Goal: Task Accomplishment & Management: Use online tool/utility

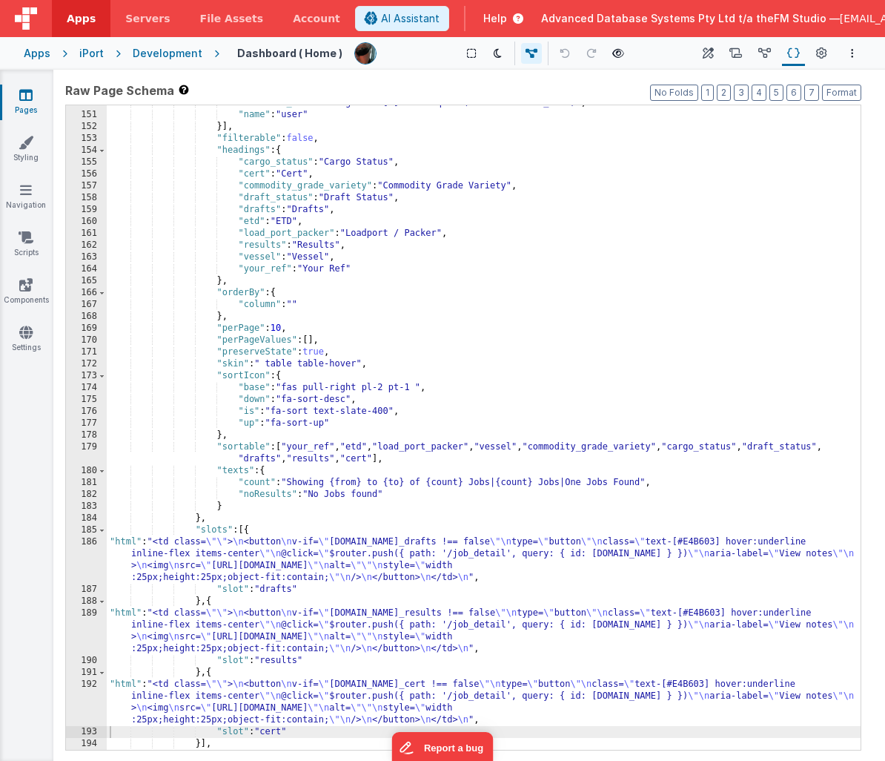
scroll to position [767, 0]
click at [247, 342] on div ""callback_calcf" : "arguments[0].user.equals(model.selected_user)" , "name" : "…" at bounding box center [484, 431] width 754 height 668
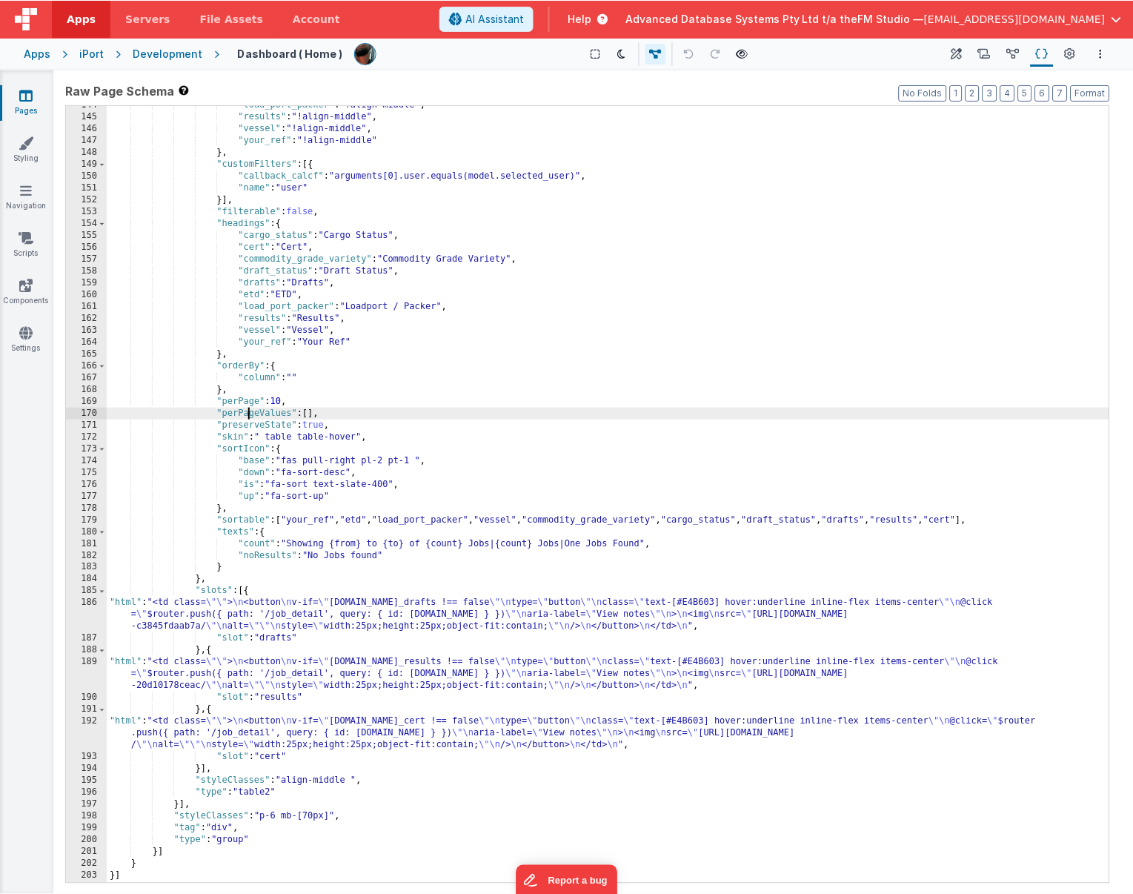
scroll to position [669, 0]
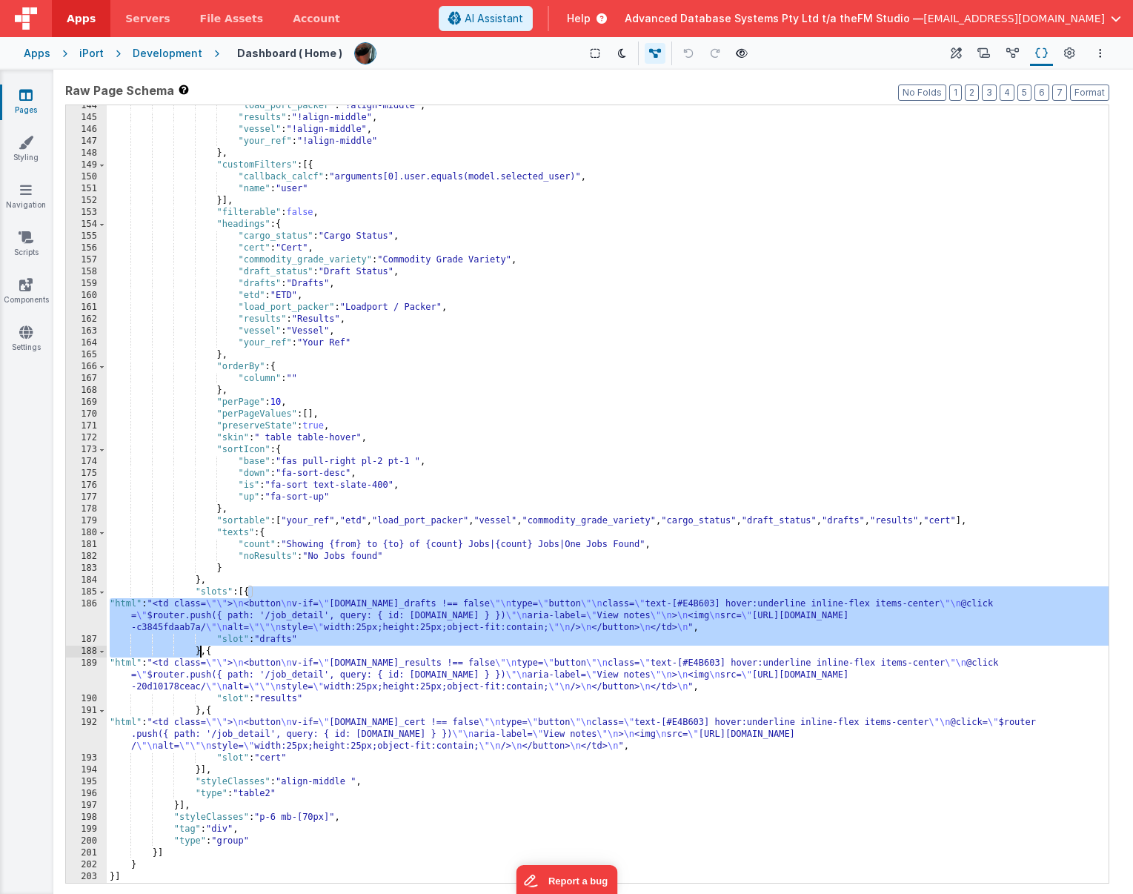
drag, startPoint x: 249, startPoint y: 592, endPoint x: 201, endPoint y: 649, distance: 74.7
click at [201, 649] on div ""load_port_packer" : "!align-middle" , "results" : "!align-middle" , "vessel" :…" at bounding box center [608, 500] width 1002 height 801
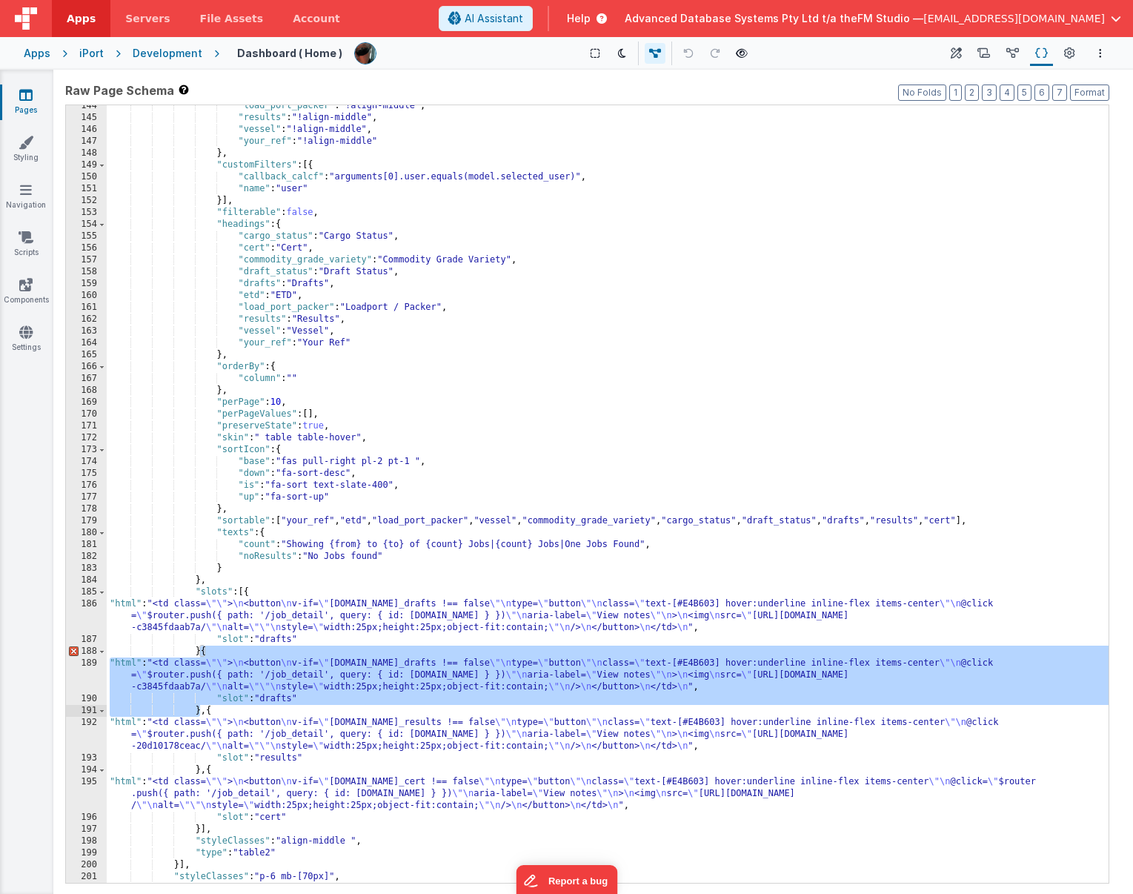
click at [201, 649] on div ""load_port_packer" : "!align-middle" , "results" : "!align-middle" , "vessel" :…" at bounding box center [608, 500] width 1002 height 801
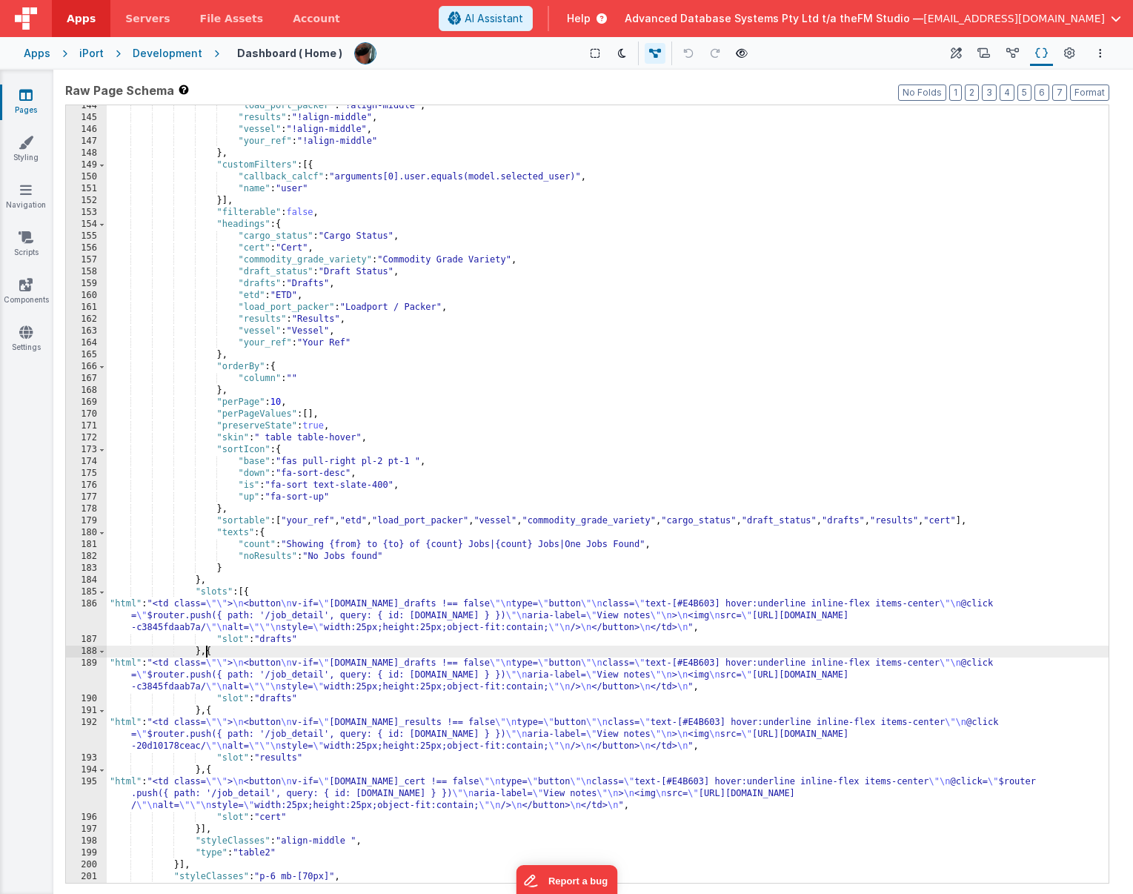
click at [311, 612] on div ""load_port_packer" : "!align-middle" , "results" : "!align-middle" , "vessel" :…" at bounding box center [608, 500] width 1002 height 801
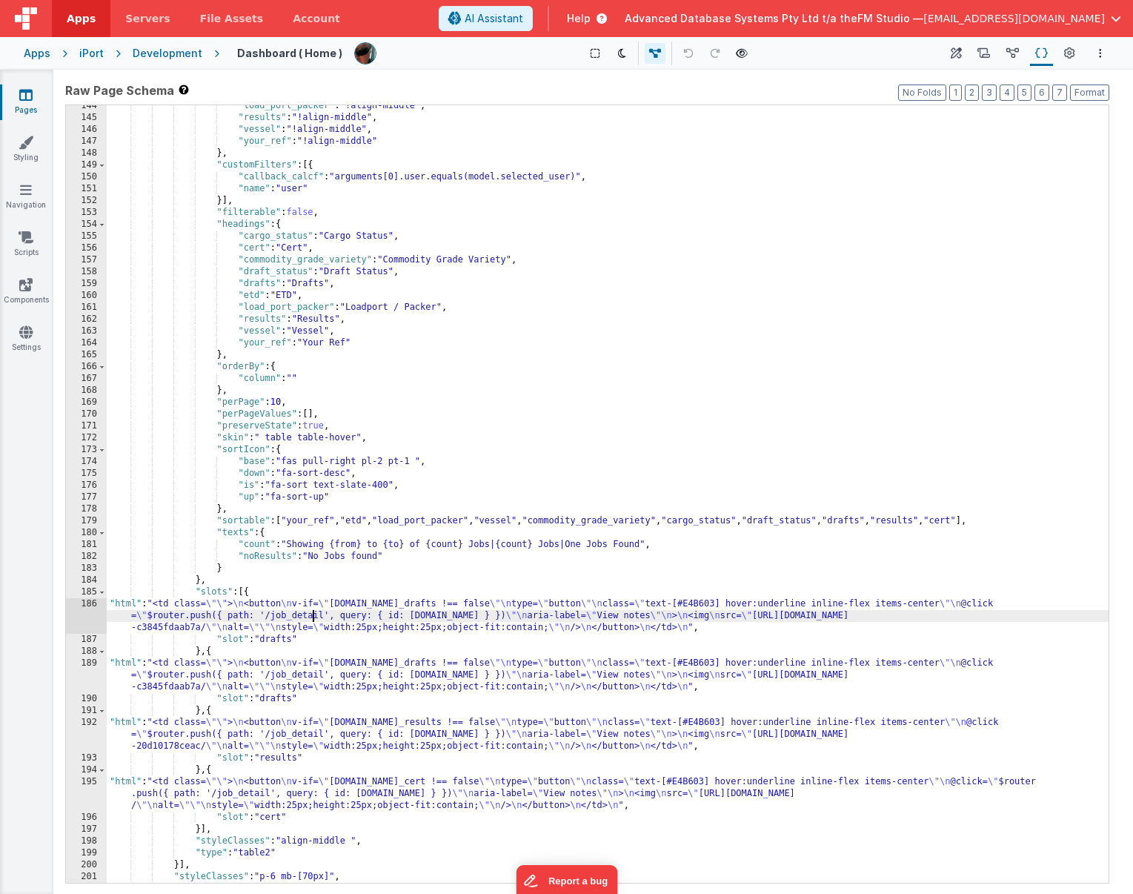
click at [278, 638] on div ""load_port_packer" : "!align-middle" , "results" : "!align-middle" , "vessel" :…" at bounding box center [608, 500] width 1002 height 801
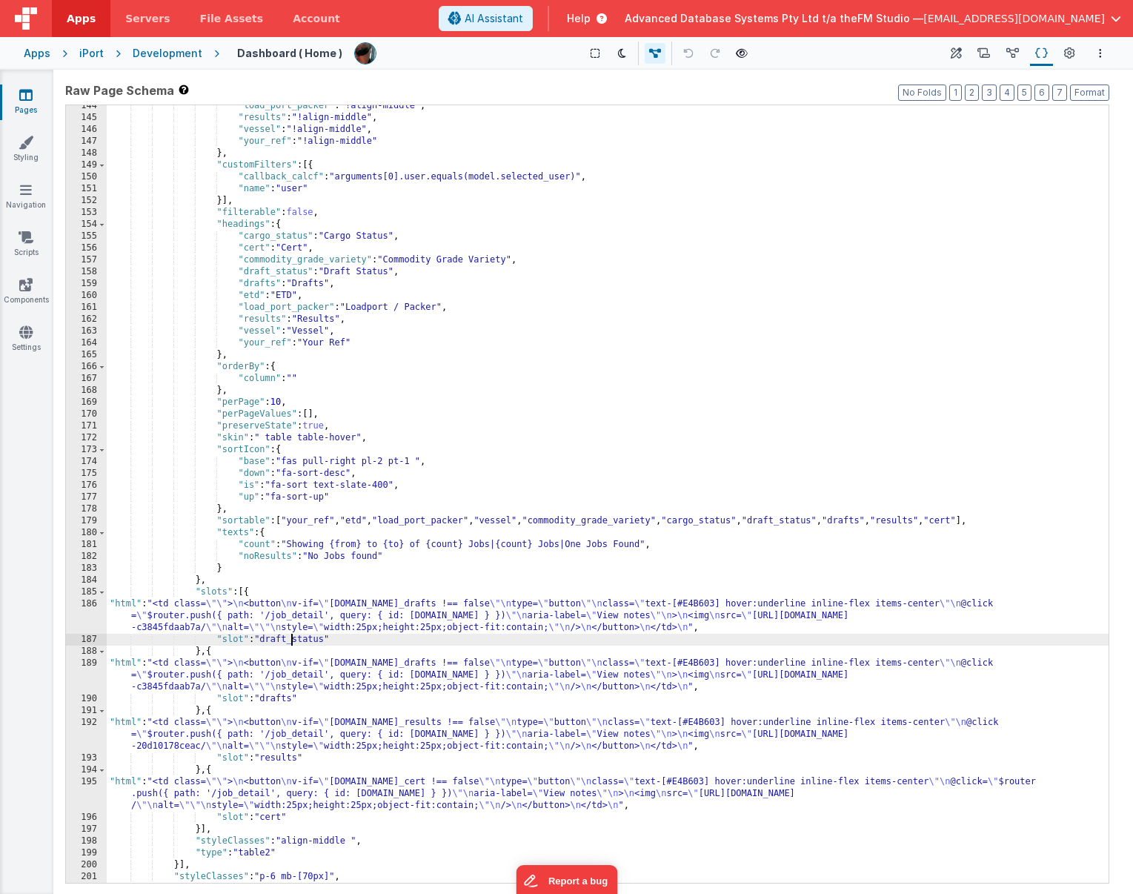
click at [309, 614] on div ""load_port_packer" : "!align-middle" , "results" : "!align-middle" , "vessel" :…" at bounding box center [608, 500] width 1002 height 801
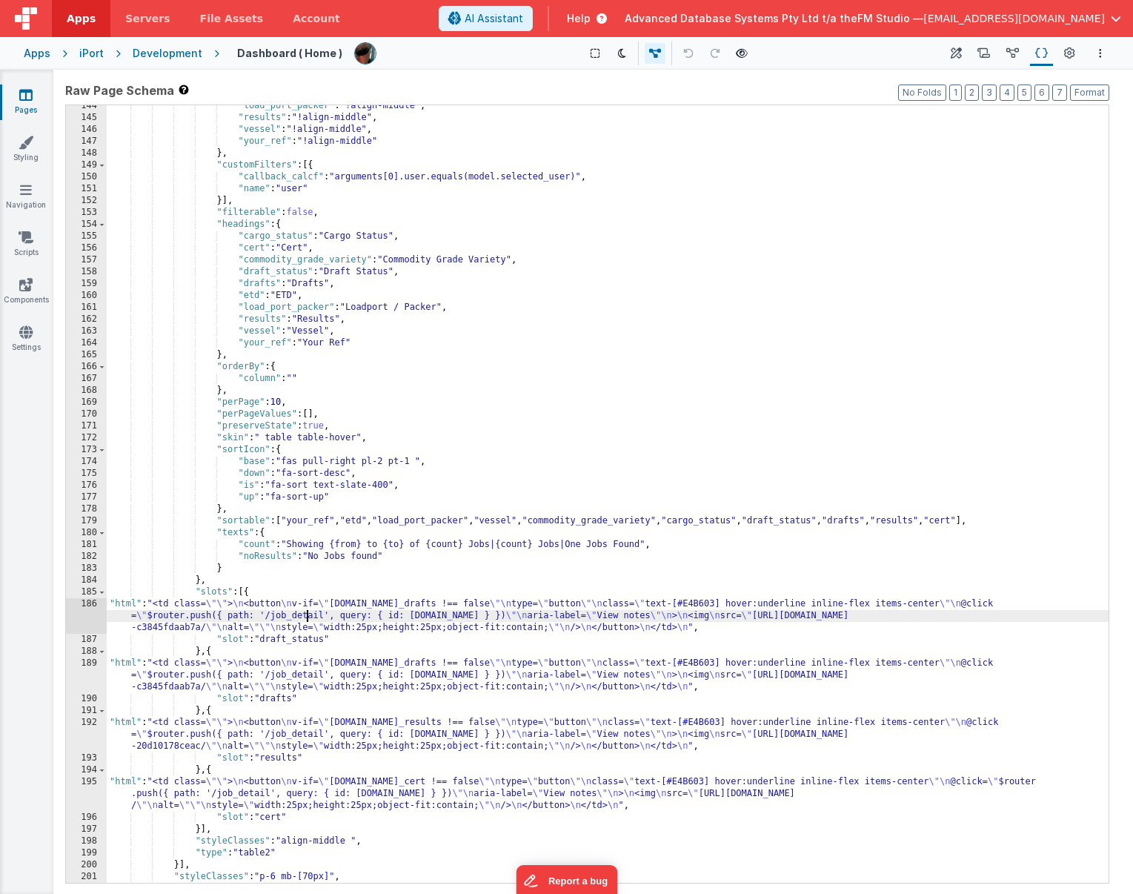
click at [76, 610] on div "186" at bounding box center [86, 616] width 41 height 36
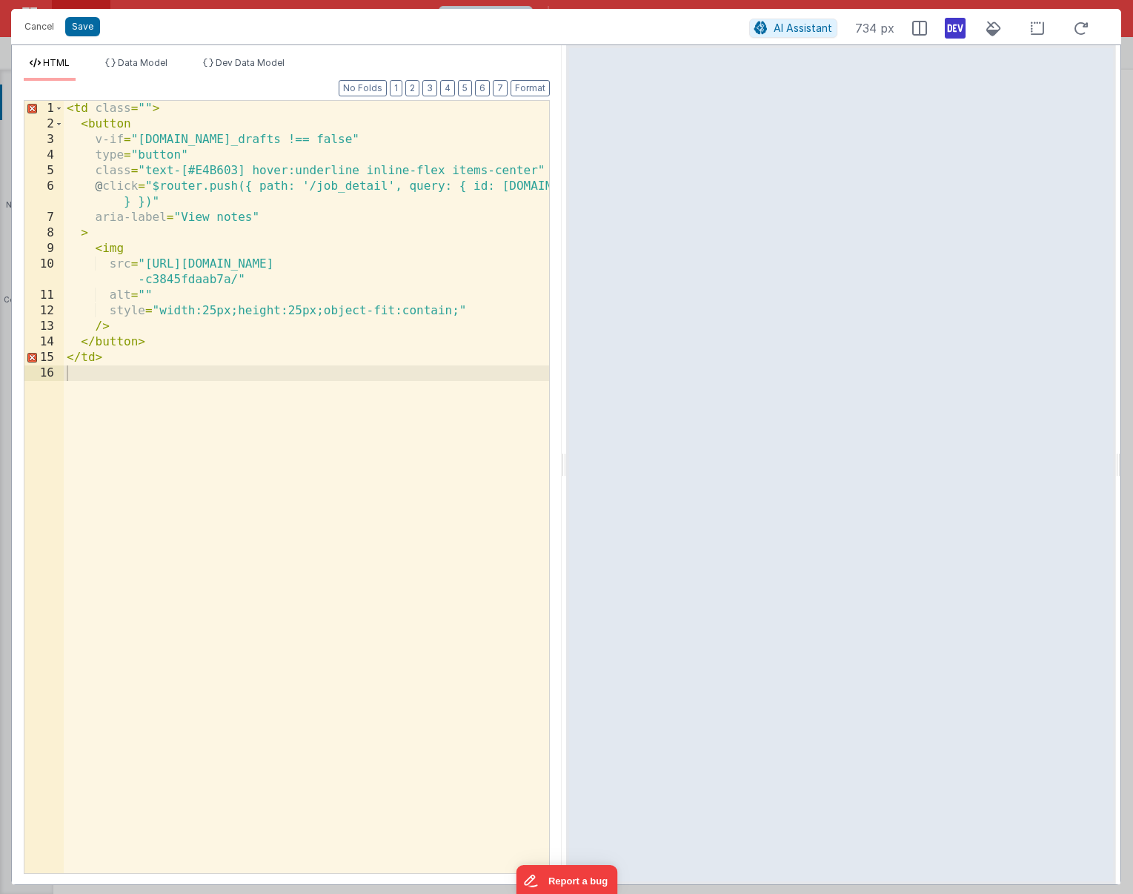
click at [286, 385] on div "< td class = "" > < button v-if = "[DOMAIN_NAME]_drafts !== false" type = "butt…" at bounding box center [307, 503] width 486 height 804
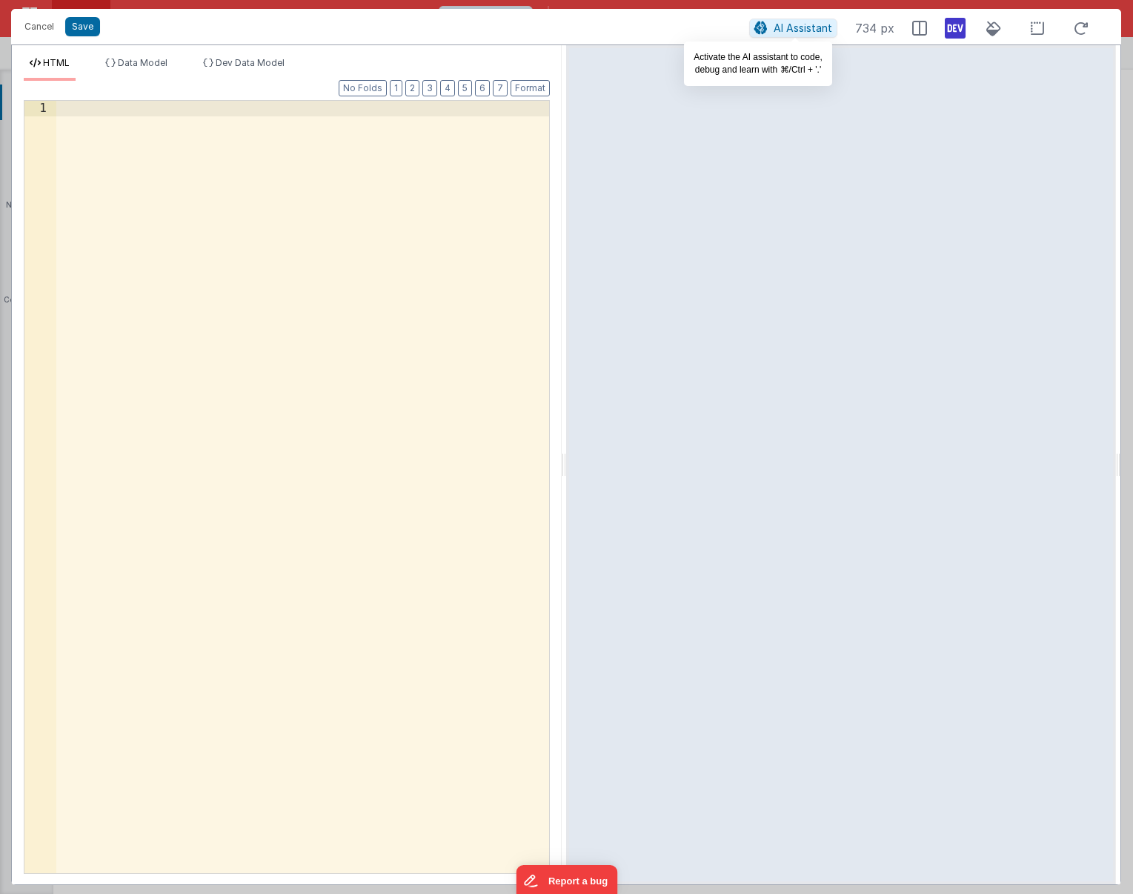
click at [798, 30] on span "AI Assistant" at bounding box center [803, 27] width 59 height 13
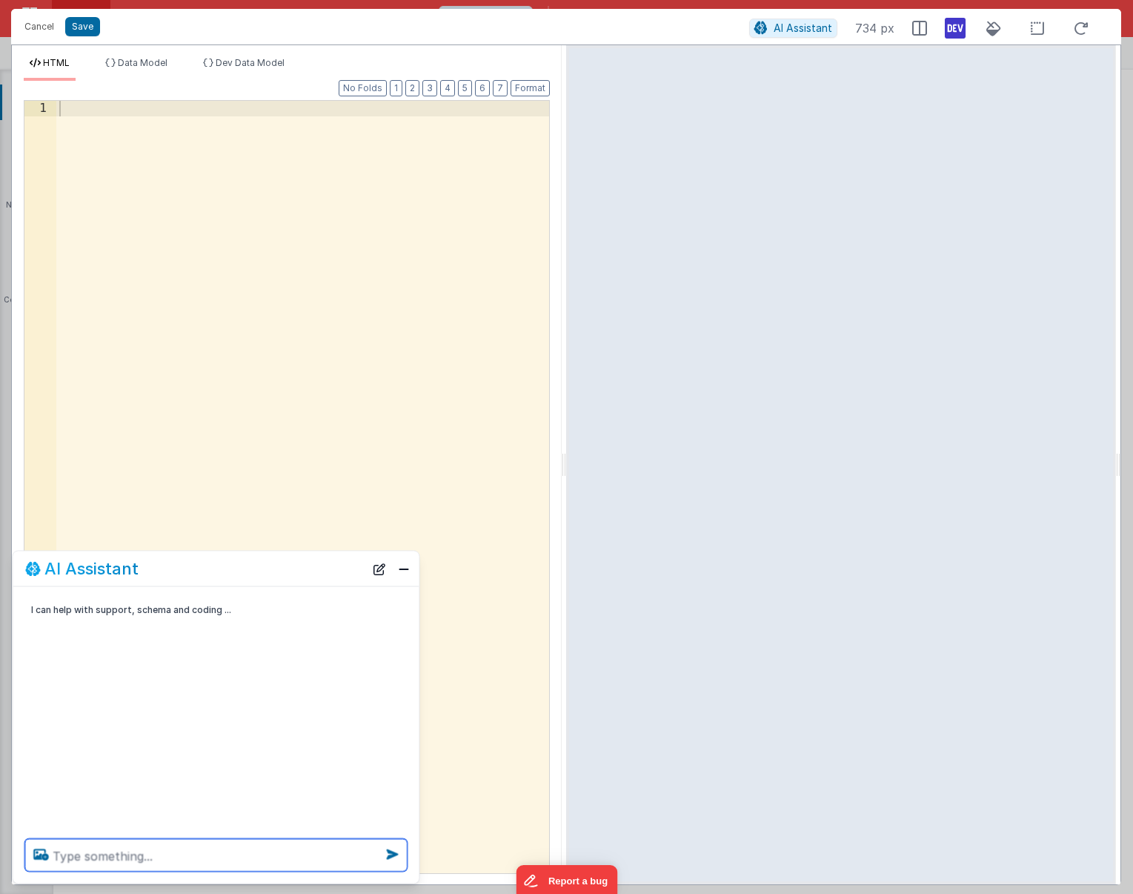
click at [176, 760] on textarea at bounding box center [216, 855] width 383 height 33
paste textarea "<span class="glyphicon glyphicon-pencil"></span>"
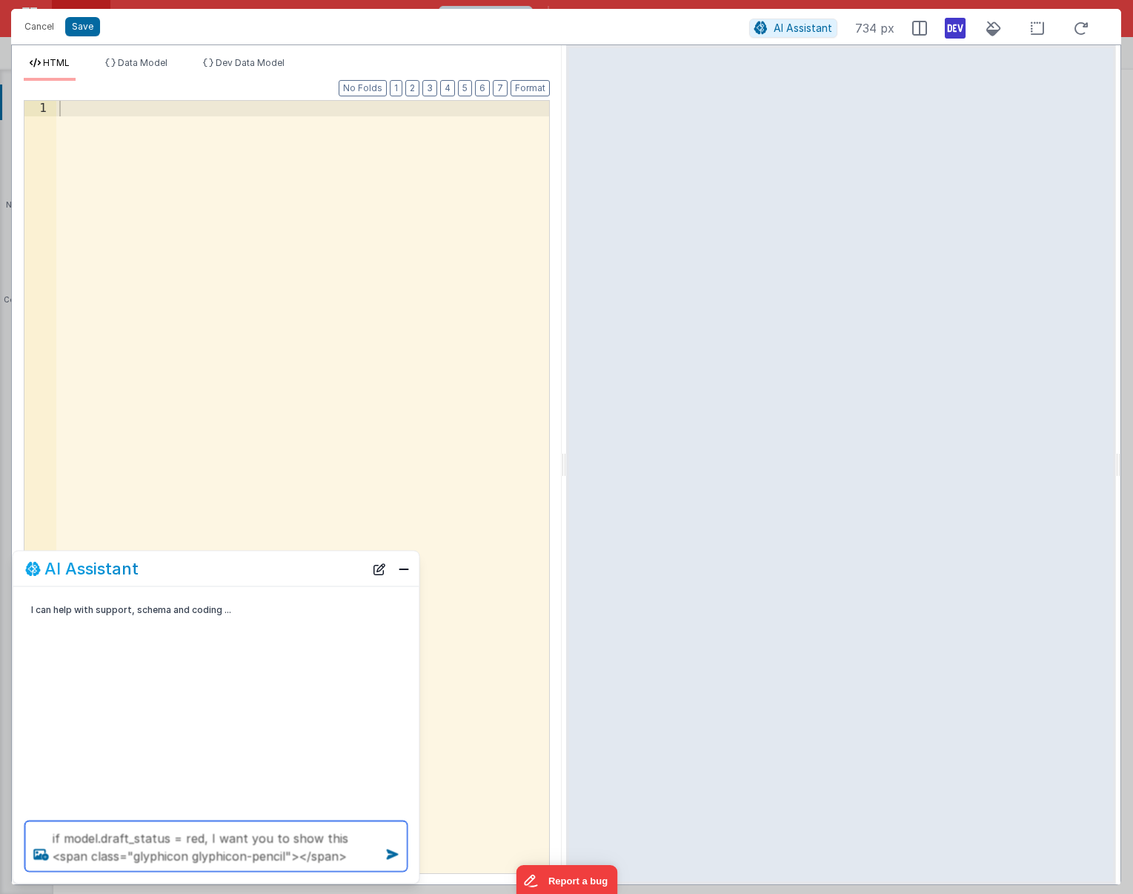
type textarea "if model.draft_status = red, I want you to show this <span class="glyphicon gly…"
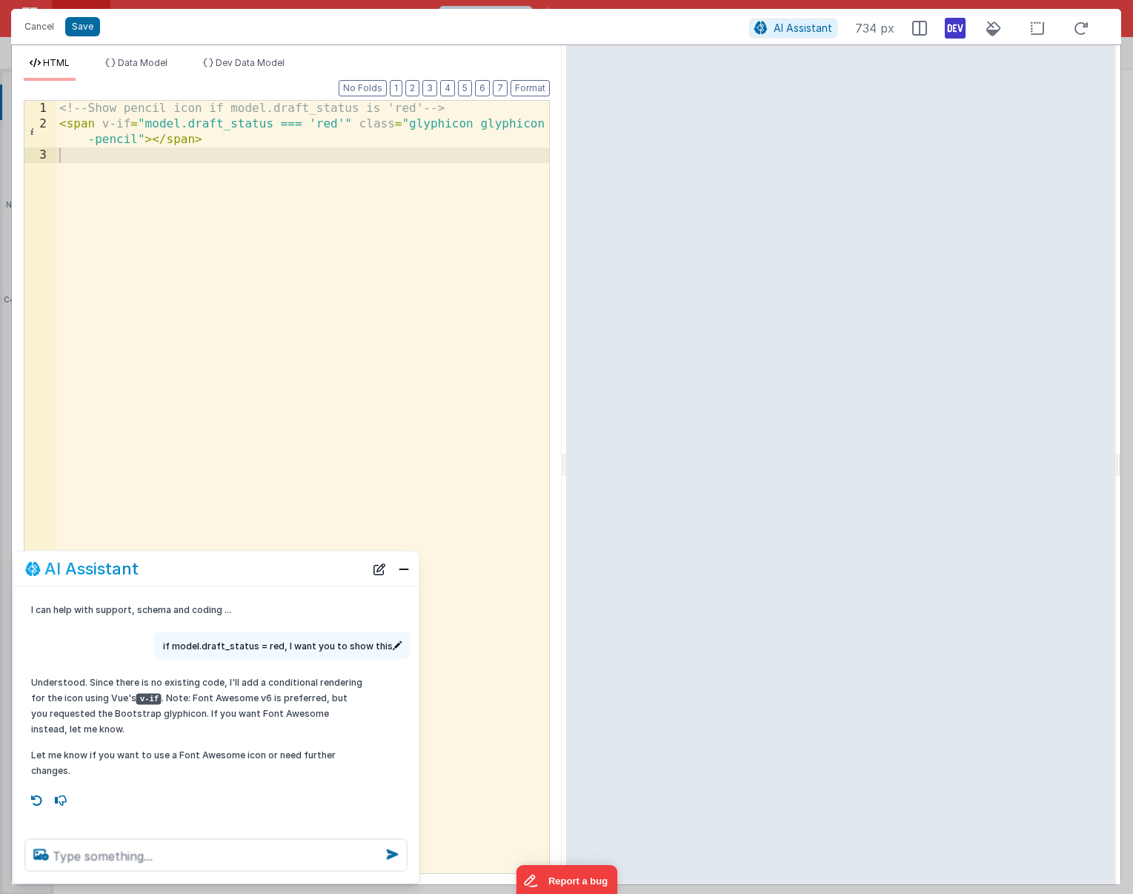
click at [109, 125] on div "<!-- Show pencil icon if model.draft_status is 'red' --> < span v-if = "model.d…" at bounding box center [302, 503] width 493 height 804
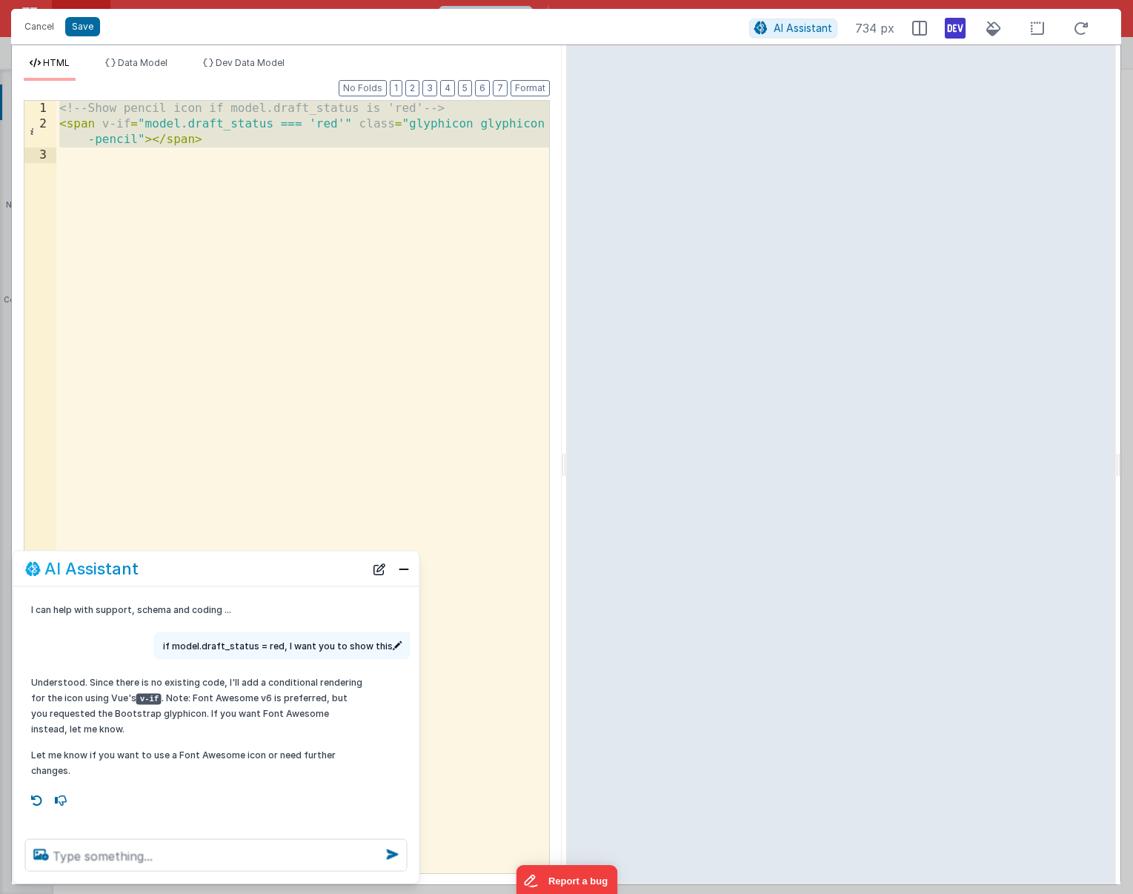
click at [126, 121] on div "<!-- Show pencil icon if model.draft_status is 'red' --> < span v-if = "model.d…" at bounding box center [302, 503] width 493 height 804
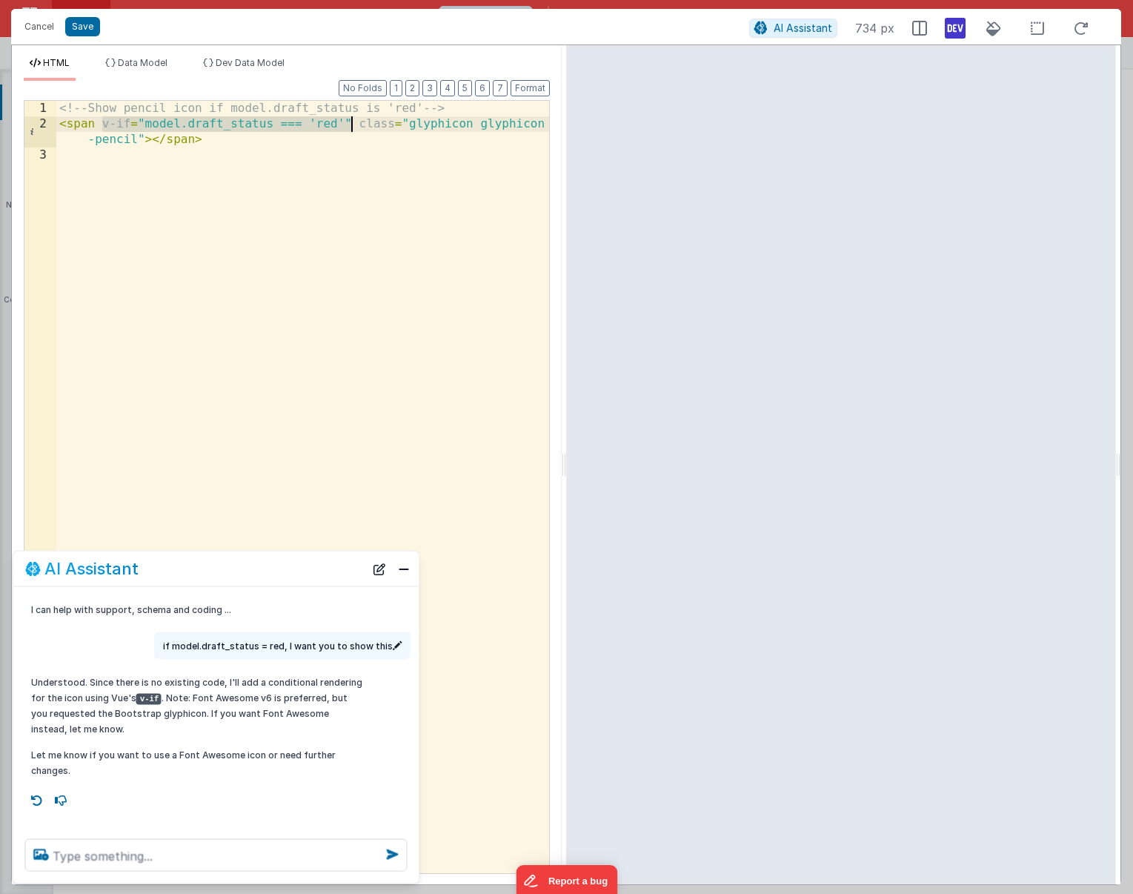
drag, startPoint x: 104, startPoint y: 122, endPoint x: 351, endPoint y: 127, distance: 246.9
click at [351, 127] on div "<!-- Show pencil icon if model.draft_status is 'red' --> < span v-if = "model.d…" at bounding box center [302, 503] width 493 height 804
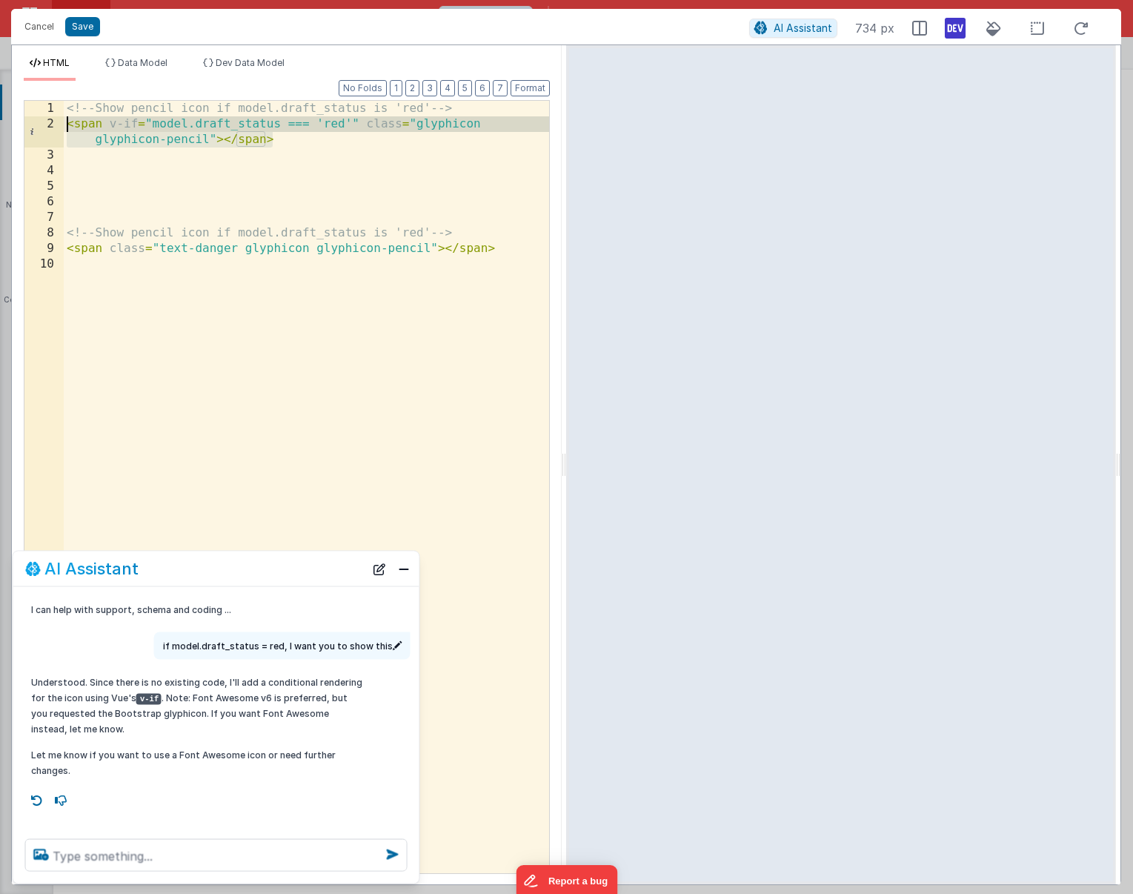
drag, startPoint x: 276, startPoint y: 136, endPoint x: 62, endPoint y: 118, distance: 215.0
click at [62, 118] on div "1 2 3 4 5 6 7 8 9 10 <!-- Show pencil icon if model.draft_status is 'red' --> <…" at bounding box center [287, 487] width 526 height 774
click at [285, 145] on div "<!-- Show pencil icon if model.draft_status is 'red' --> < span v-if = "model.d…" at bounding box center [307, 503] width 486 height 804
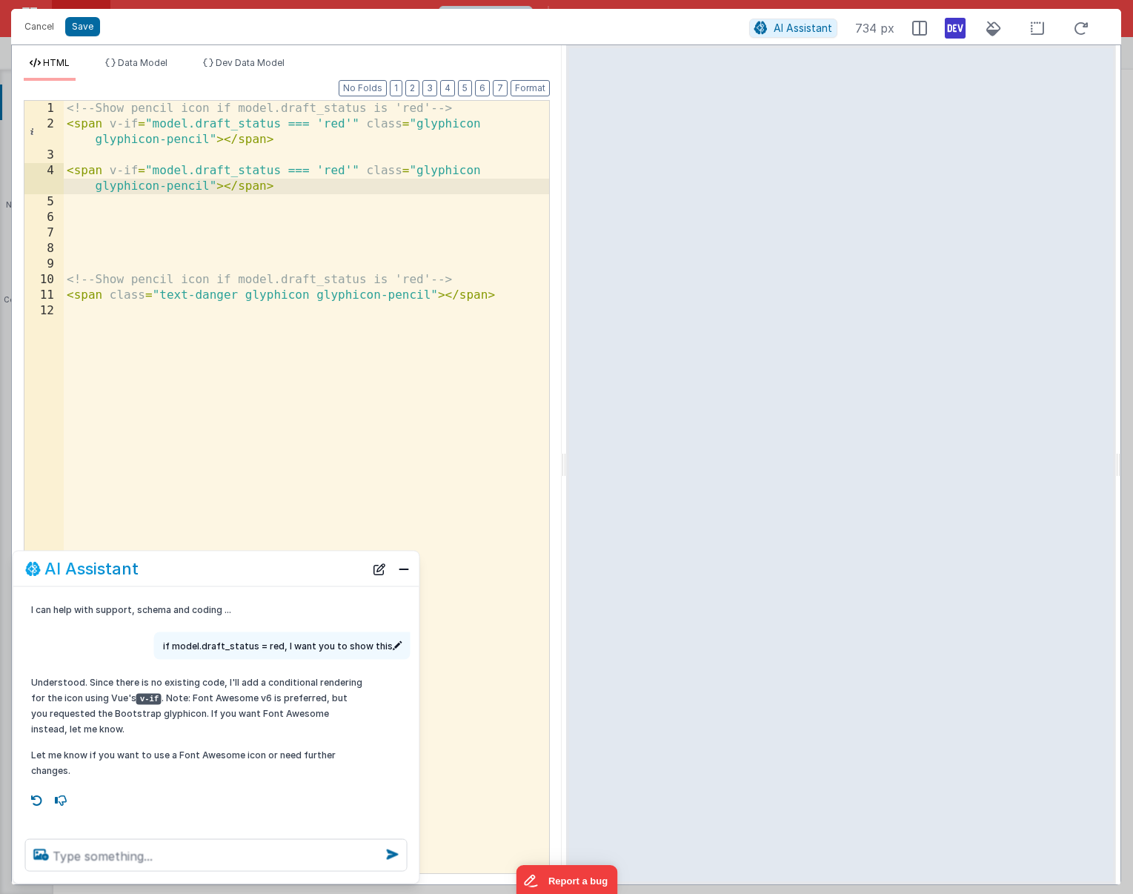
click at [337, 171] on div "<!-- Show pencil icon if model.draft_status is 'red' --> < span v-if = "model.d…" at bounding box center [307, 503] width 486 height 804
click at [448, 172] on div "<!-- Show pencil icon if model.draft_status is 'red' --> < span v-if = "model.d…" at bounding box center [307, 503] width 486 height 804
click at [168, 185] on div "<!-- Show pencil icon if model.draft_status is 'red' --> < span v-if = "model.d…" at bounding box center [307, 503] width 486 height 804
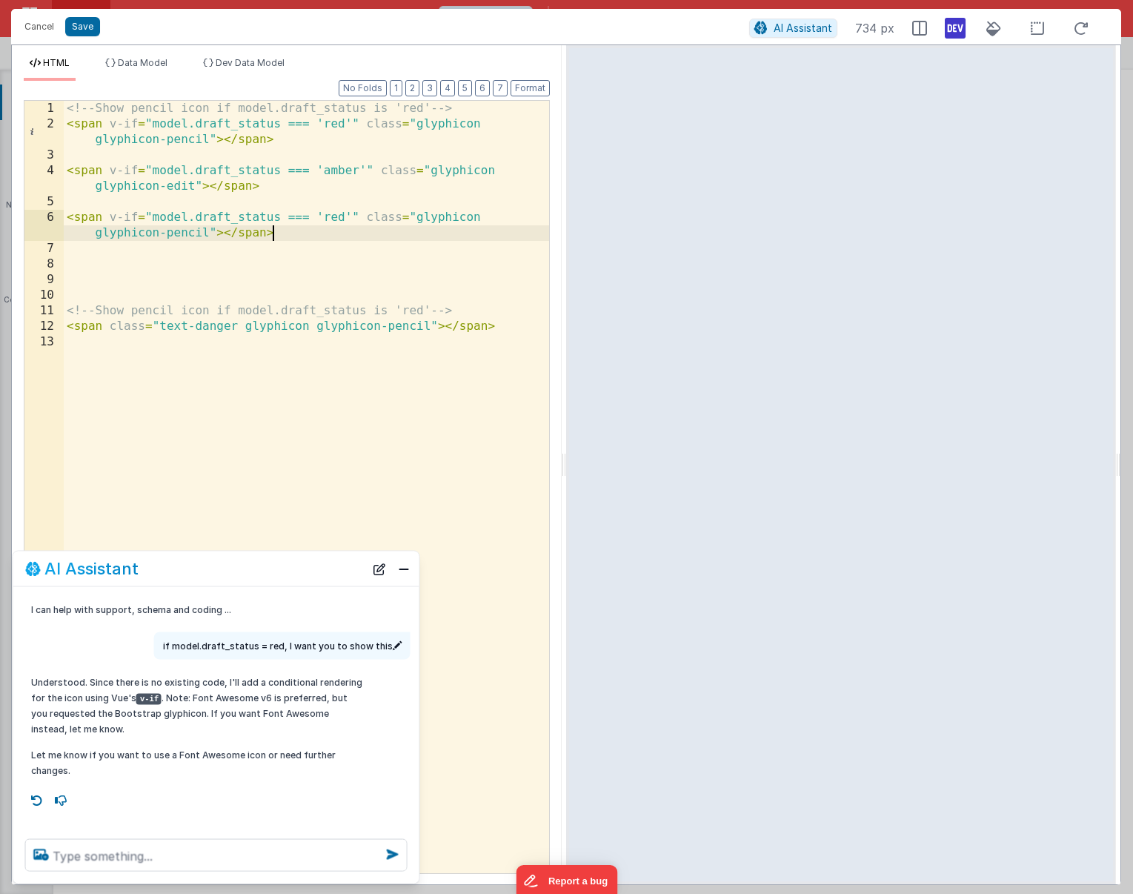
click at [334, 212] on div "<!-- Show pencil icon if model.draft_status is 'red' --> < span v-if = "model.d…" at bounding box center [307, 503] width 486 height 804
click at [171, 233] on div "<!-- Show pencil icon if model.draft_status is 'red' --> < span v-if = "model.d…" at bounding box center [307, 503] width 486 height 804
click at [428, 218] on div "<!-- Show pencil icon if model.draft_status is 'red' --> < span v-if = "model.d…" at bounding box center [307, 503] width 486 height 804
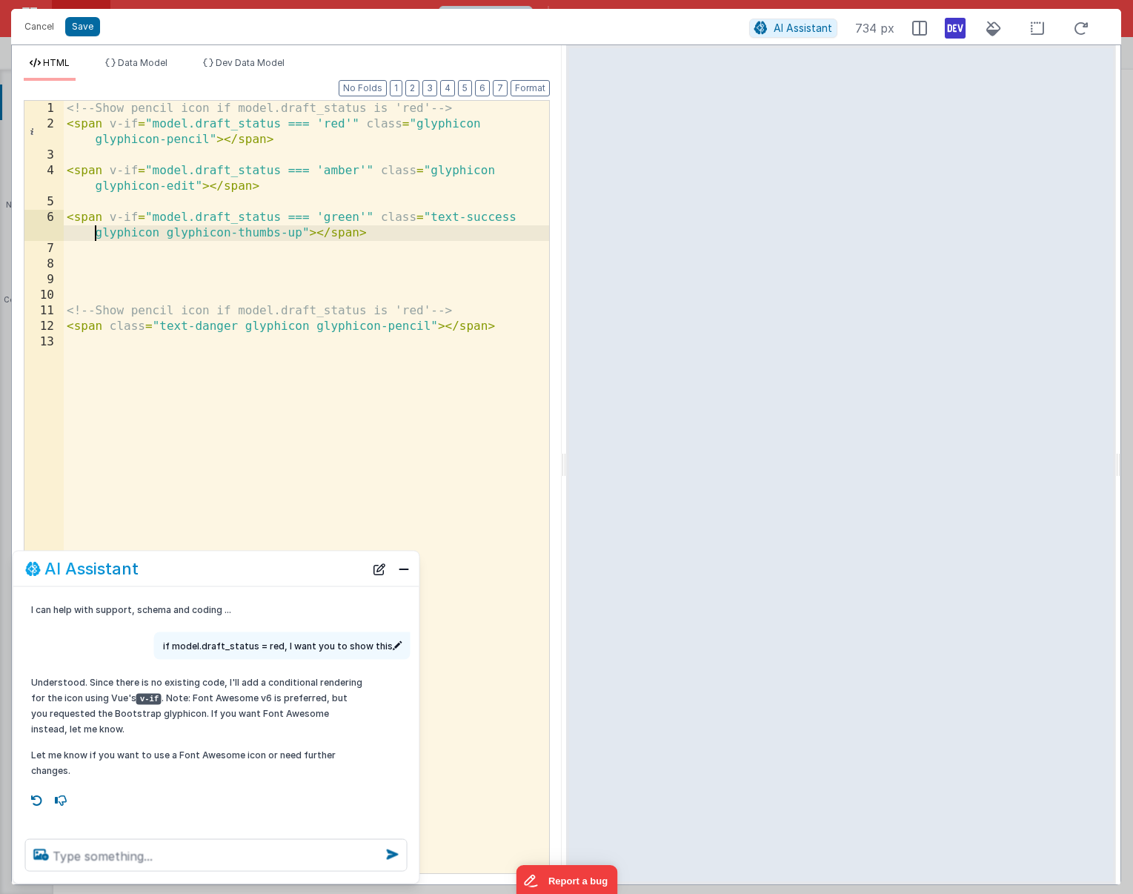
click at [417, 124] on div "<!-- Show pencil icon if model.draft_status is 'red' --> < span v-if = "model.d…" at bounding box center [307, 503] width 486 height 804
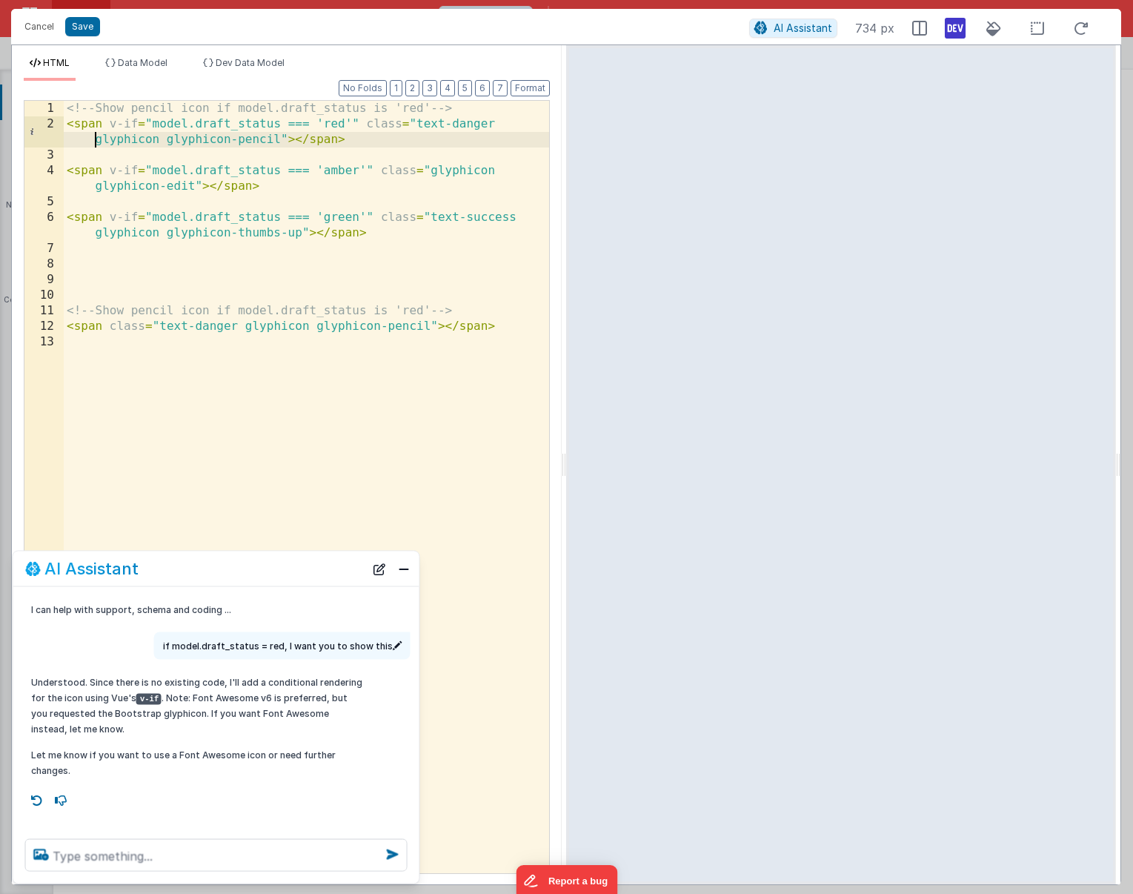
click at [429, 172] on div "<!-- Show pencil icon if model.draft_status is 'red' --> < span v-if = "model.d…" at bounding box center [307, 503] width 486 height 804
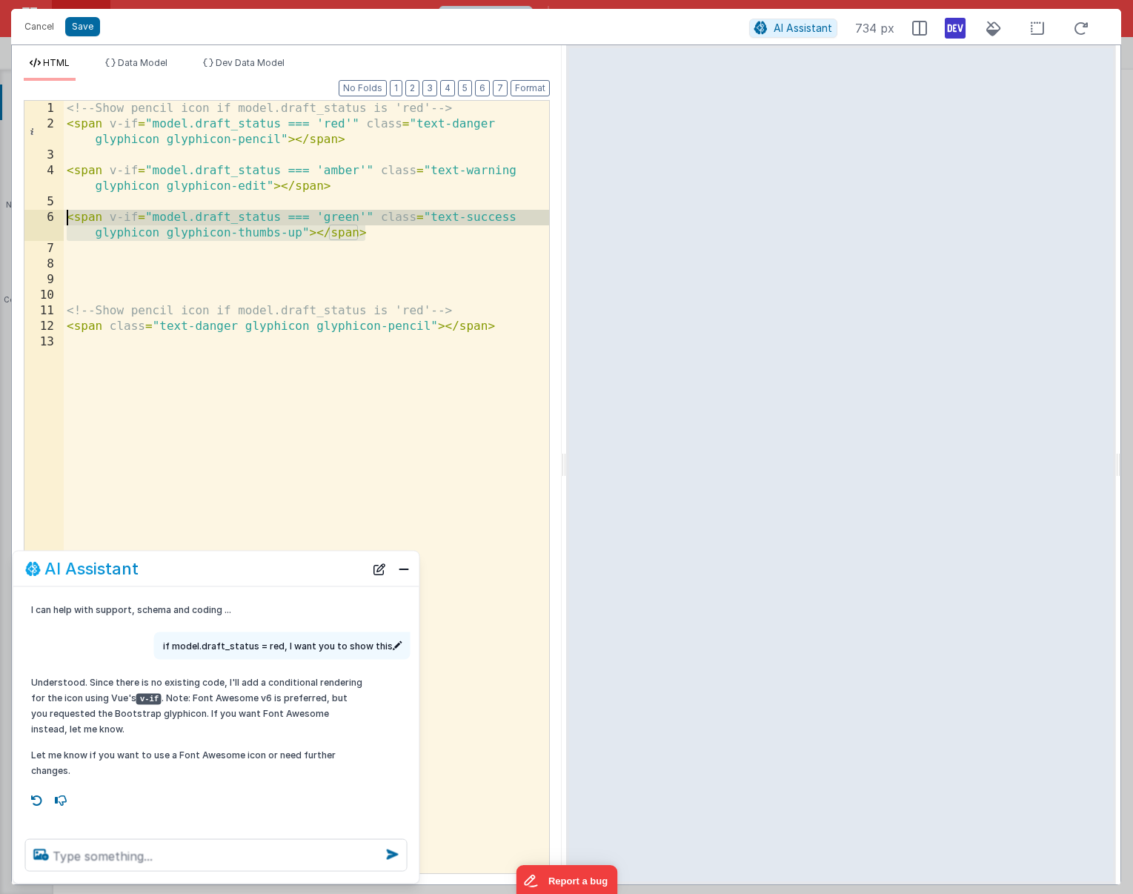
drag, startPoint x: 377, startPoint y: 236, endPoint x: 42, endPoint y: 216, distance: 335.7
click at [42, 216] on div "1 2 3 4 5 6 7 8 9 10 11 12 13 <!-- Show pencil icon if model.draft_status is 'r…" at bounding box center [287, 487] width 526 height 774
click at [107, 254] on div "<!-- Show pencil icon if model.draft_status is 'red' --> < span v-if = "model.d…" at bounding box center [307, 503] width 486 height 804
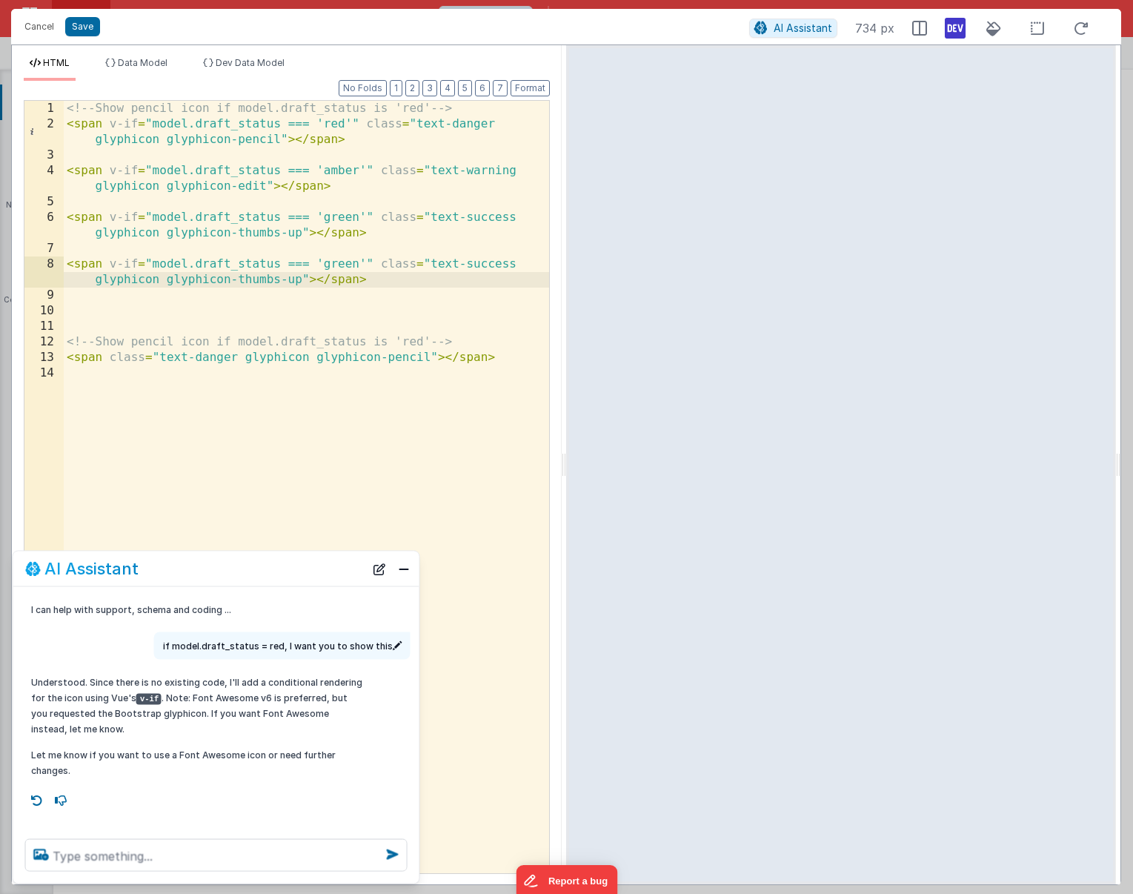
click at [339, 263] on div "<!-- Show pencil icon if model.draft_status is 'red' --> < span v-if = "model.d…" at bounding box center [307, 503] width 486 height 804
click at [433, 265] on div "<!-- Show pencil icon if model.draft_status is 'red' --> < span v-if = "model.d…" at bounding box center [307, 503] width 486 height 804
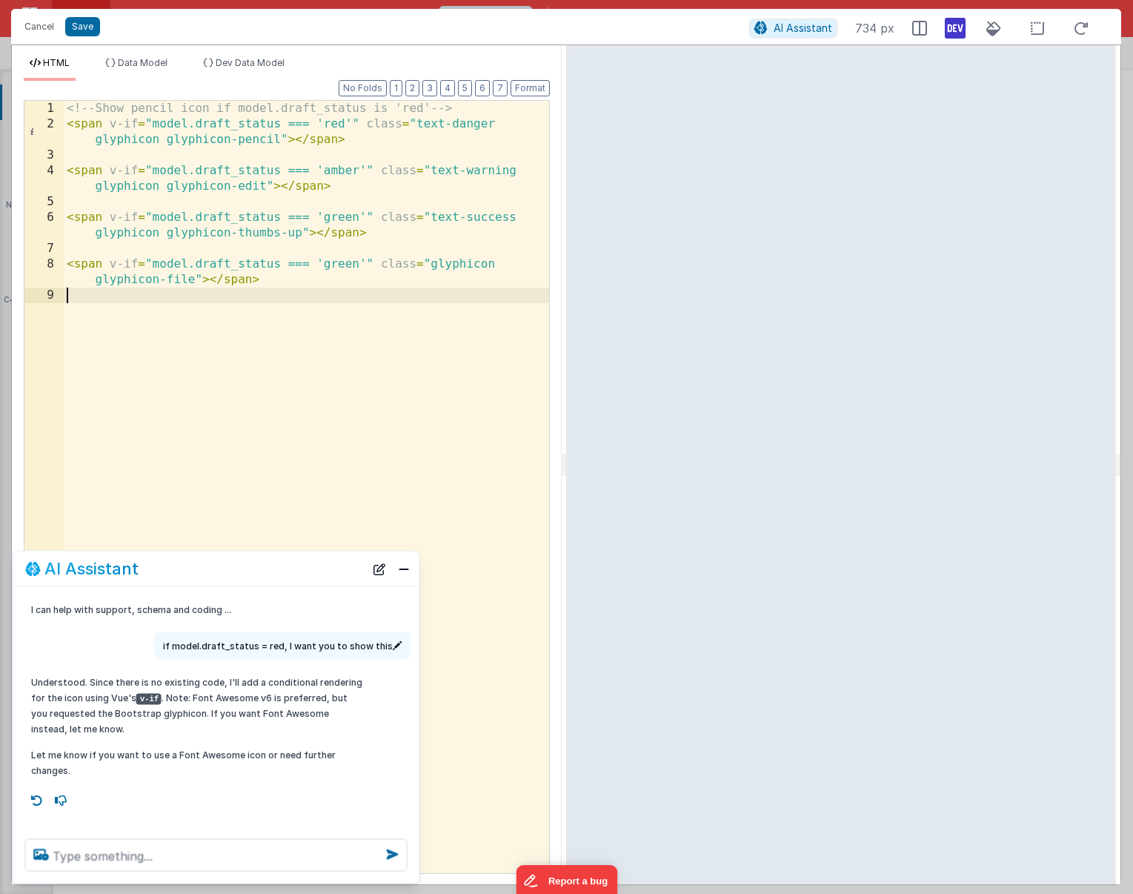
click at [349, 266] on div "<!-- Show pencil icon if model.draft_status is 'red' --> < span v-if = "model.d…" at bounding box center [307, 503] width 486 height 804
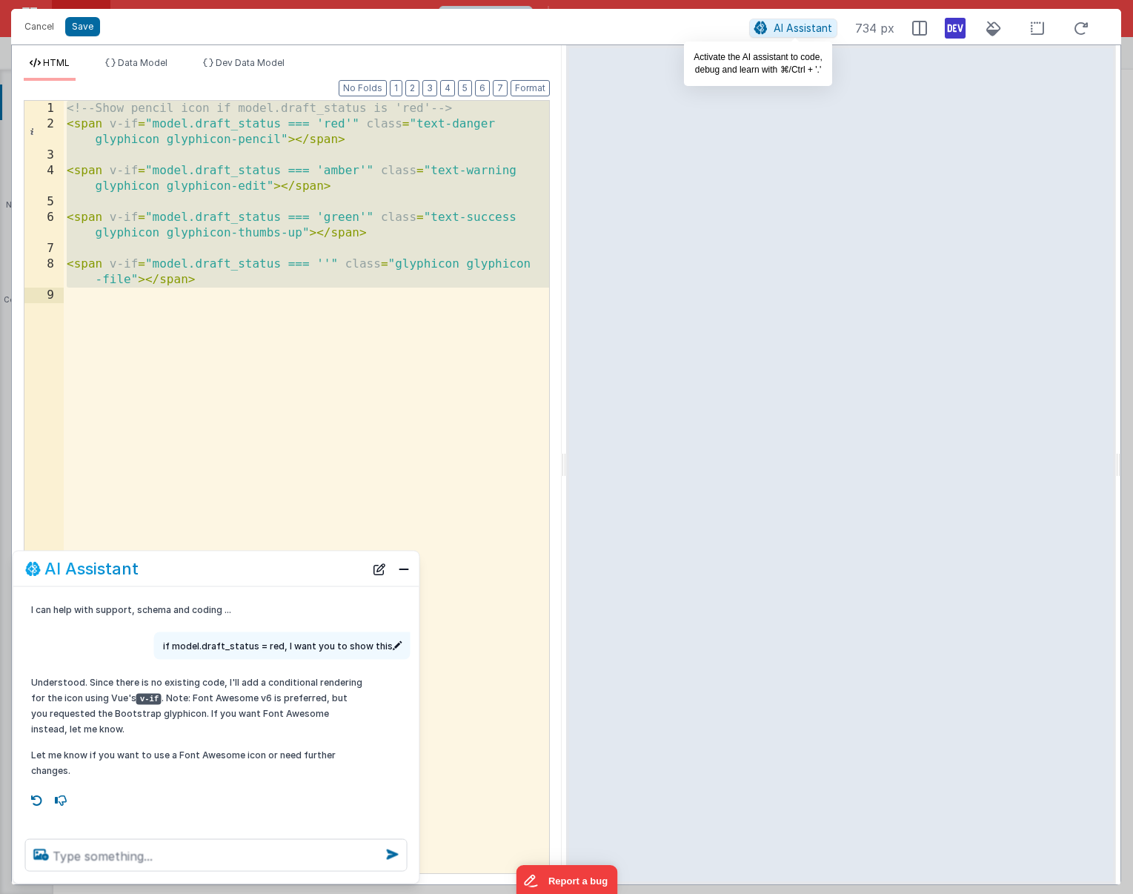
click at [788, 23] on span "AI Assistant" at bounding box center [803, 27] width 59 height 13
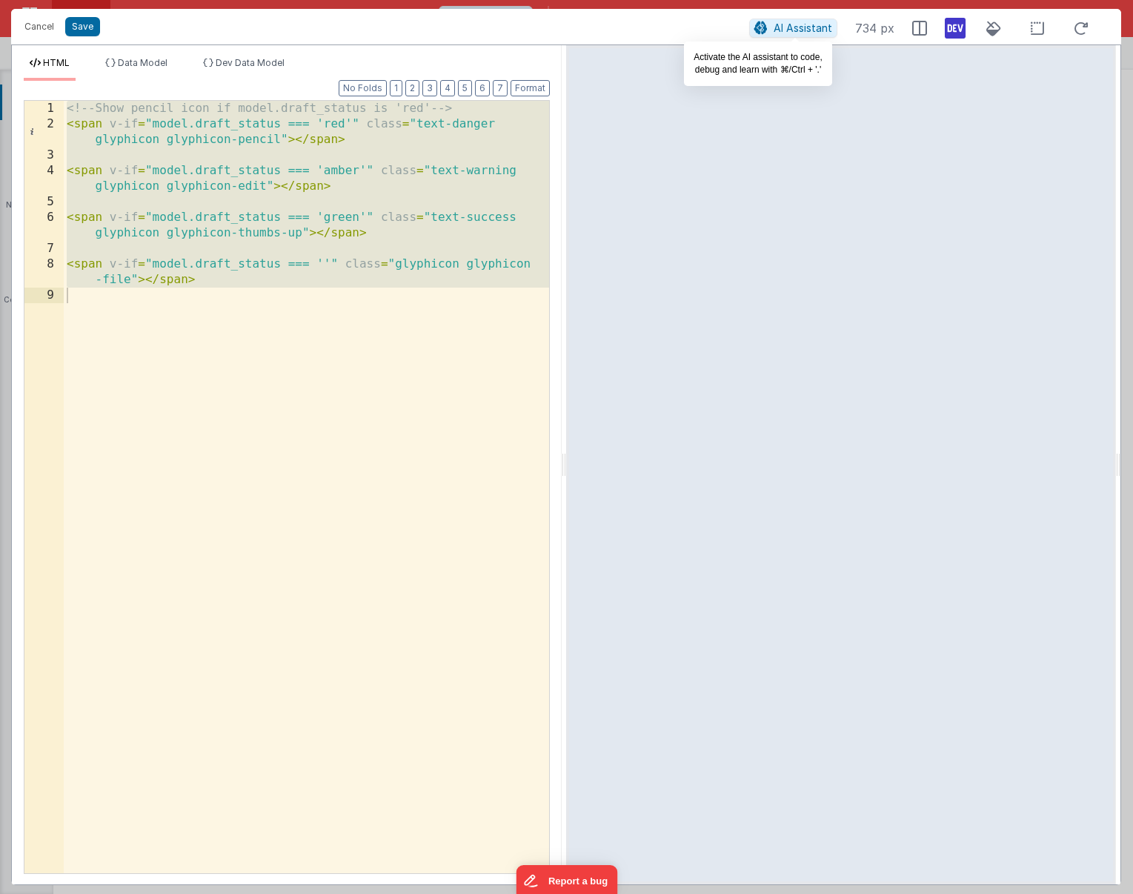
click at [795, 25] on span "AI Assistant" at bounding box center [803, 27] width 59 height 13
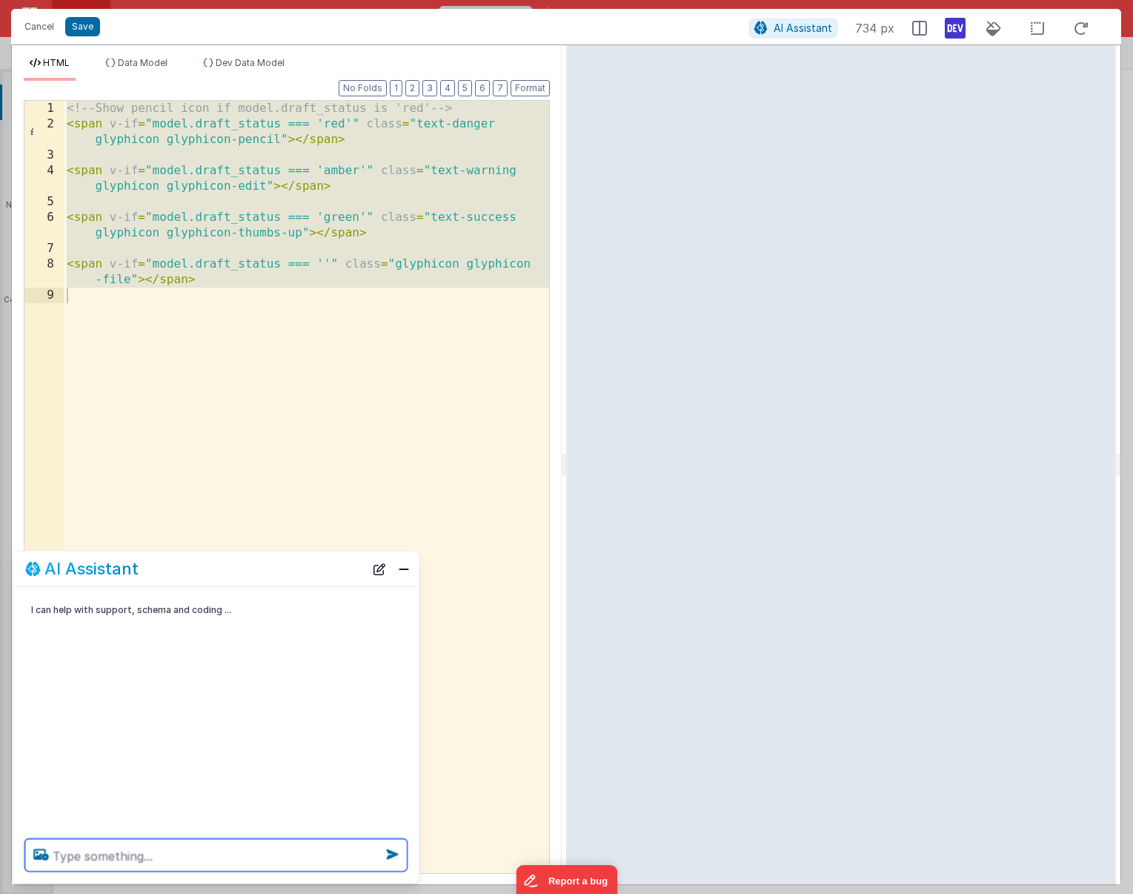
click at [123, 760] on textarea at bounding box center [216, 855] width 383 height 33
type textarea "can you make this HTML better"
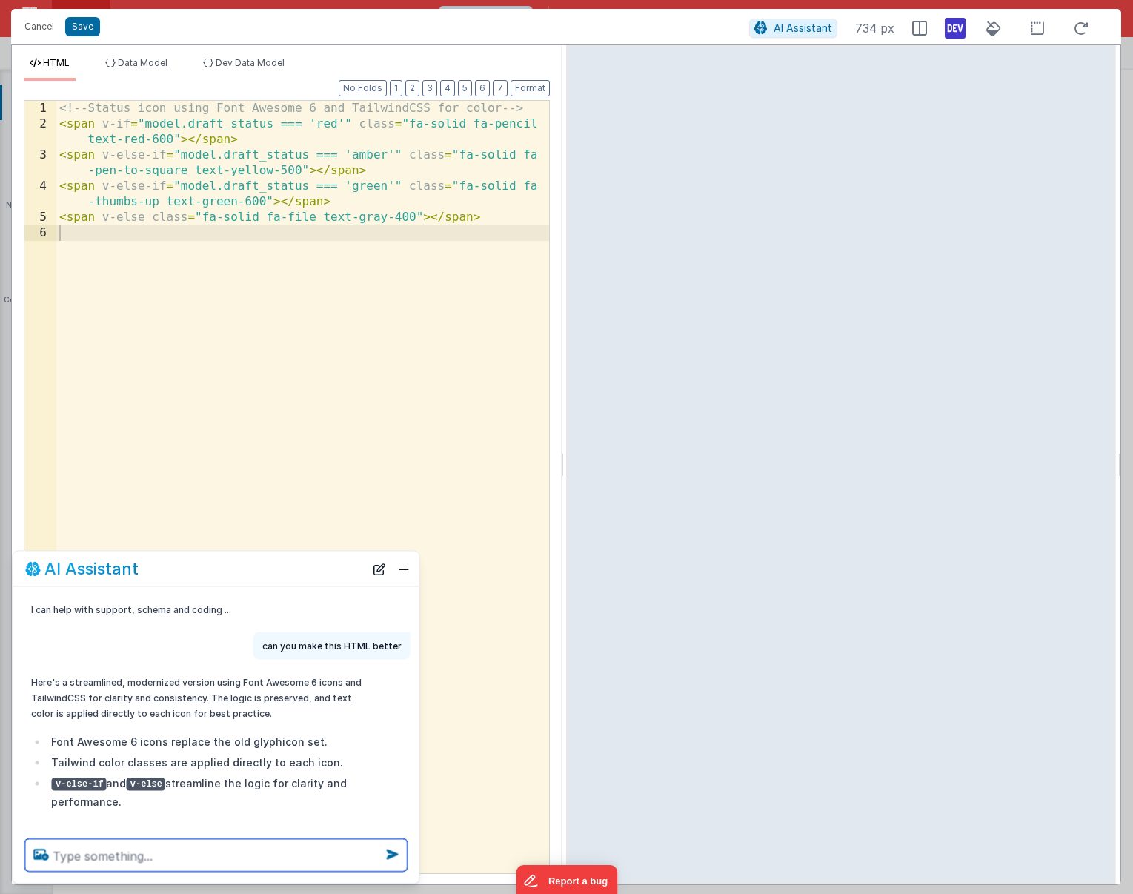
scroll to position [20, 0]
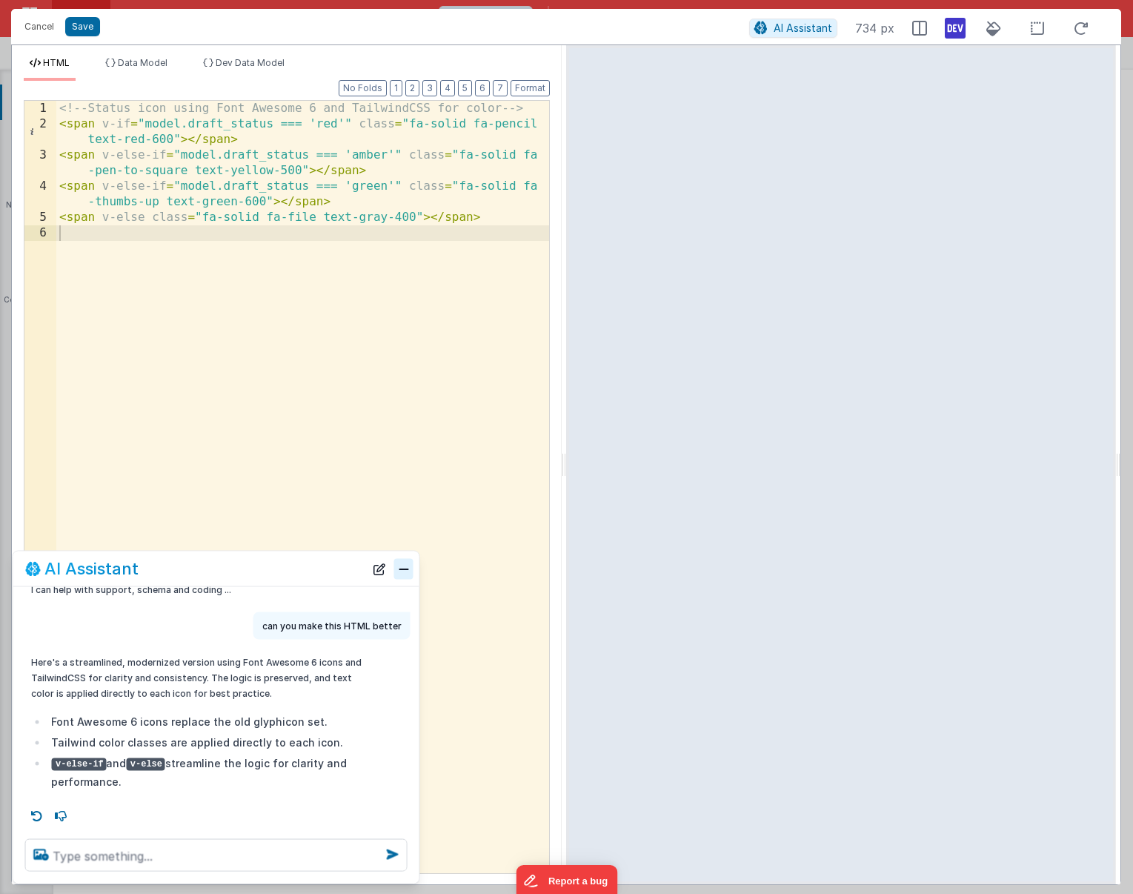
click at [403, 570] on button "Close" at bounding box center [403, 568] width 19 height 21
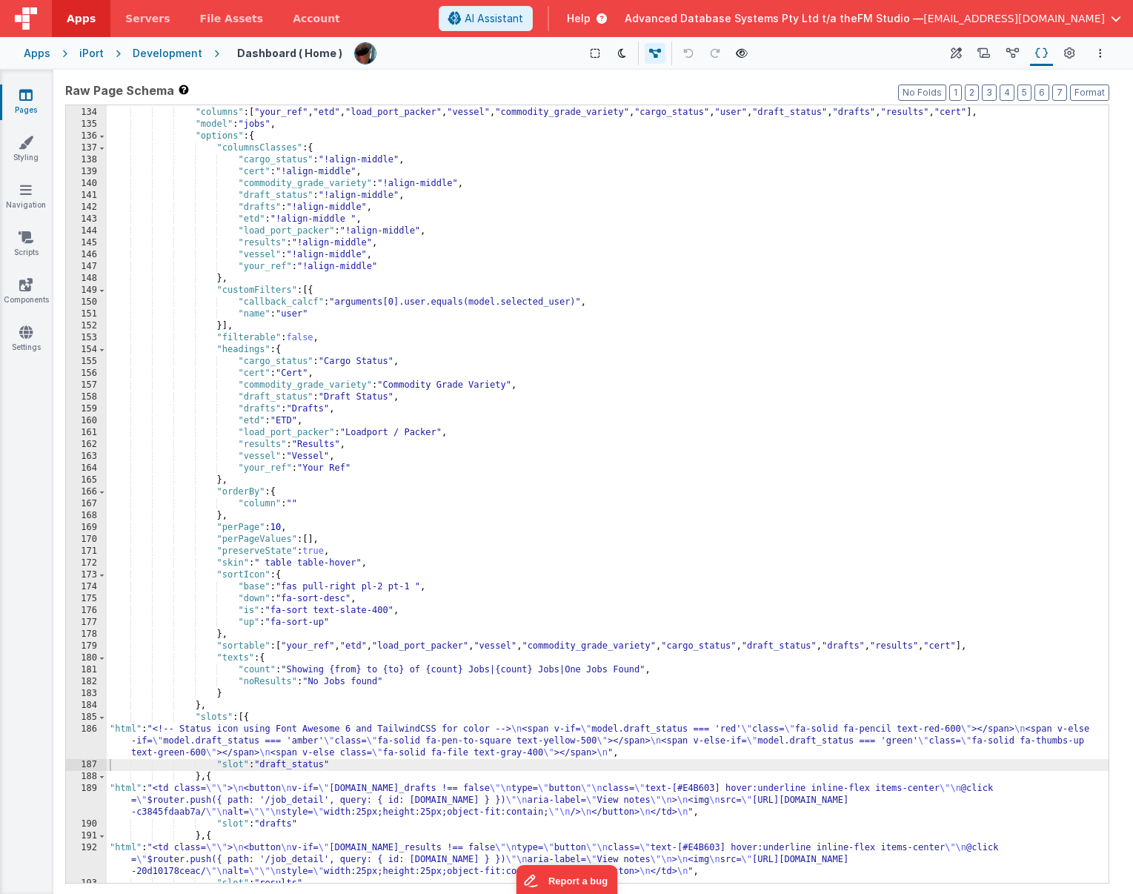
scroll to position [544, 0]
click at [442, 738] on div ""attributes" : { ... } , "columns" : [ "your_ref" , "etd" , "load_port_packer" …" at bounding box center [608, 495] width 1002 height 801
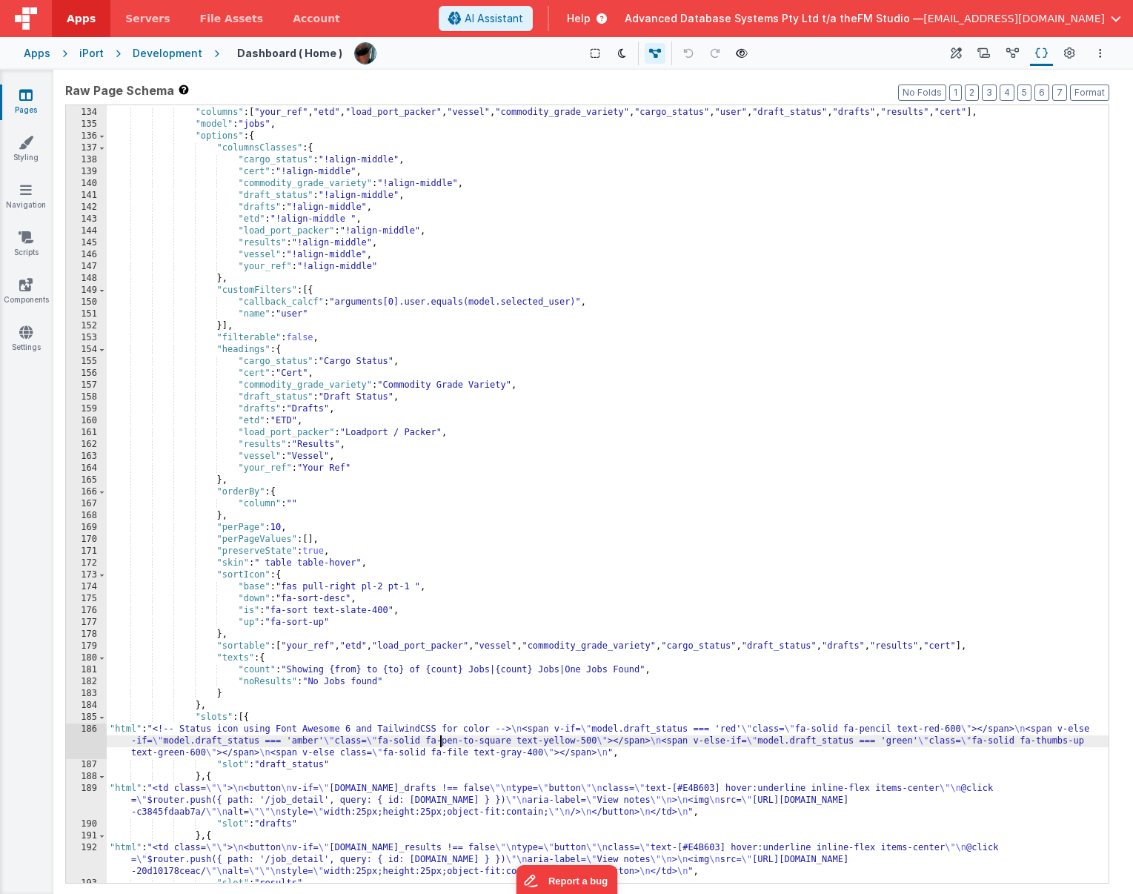
click at [92, 741] on div "186" at bounding box center [86, 742] width 41 height 36
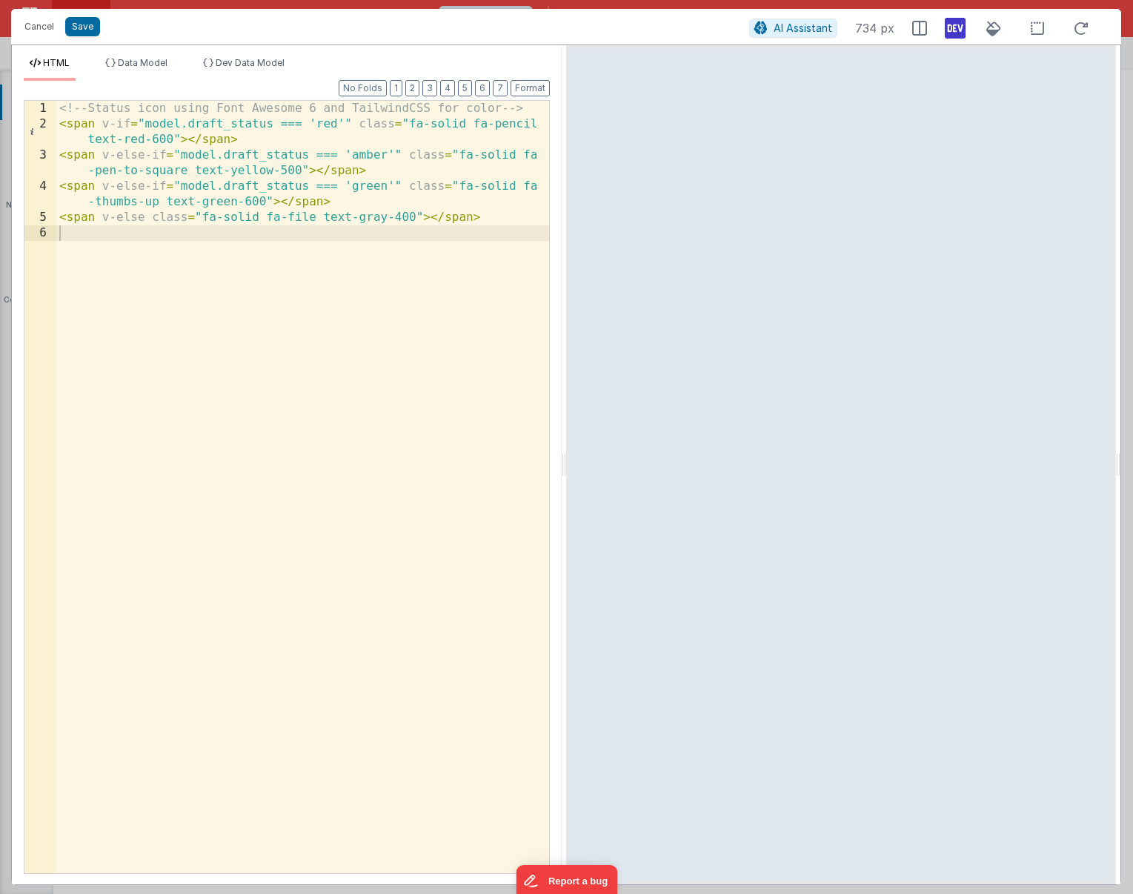
click at [144, 123] on div "<!-- Status icon using Font Awesome 6 and TailwindCSS for color --> < span v-if…" at bounding box center [302, 503] width 493 height 804
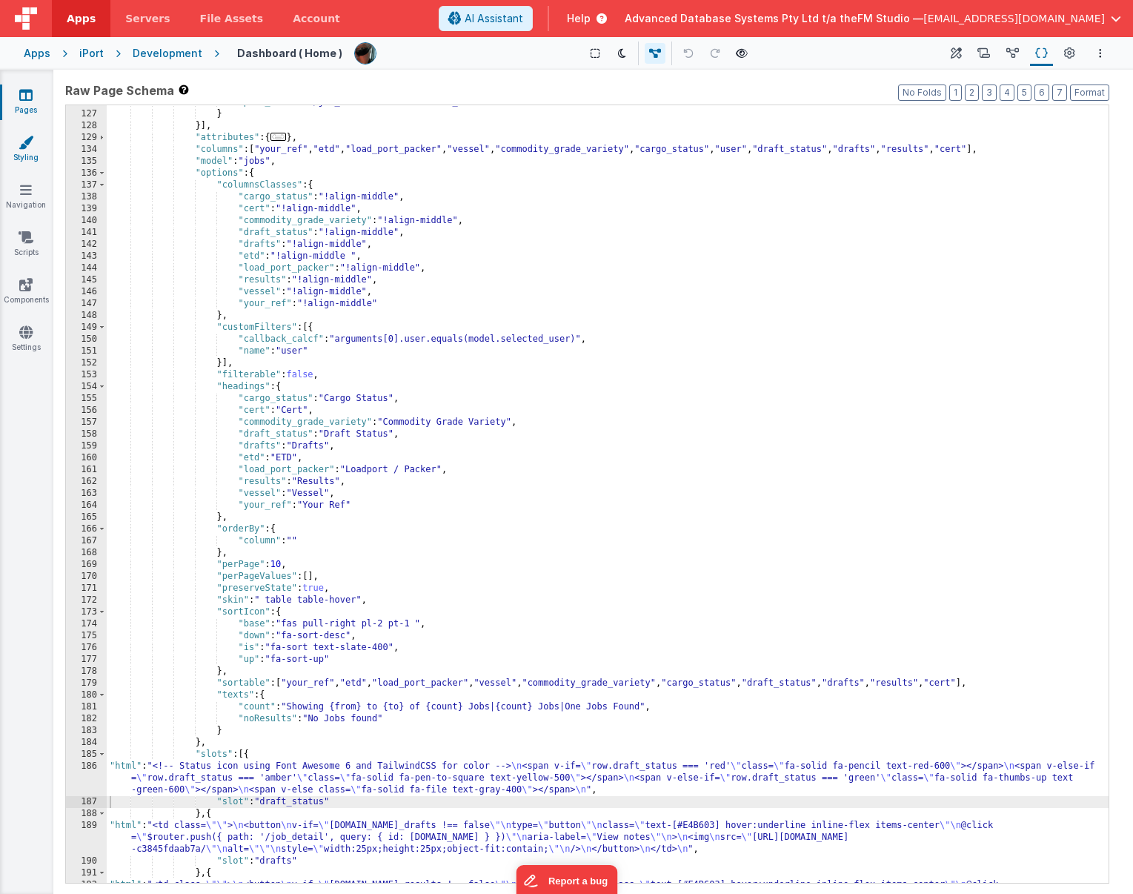
scroll to position [505, 0]
click at [696, 153] on div ""path_calc" : "'/job_detail?id=' + [DOMAIN_NAME]" } }] , "attributes" : { ... }…" at bounding box center [608, 511] width 1002 height 825
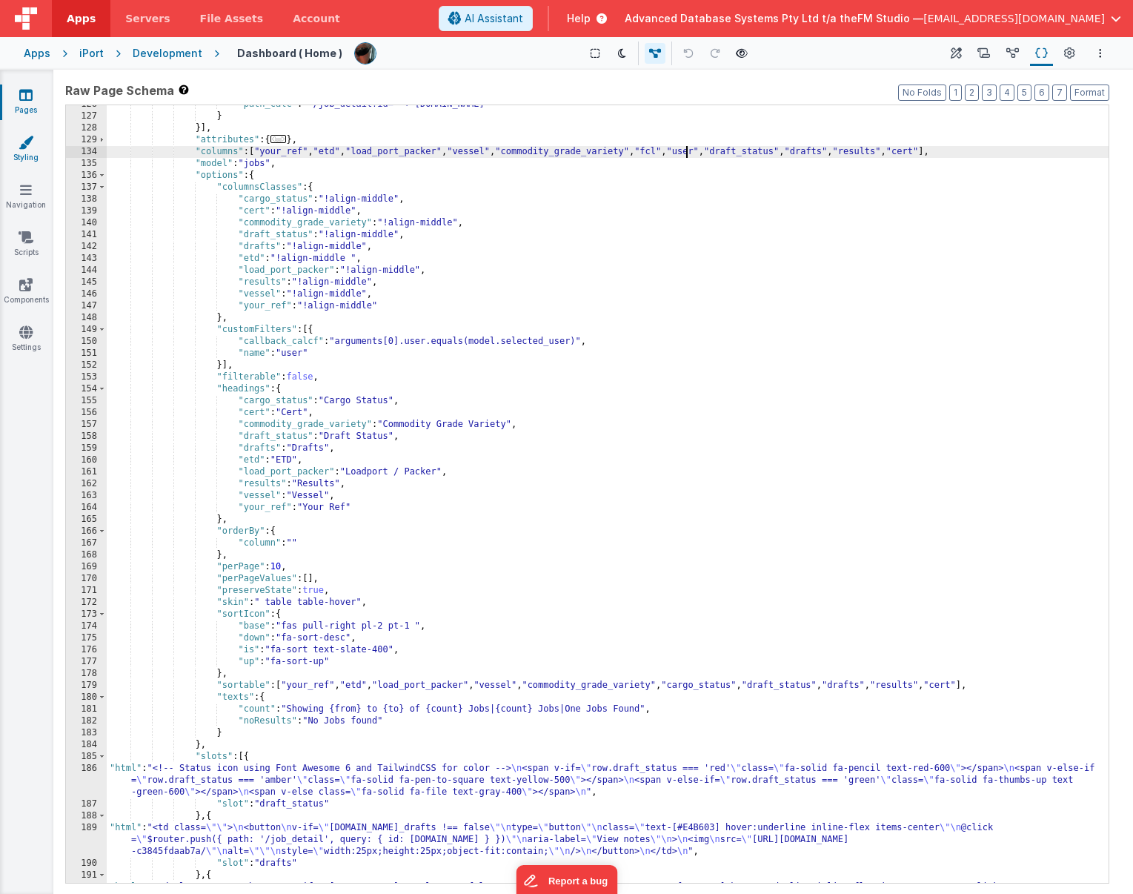
click at [696, 153] on div ""path_calc" : "'/job_detail?id=' + [DOMAIN_NAME]" } }] , "attributes" : { ... }…" at bounding box center [608, 511] width 1002 height 825
click at [675, 152] on div ""path_calc" : "'/job_detail?id=' + [DOMAIN_NAME]" } }] , "attributes" : { ... }…" at bounding box center [608, 511] width 1002 height 825
click at [256, 199] on div ""path_calc" : "'/job_detail?id=' + [DOMAIN_NAME]" } }] , "attributes" : { ... }…" at bounding box center [608, 511] width 1002 height 825
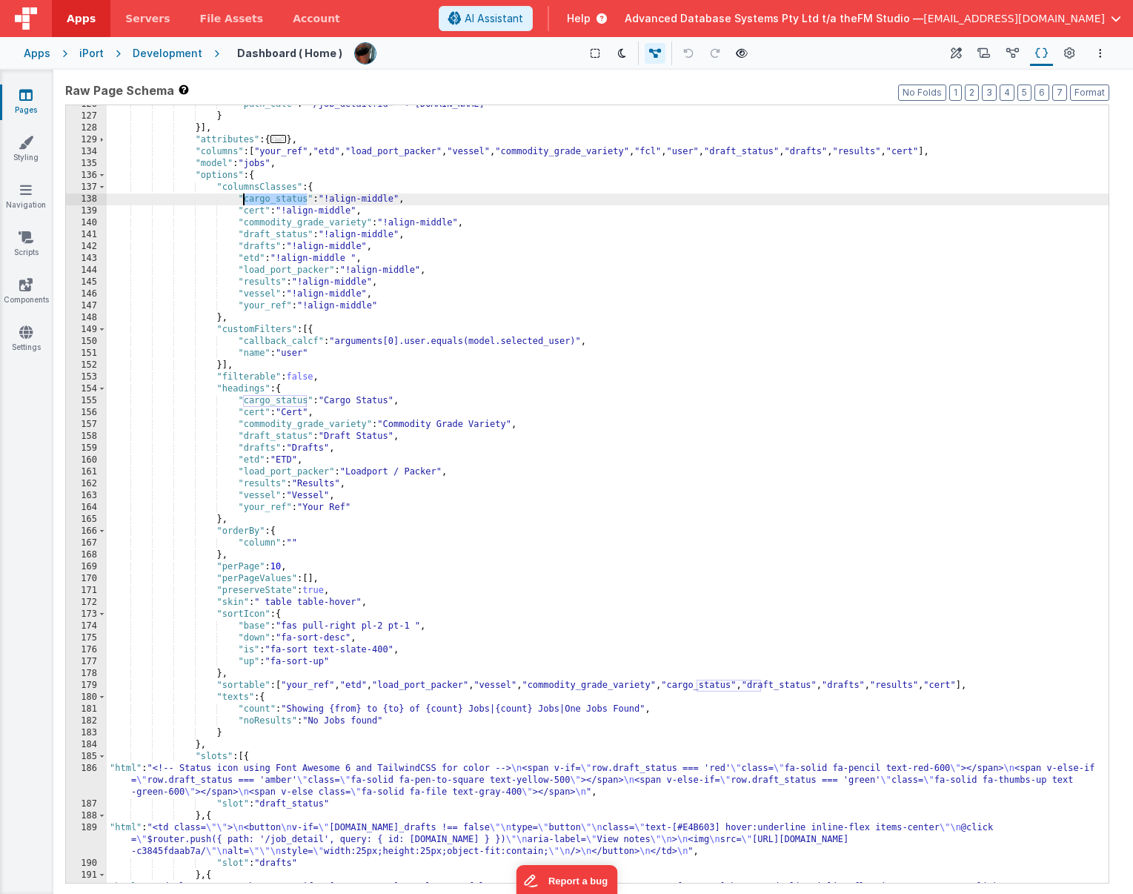
click at [256, 199] on div ""path_calc" : "'/job_detail?id=' + [DOMAIN_NAME]" } }] , "attributes" : { ... }…" at bounding box center [608, 511] width 1002 height 825
click at [259, 399] on div ""path_calc" : "'/job_detail?id=' + [DOMAIN_NAME]" } }] , "attributes" : { ... }…" at bounding box center [608, 511] width 1002 height 825
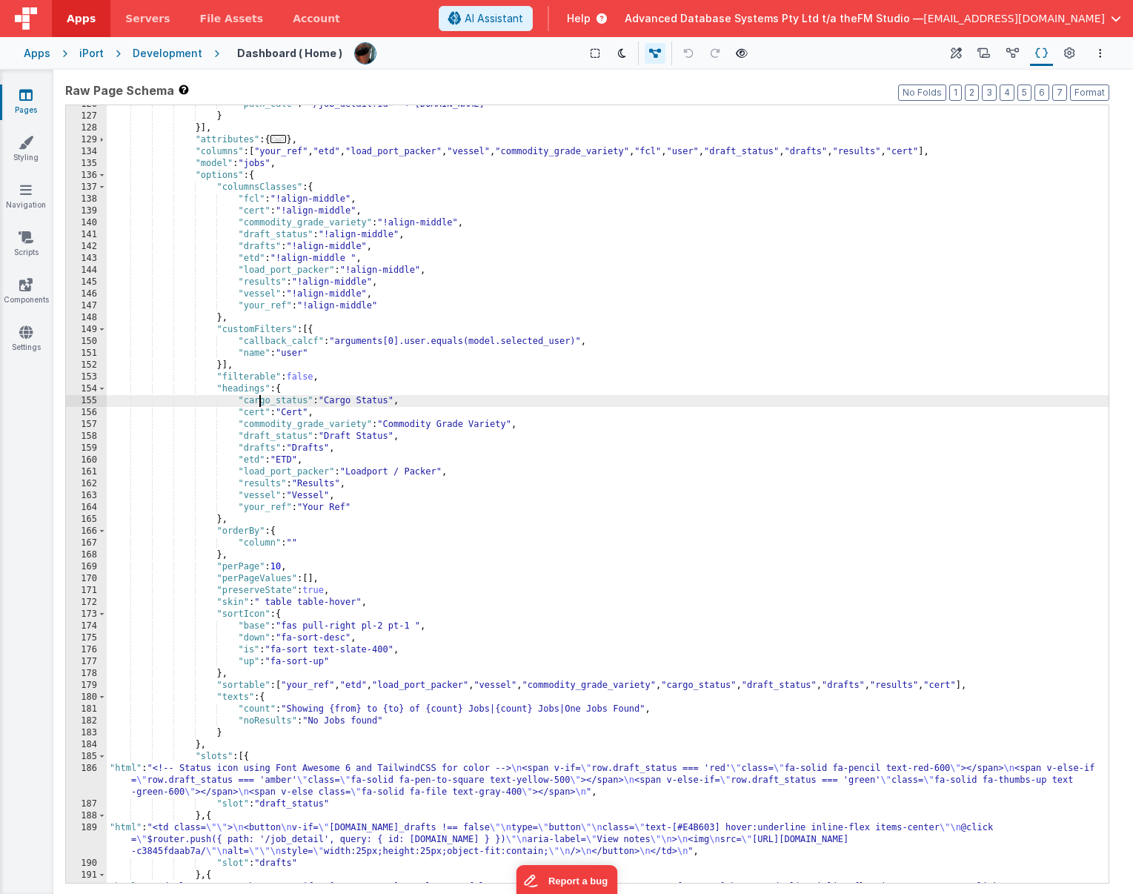
click at [259, 399] on div ""path_calc" : "'/job_detail?id=' + [DOMAIN_NAME]" } }] , "attributes" : { ... }…" at bounding box center [608, 511] width 1002 height 825
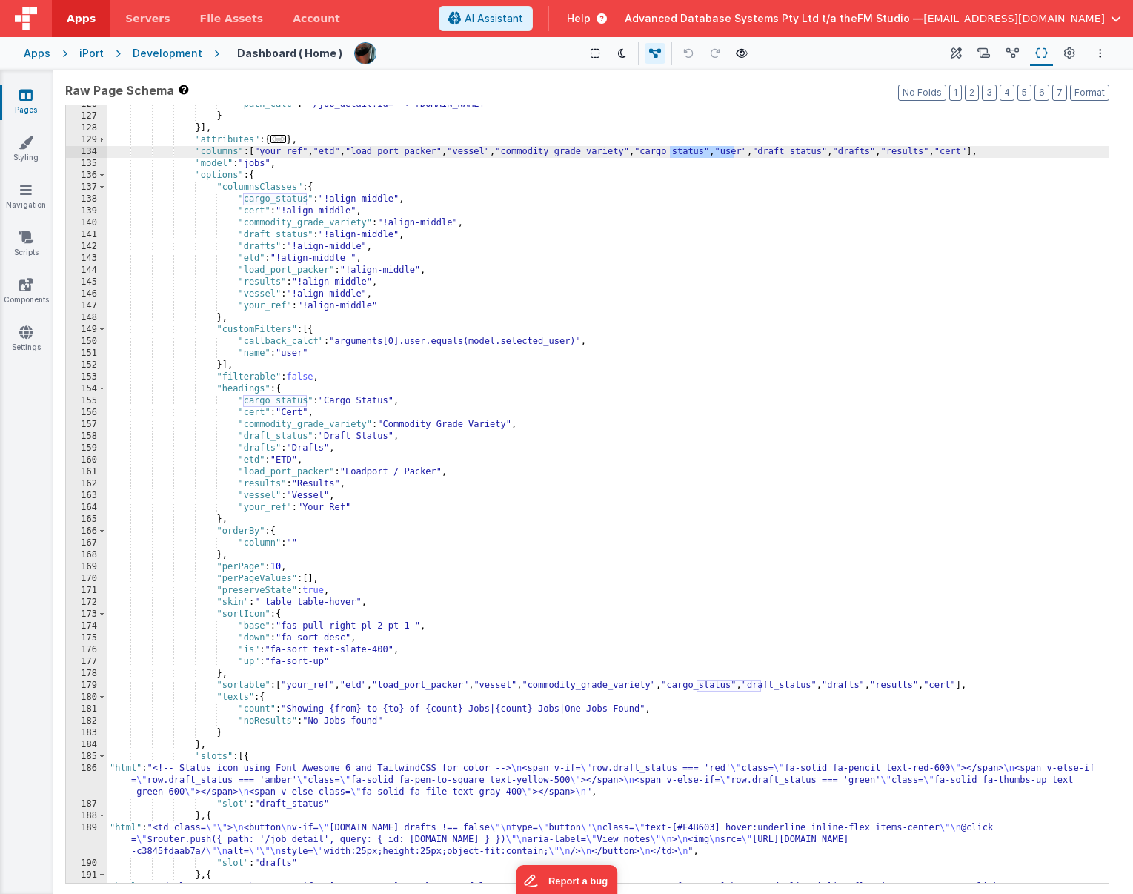
click at [667, 149] on div ""path_calc" : "'/job_detail?id=' + [DOMAIN_NAME]" } }] , "attributes" : { ... }…" at bounding box center [608, 511] width 1002 height 825
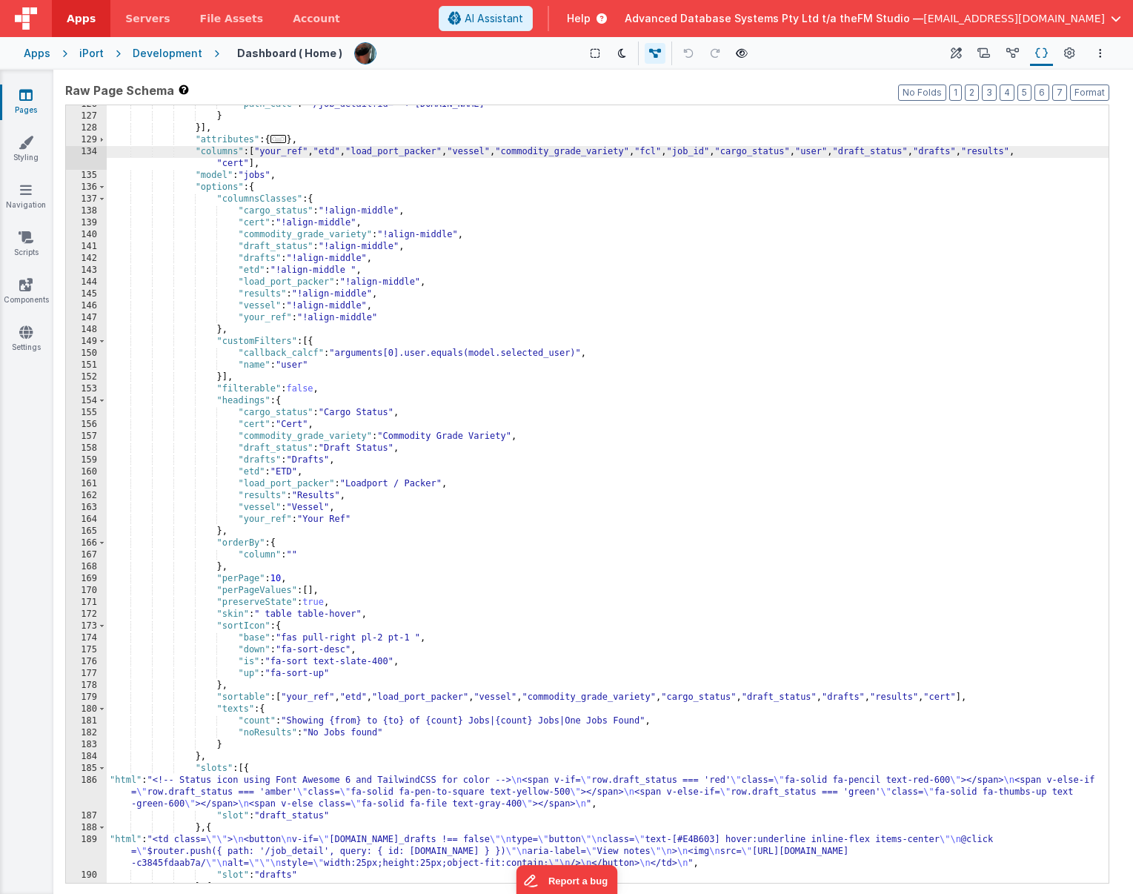
click at [267, 307] on div ""path_calc" : "'/job_detail?id=' + [DOMAIN_NAME]" } }] , "attributes" : { ... }…" at bounding box center [608, 499] width 1002 height 801
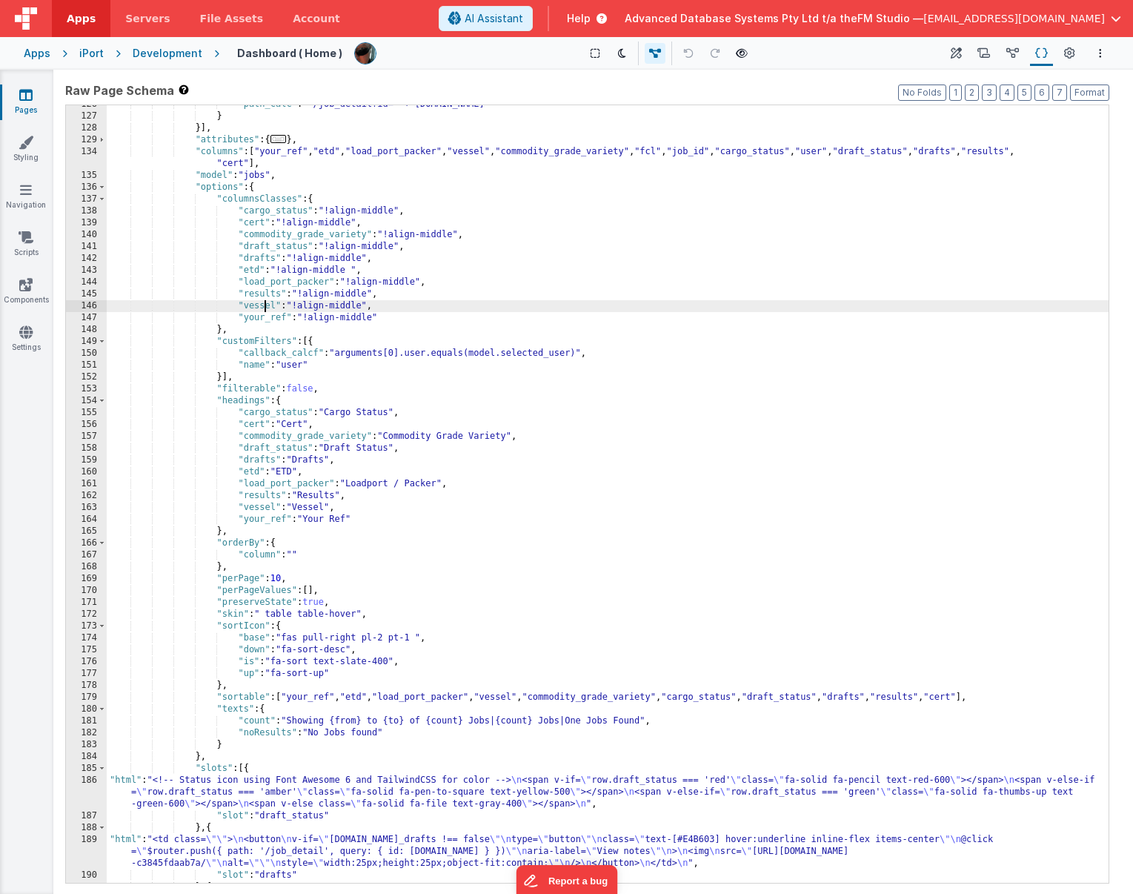
click at [267, 307] on div ""path_calc" : "'/job_detail?id=' + [DOMAIN_NAME]" } }] , "attributes" : { ... }…" at bounding box center [608, 499] width 1002 height 801
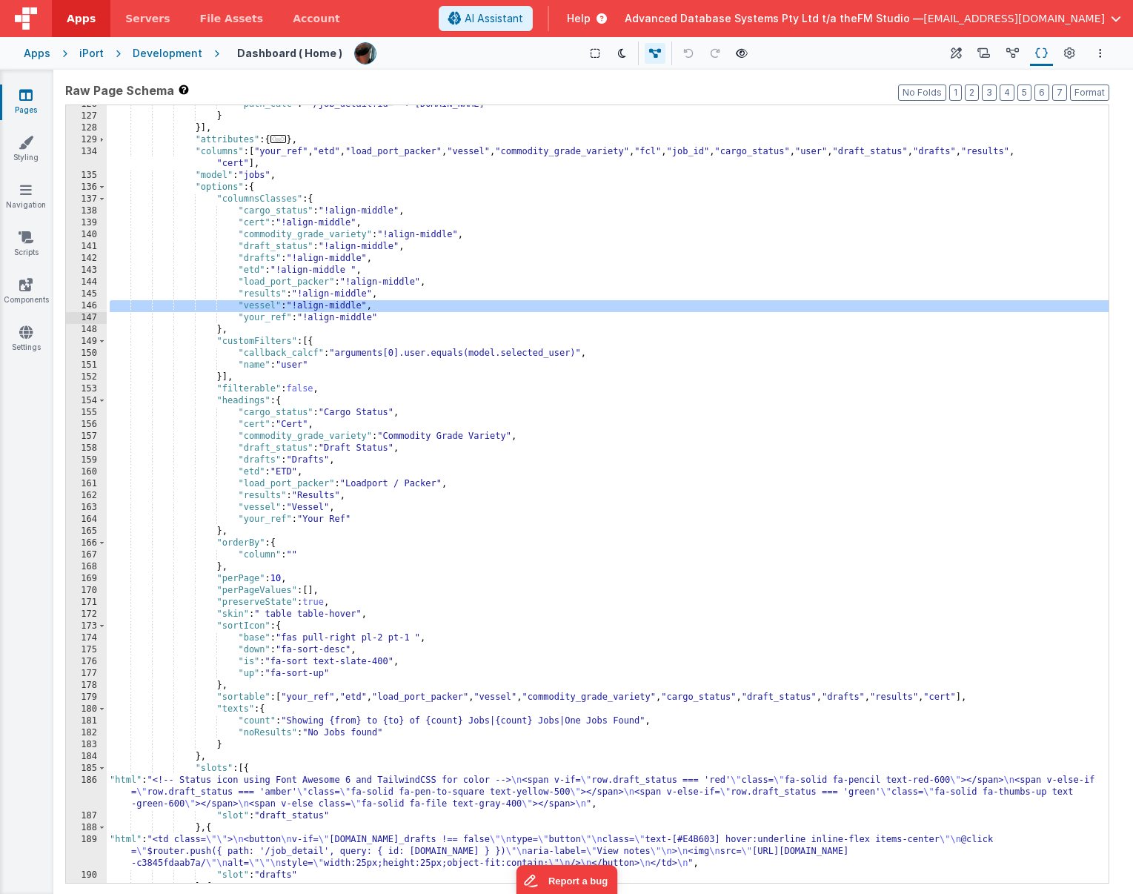
paste textarea
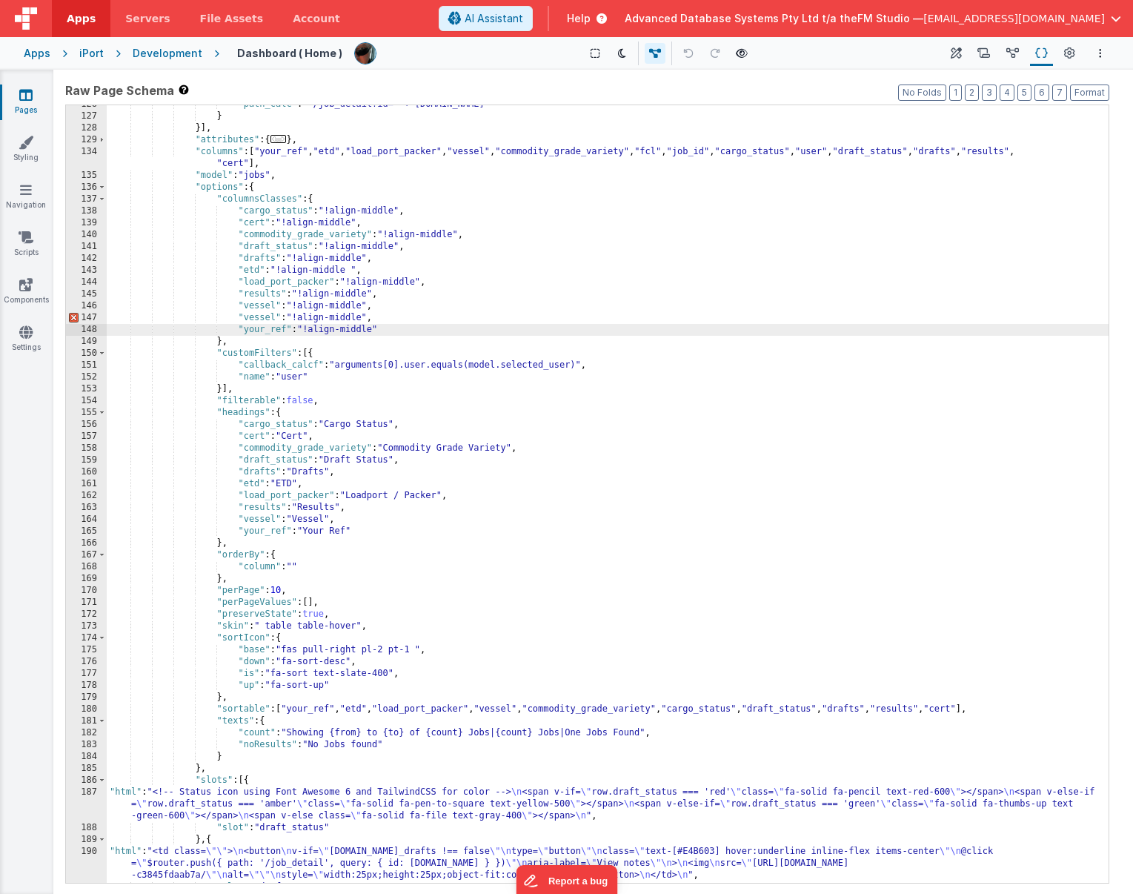
click at [257, 308] on div ""path_calc" : "'/job_detail?id=' + [DOMAIN_NAME]" } }] , "attributes" : { ... }…" at bounding box center [608, 499] width 1002 height 801
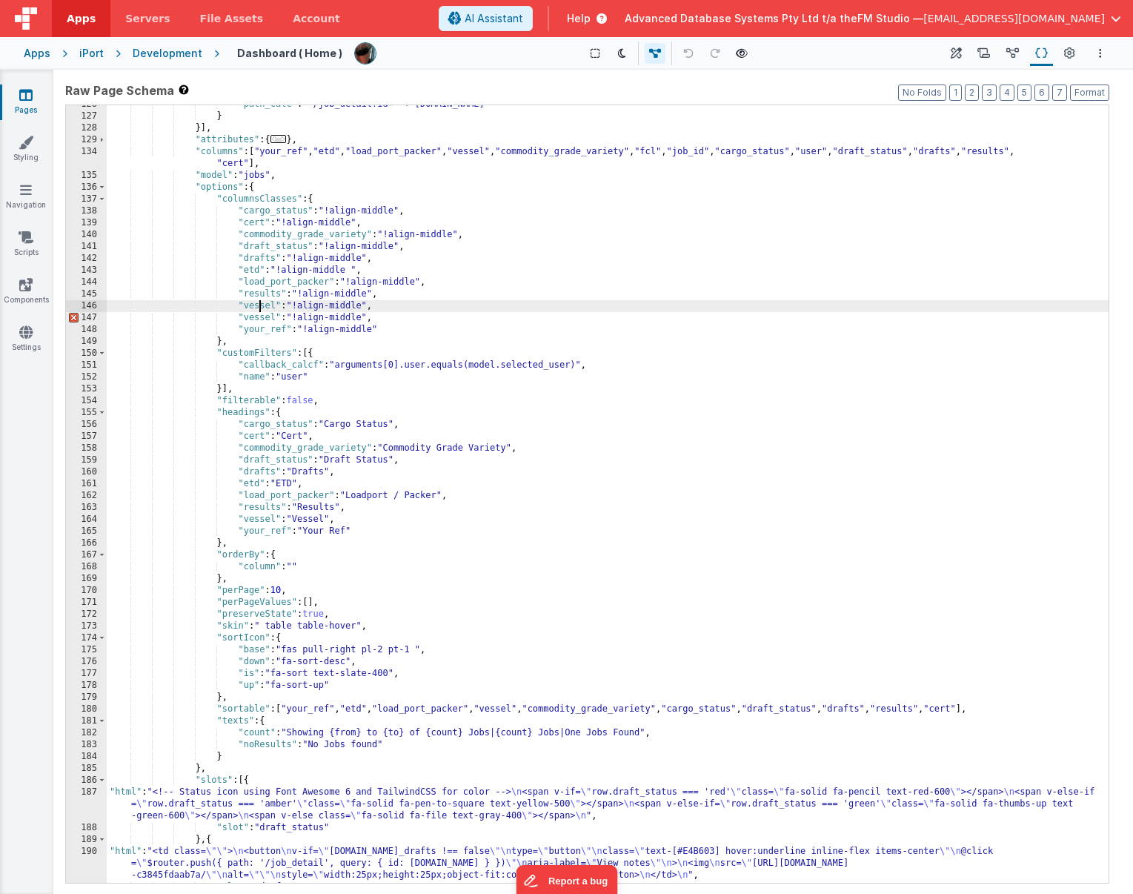
click at [257, 308] on div ""path_calc" : "'/job_detail?id=' + [DOMAIN_NAME]" } }] , "attributes" : { ... }…" at bounding box center [608, 499] width 1002 height 801
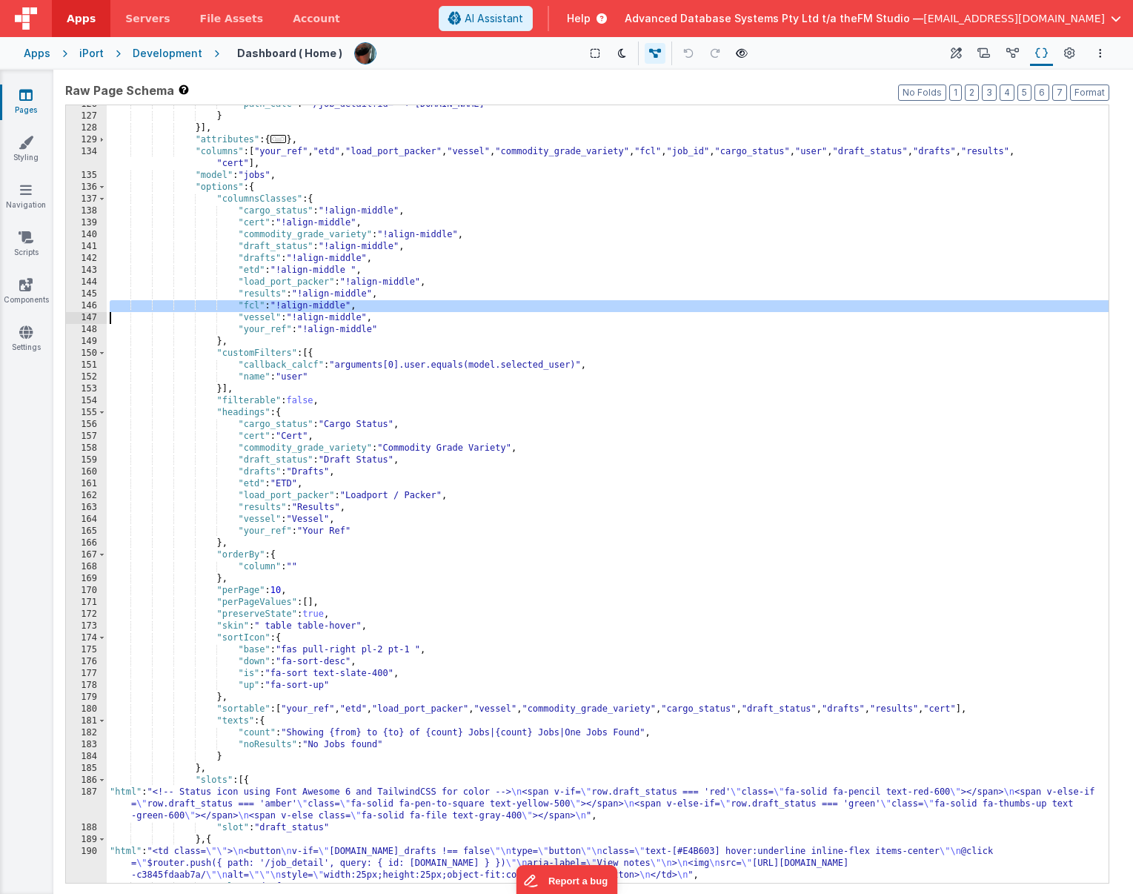
click at [322, 486] on div ""path_calc" : "'/job_detail?id=' + [DOMAIN_NAME]" } }] , "attributes" : { ... }…" at bounding box center [608, 499] width 1002 height 801
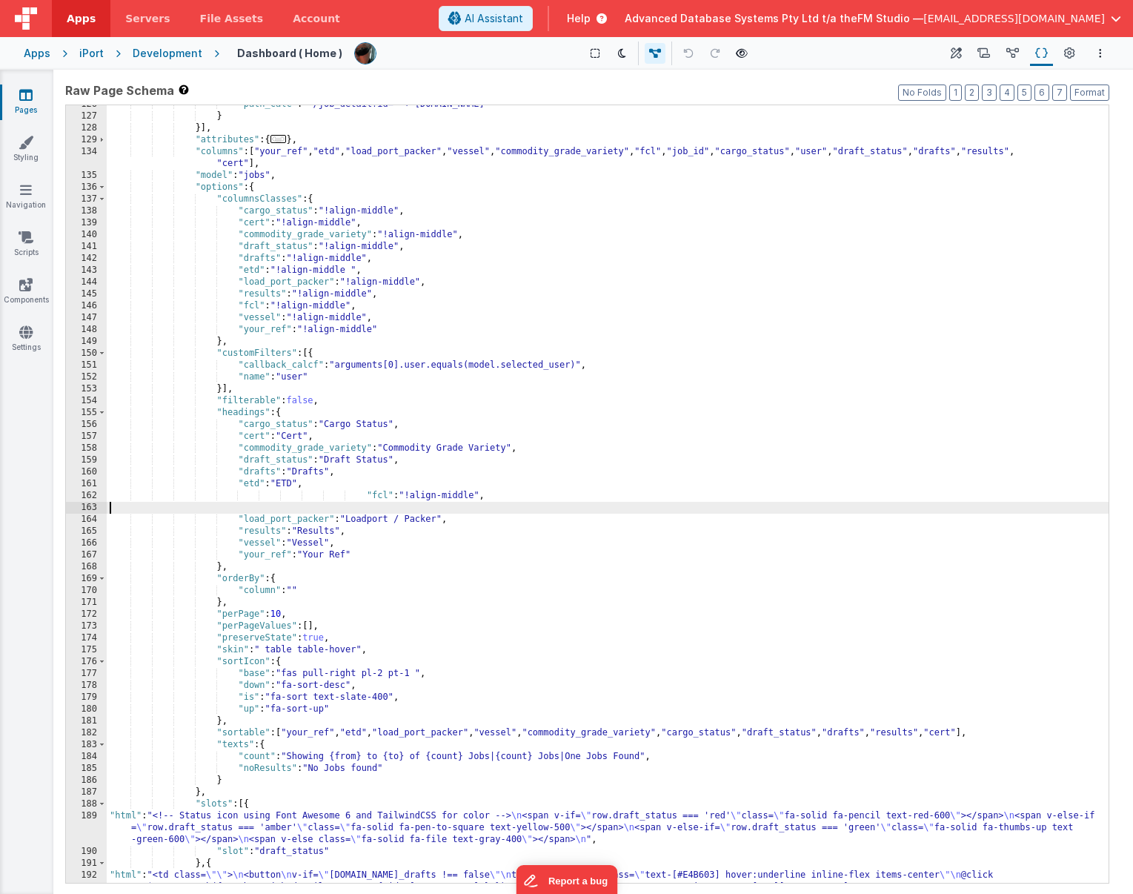
click at [441, 497] on div ""path_calc" : "'/job_detail?id=' + [DOMAIN_NAME]" } }] , "attributes" : { ... }…" at bounding box center [608, 511] width 1002 height 825
click at [376, 509] on div ""path_calc" : "'/job_detail?id=' + [DOMAIN_NAME]" } }] , "attributes" : { ... }…" at bounding box center [608, 511] width 1002 height 825
click at [248, 308] on div ""path_calc" : "'/job_detail?id=' + [DOMAIN_NAME]" } }] , "attributes" : { ... }…" at bounding box center [608, 511] width 1002 height 825
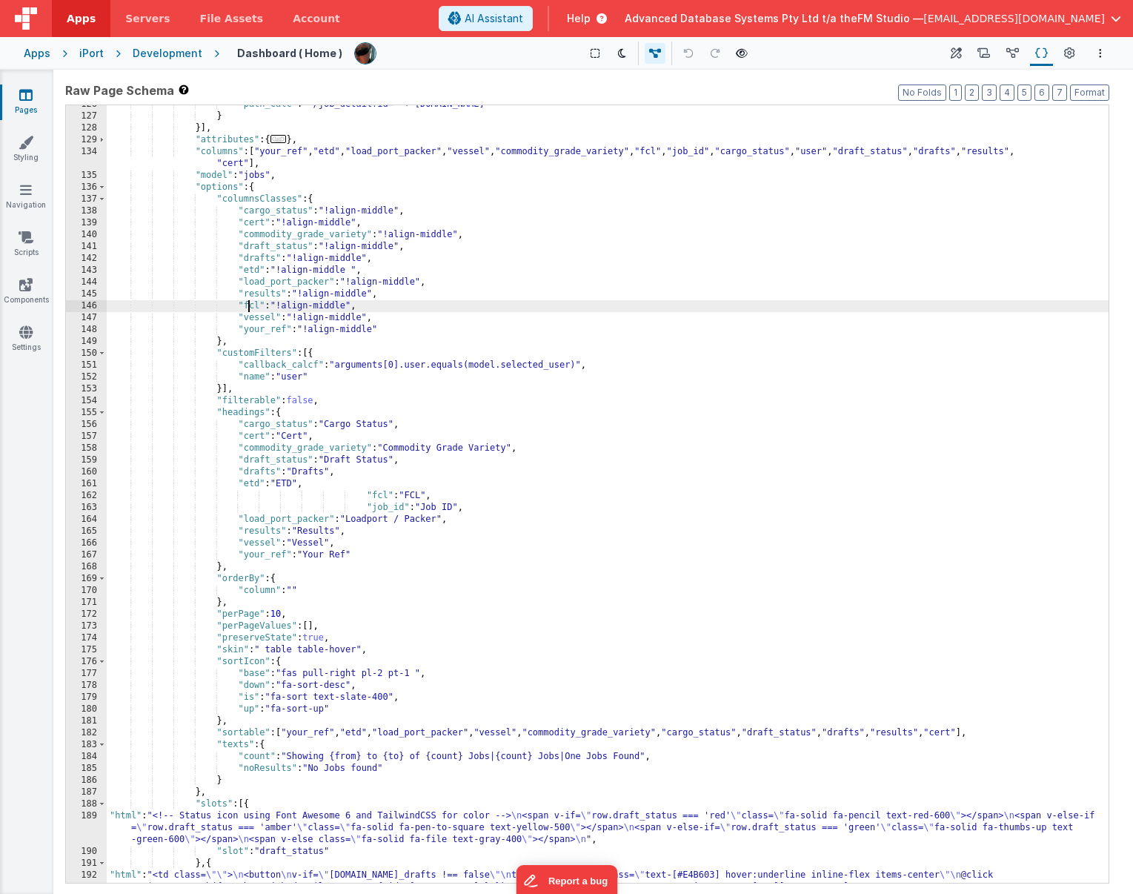
click at [248, 308] on div ""path_calc" : "'/job_detail?id=' + [DOMAIN_NAME]" } }] , "attributes" : { ... }…" at bounding box center [608, 511] width 1002 height 825
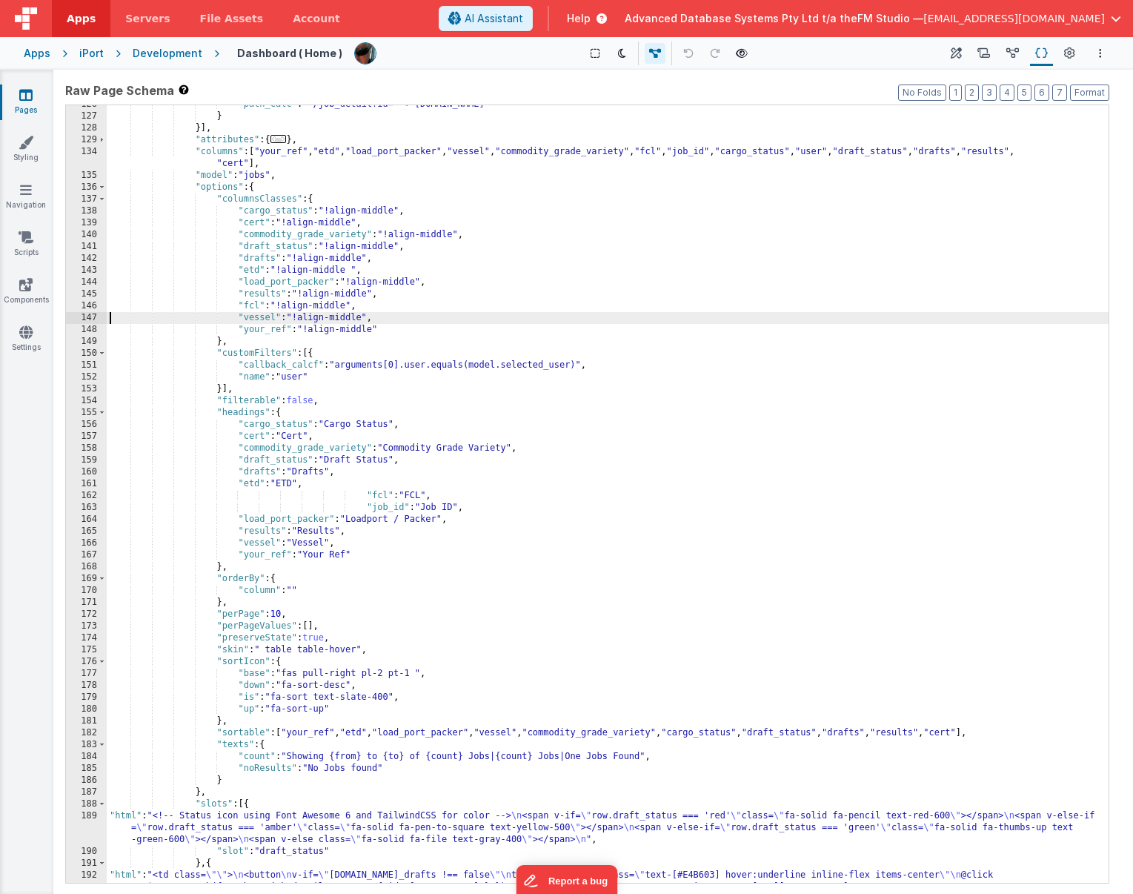
paste textarea
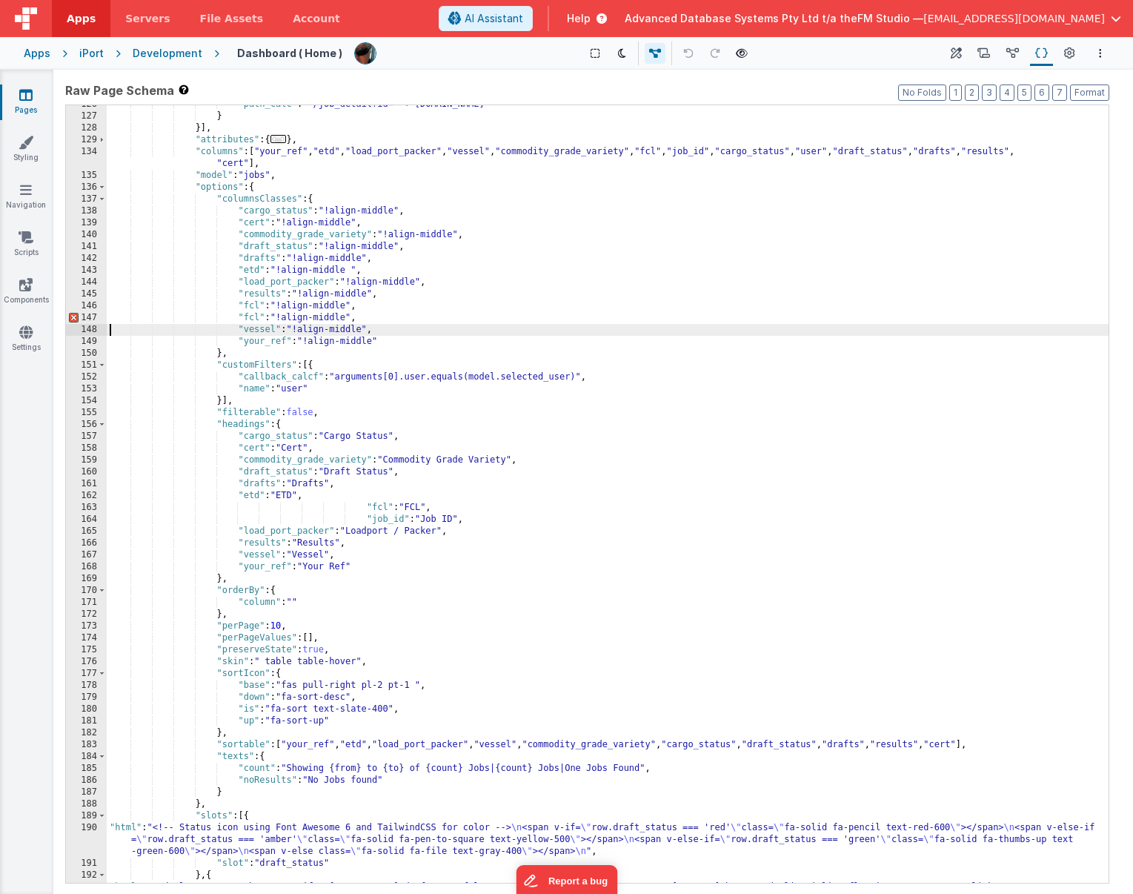
click at [248, 308] on div ""path_calc" : "'/job_detail?id=' + [DOMAIN_NAME]" } }] , "attributes" : { ... }…" at bounding box center [608, 511] width 1002 height 825
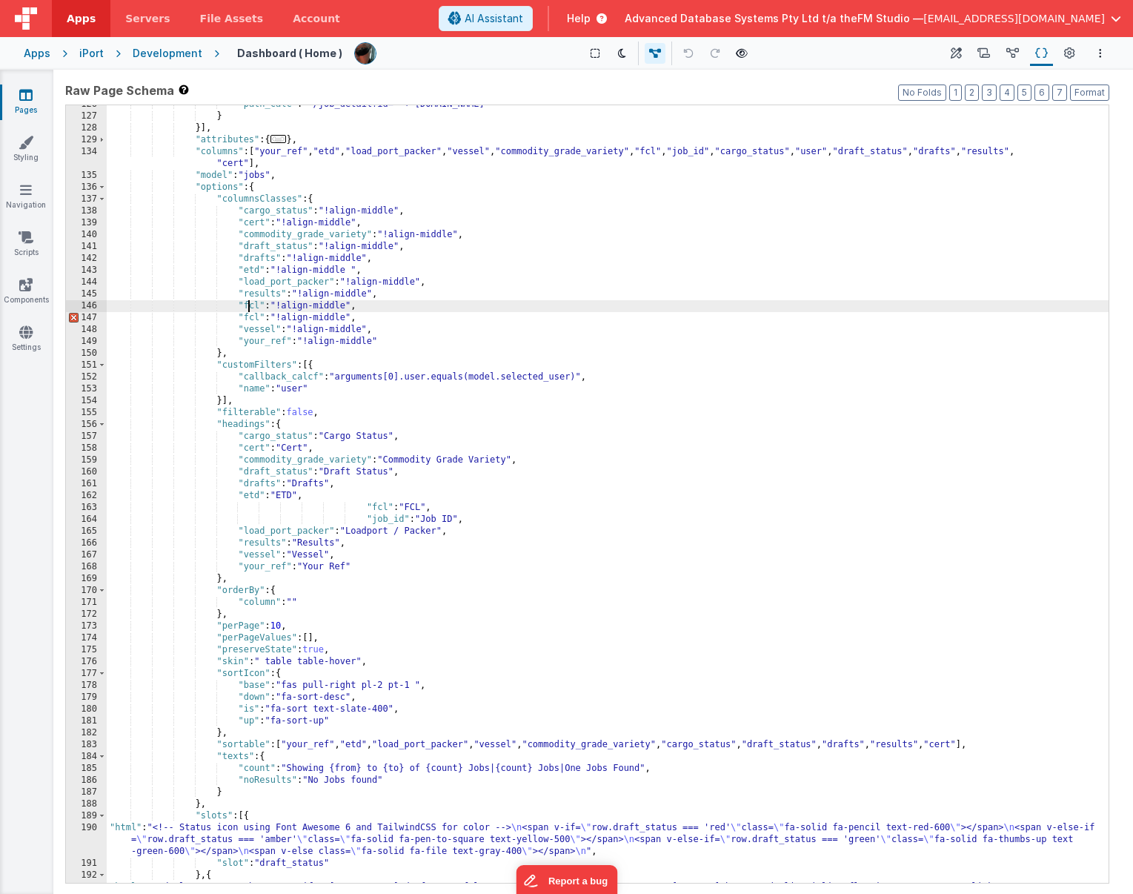
click at [248, 308] on div ""path_calc" : "'/job_detail?id=' + [DOMAIN_NAME]" } }] , "attributes" : { ... }…" at bounding box center [608, 511] width 1002 height 825
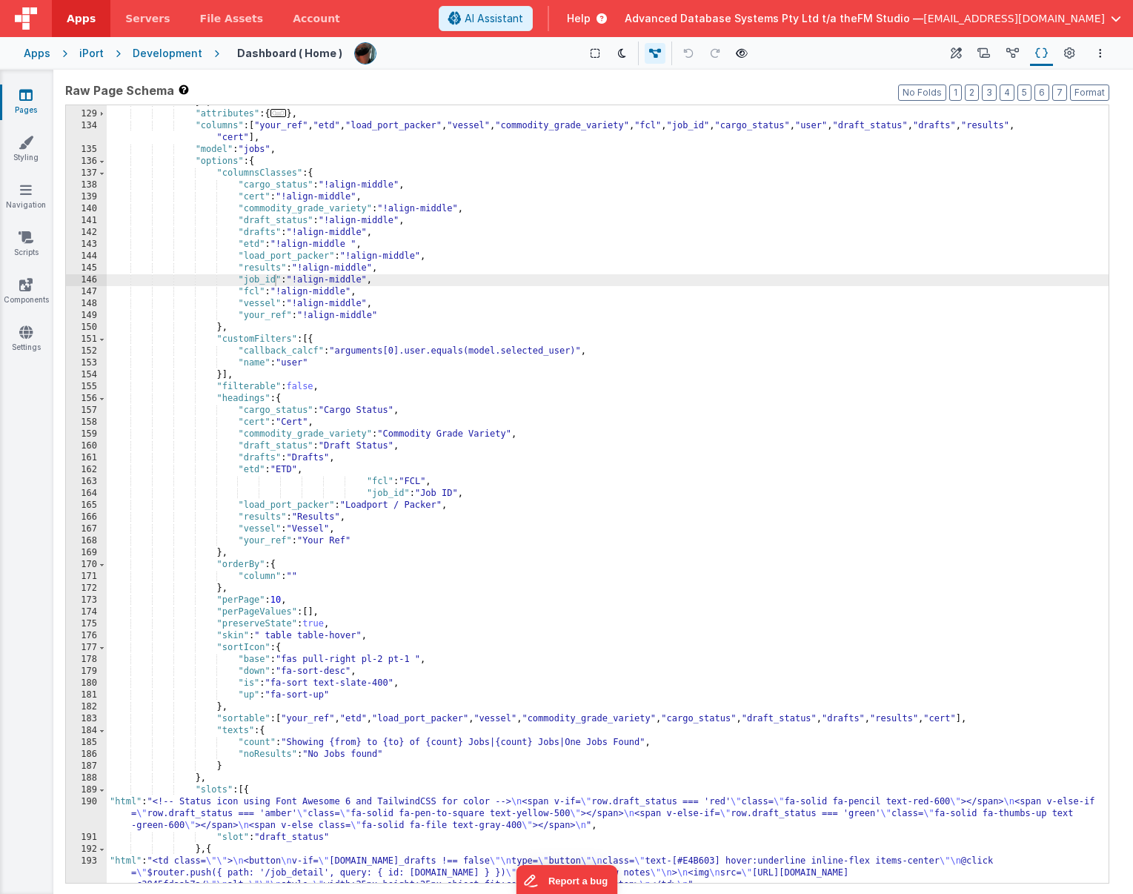
scroll to position [531, 0]
click at [320, 471] on div "}] , "attributes" : { ... } , "columns" : [ "your_ref" , "etd" , "load_port_pac…" at bounding box center [608, 508] width 1002 height 825
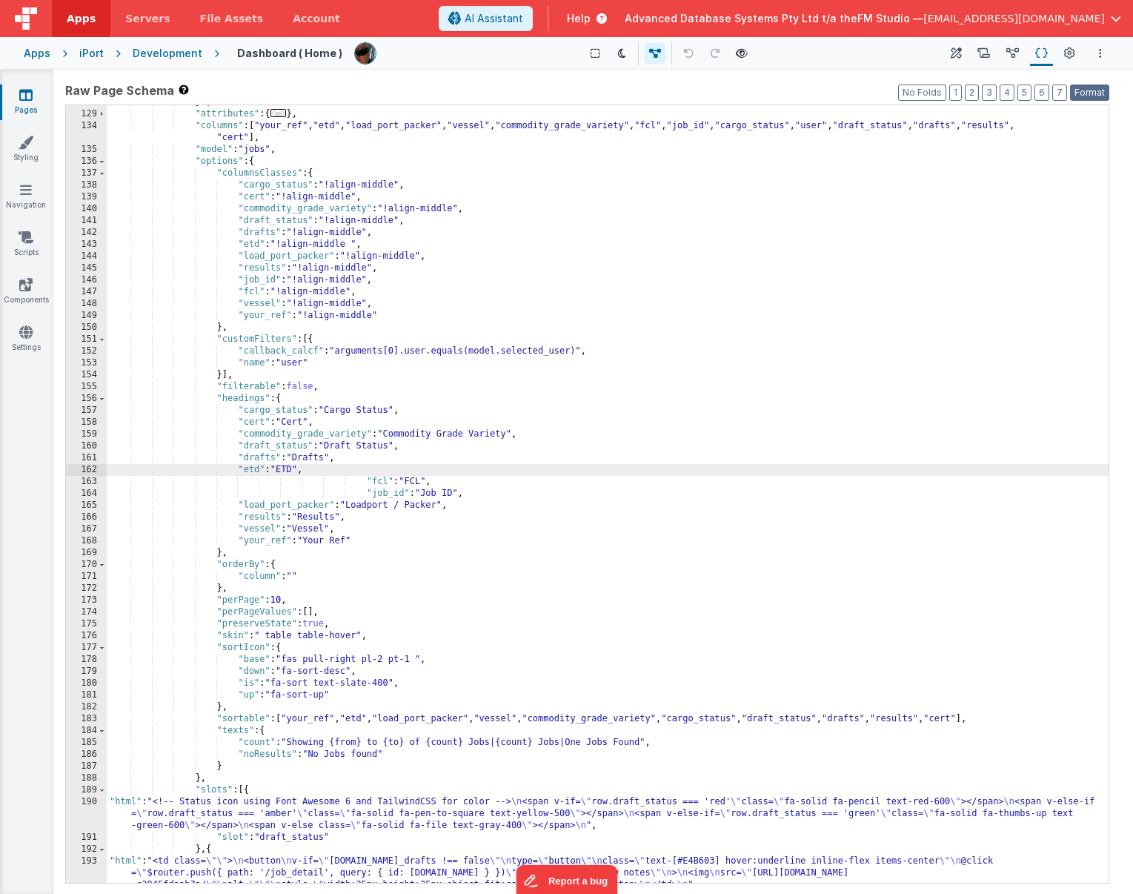
click at [884, 96] on button "Format" at bounding box center [1089, 93] width 39 height 16
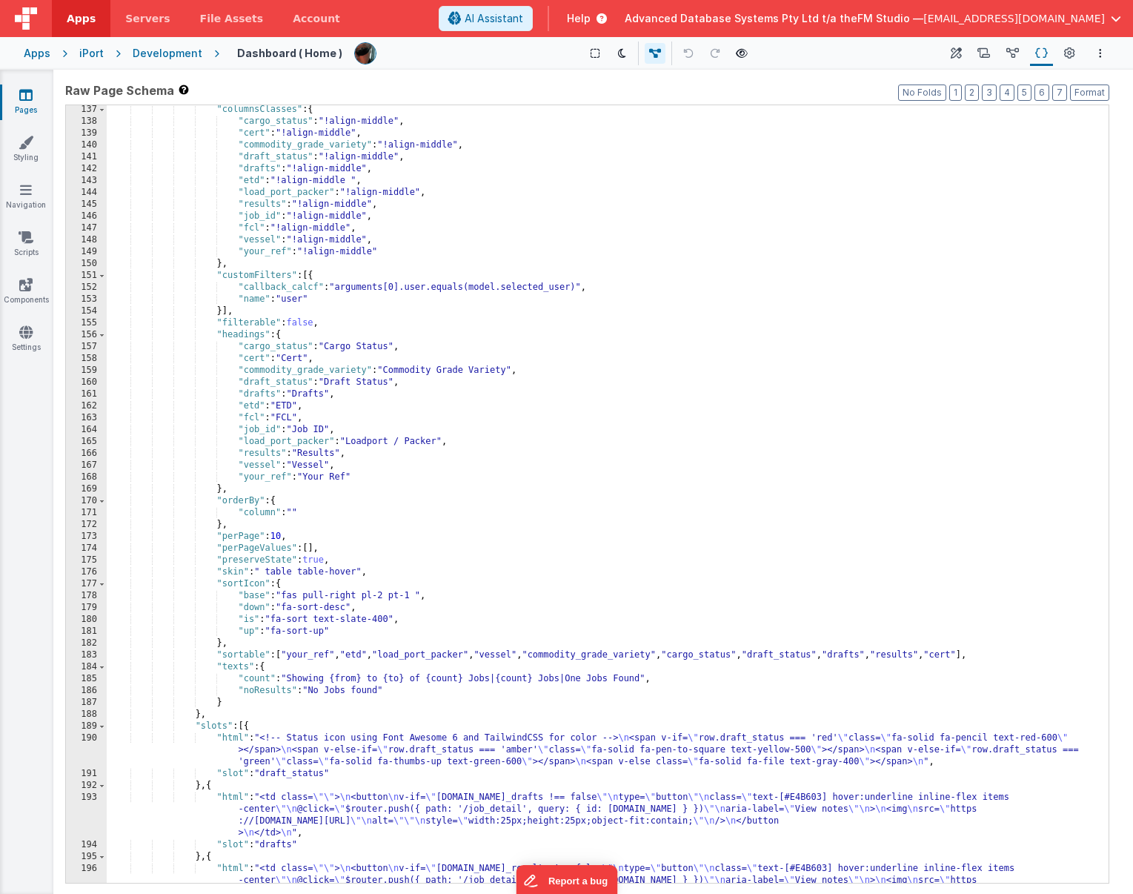
scroll to position [1830, 0]
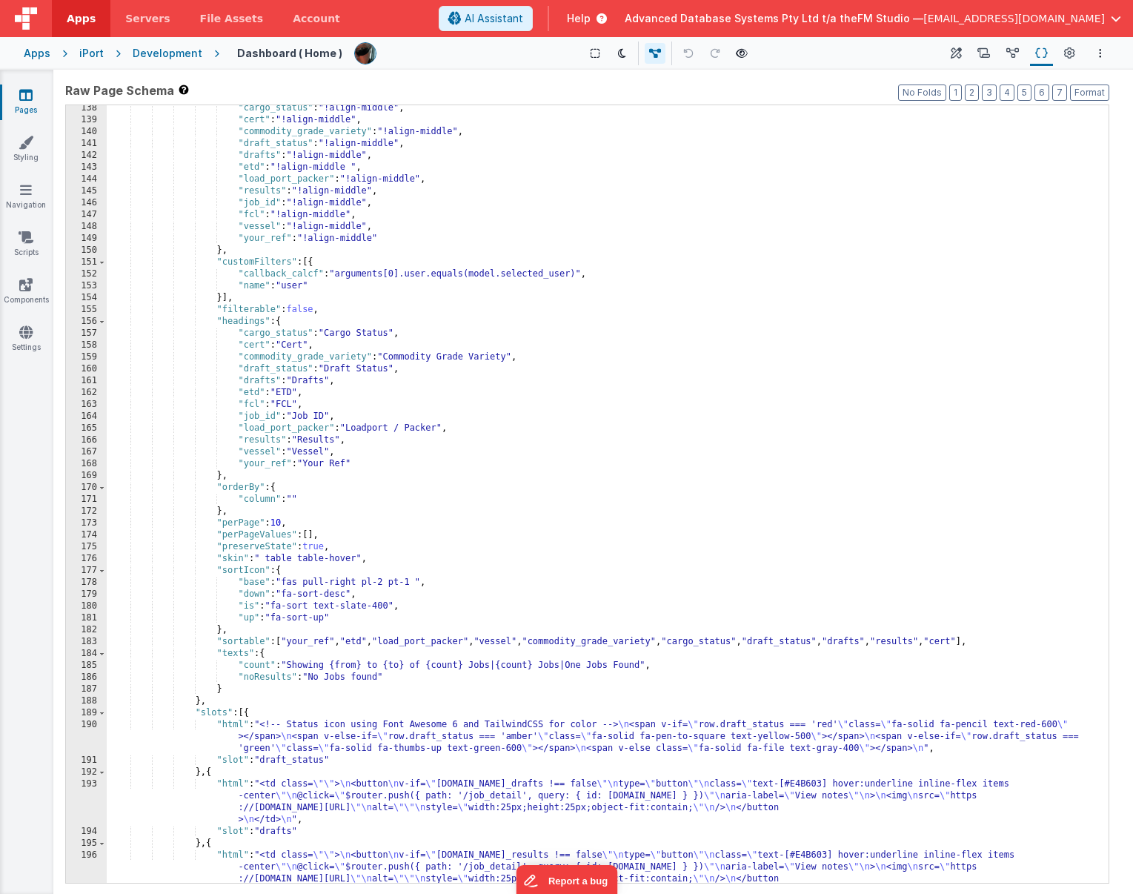
click at [386, 642] on div ""cargo_status" : "!align-middle" , "cert" : "!align-middle" , "commodity_grade_…" at bounding box center [608, 520] width 1002 height 837
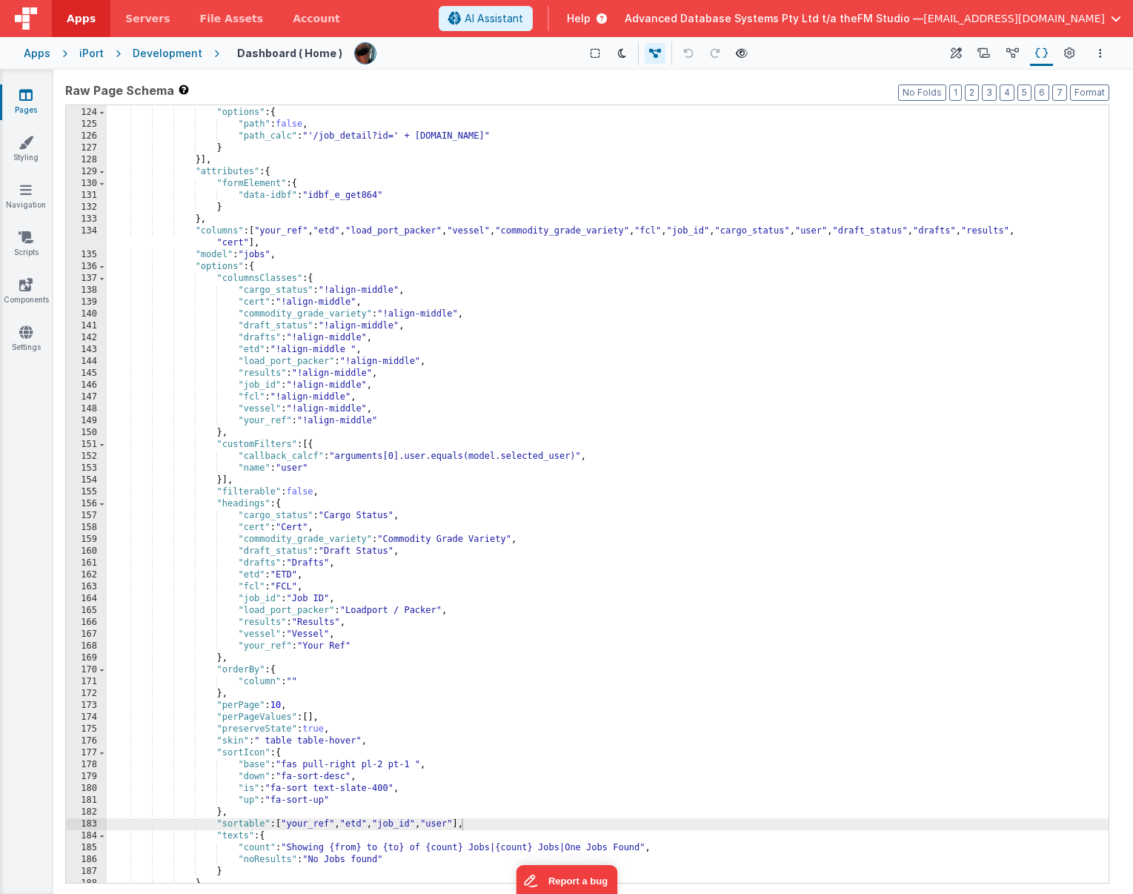
scroll to position [1647, 0]
click at [252, 585] on div ""action" : "path" , "options" : { "path" : false , "path_calc" : "'/job_detail?…" at bounding box center [608, 495] width 1002 height 801
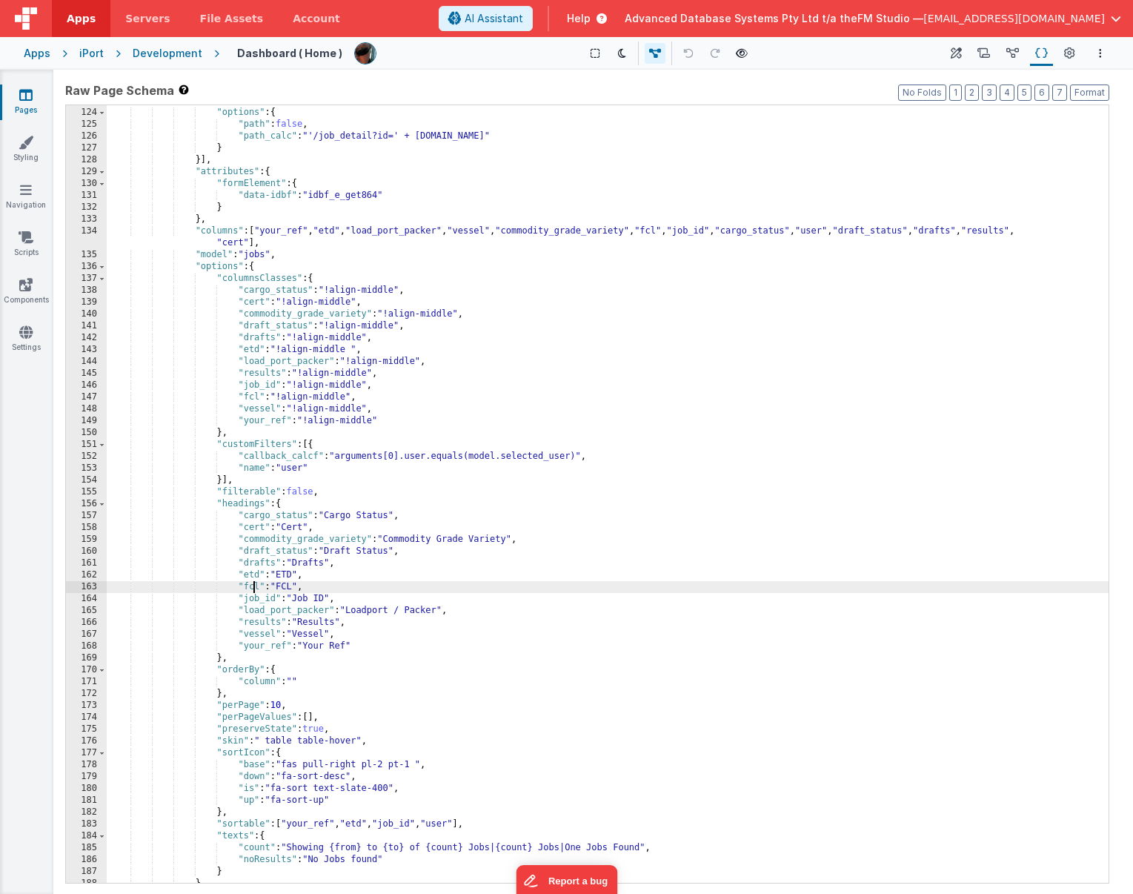
click at [252, 585] on div ""action" : "path" , "options" : { "path" : false , "path_calc" : "'/job_detail?…" at bounding box center [608, 495] width 1002 height 801
paste textarea
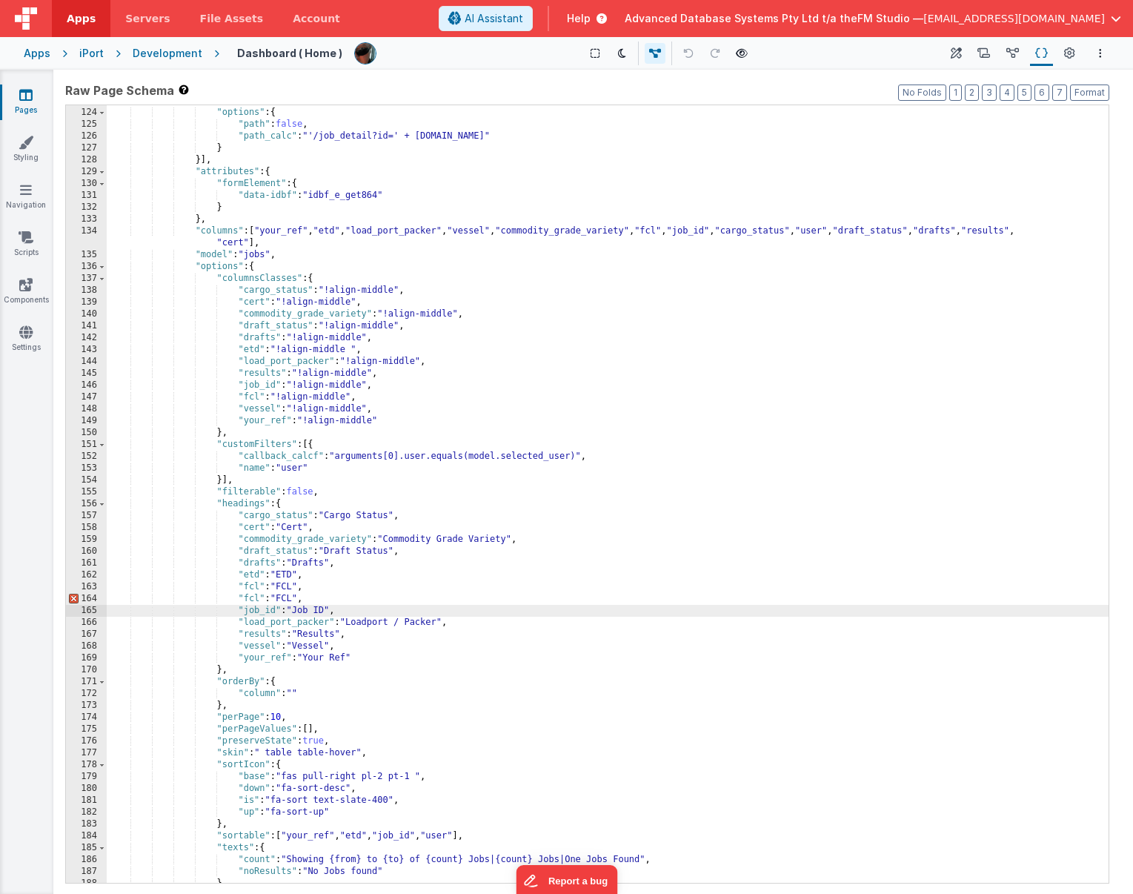
click at [251, 597] on div ""action" : "path" , "options" : { "path" : false , "path_calc" : "'/job_detail?…" at bounding box center [608, 495] width 1002 height 801
click at [290, 598] on div ""action" : "path" , "options" : { "path" : false , "path_calc" : "'/job_detail?…" at bounding box center [608, 495] width 1002 height 801
click at [27, 101] on icon at bounding box center [25, 94] width 13 height 15
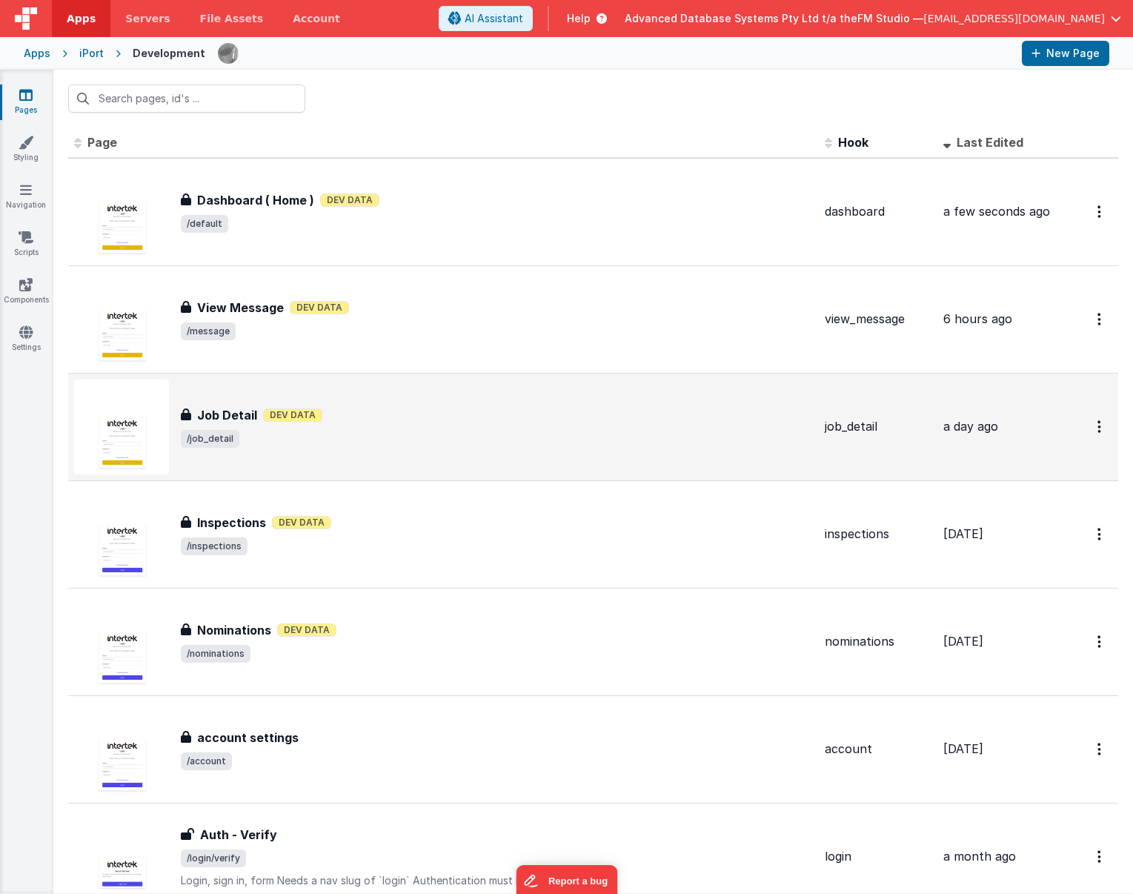
click at [236, 399] on div "Job Detail Job Detail Dev Data /job_detail" at bounding box center [443, 427] width 739 height 95
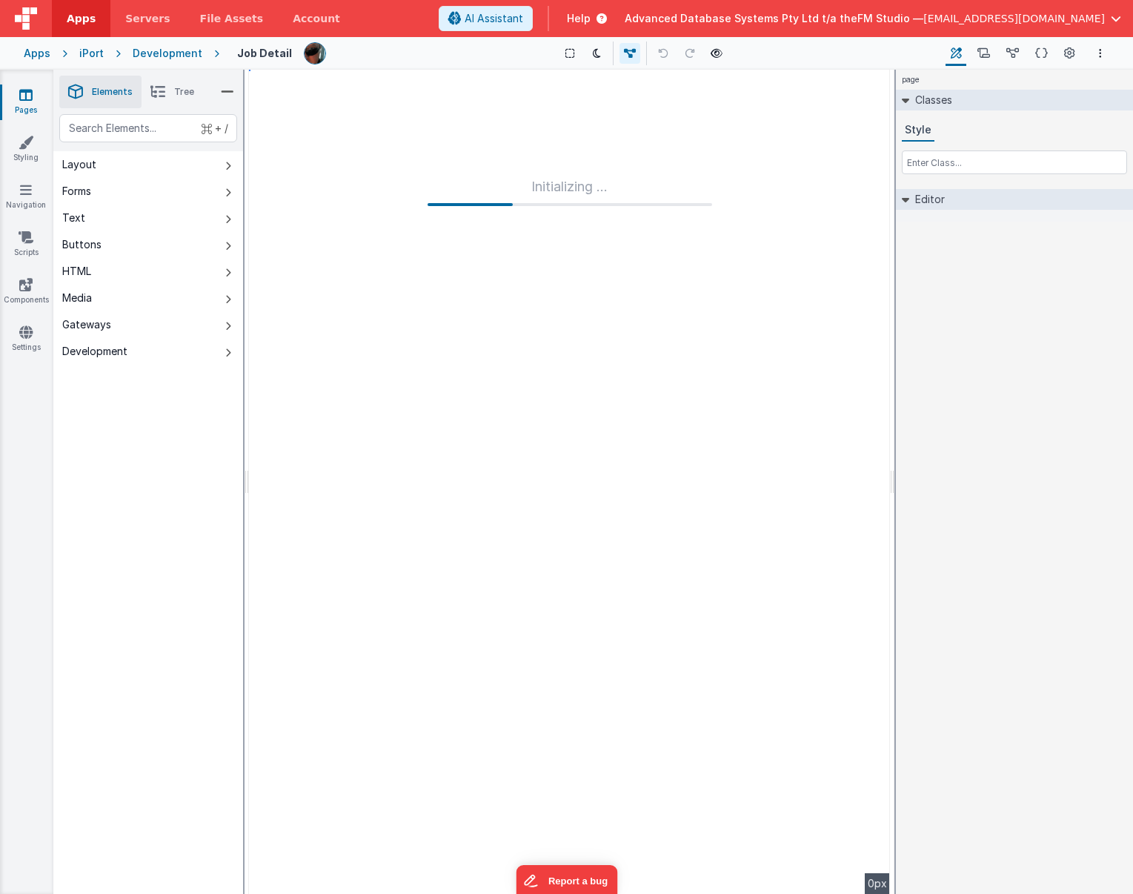
click at [19, 99] on link "Pages" at bounding box center [25, 102] width 53 height 30
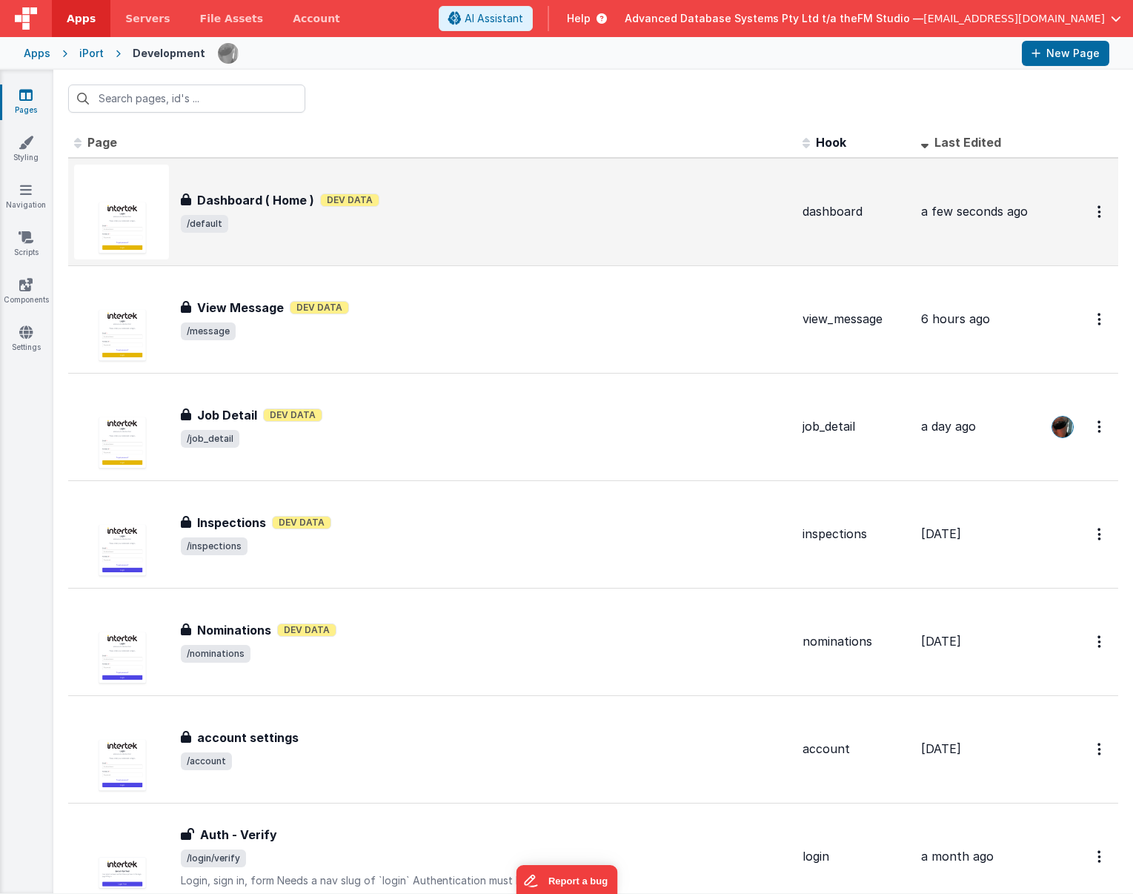
click at [251, 211] on div "Dashboard ( Home ) Dashboard ( Home ) Dev Data /default" at bounding box center [486, 212] width 610 height 42
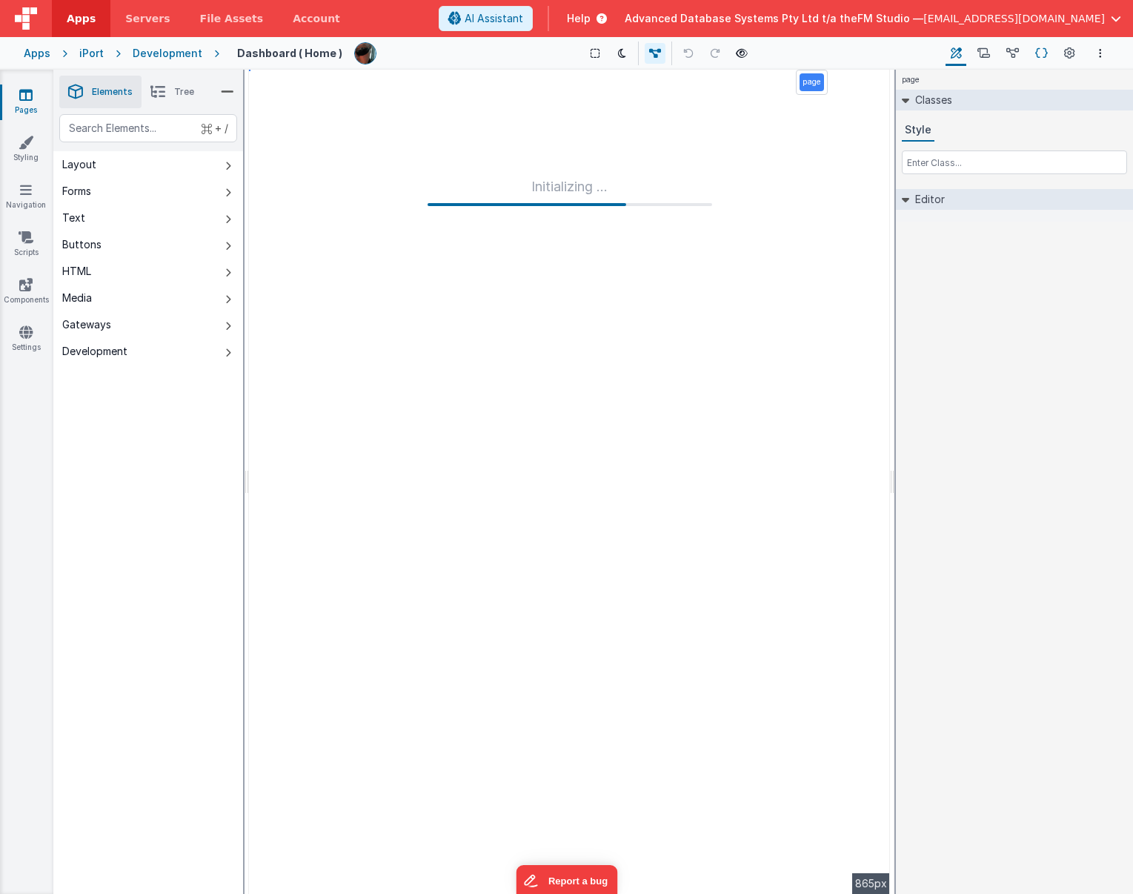
click at [884, 51] on icon at bounding box center [1042, 54] width 13 height 16
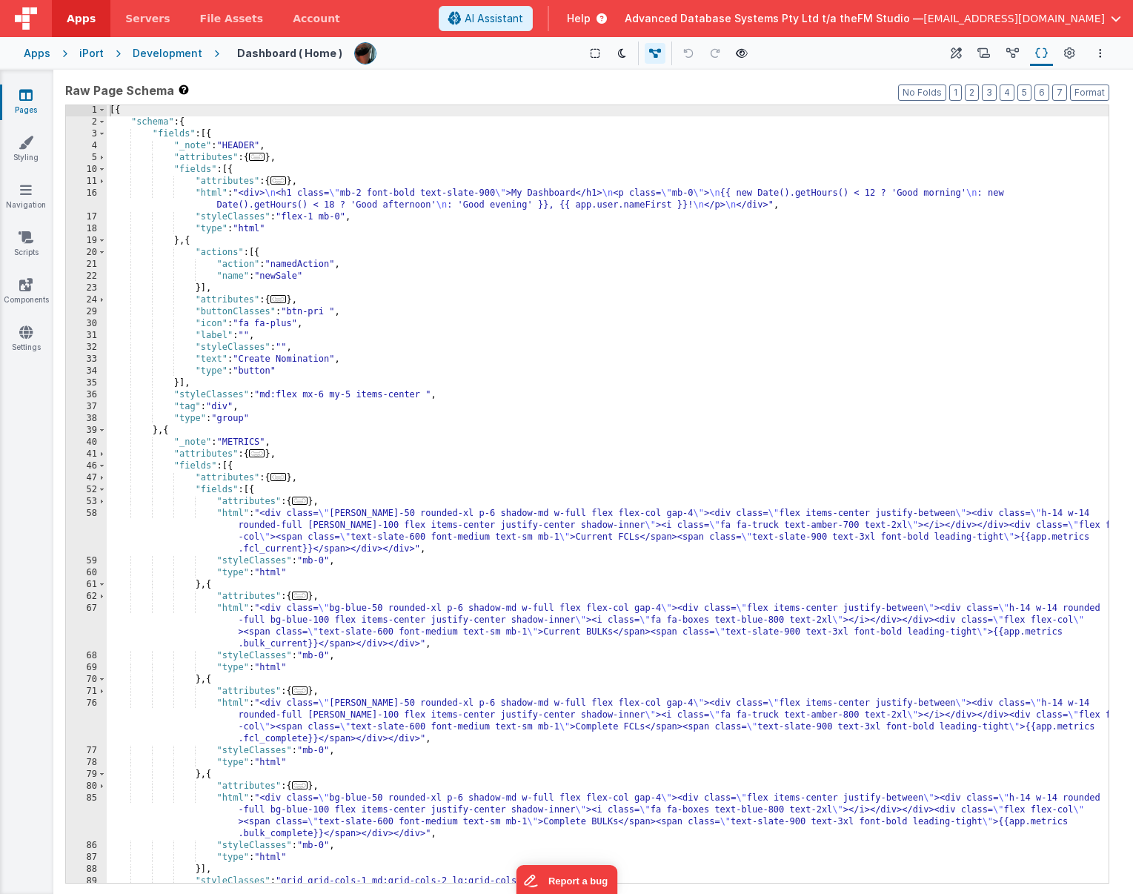
scroll to position [1, 0]
click at [318, 646] on div "[{ "schema" : { "fields" : [{ "_note" : "HEADER" , "attributes" : { ... } , "fi…" at bounding box center [608, 505] width 1002 height 801
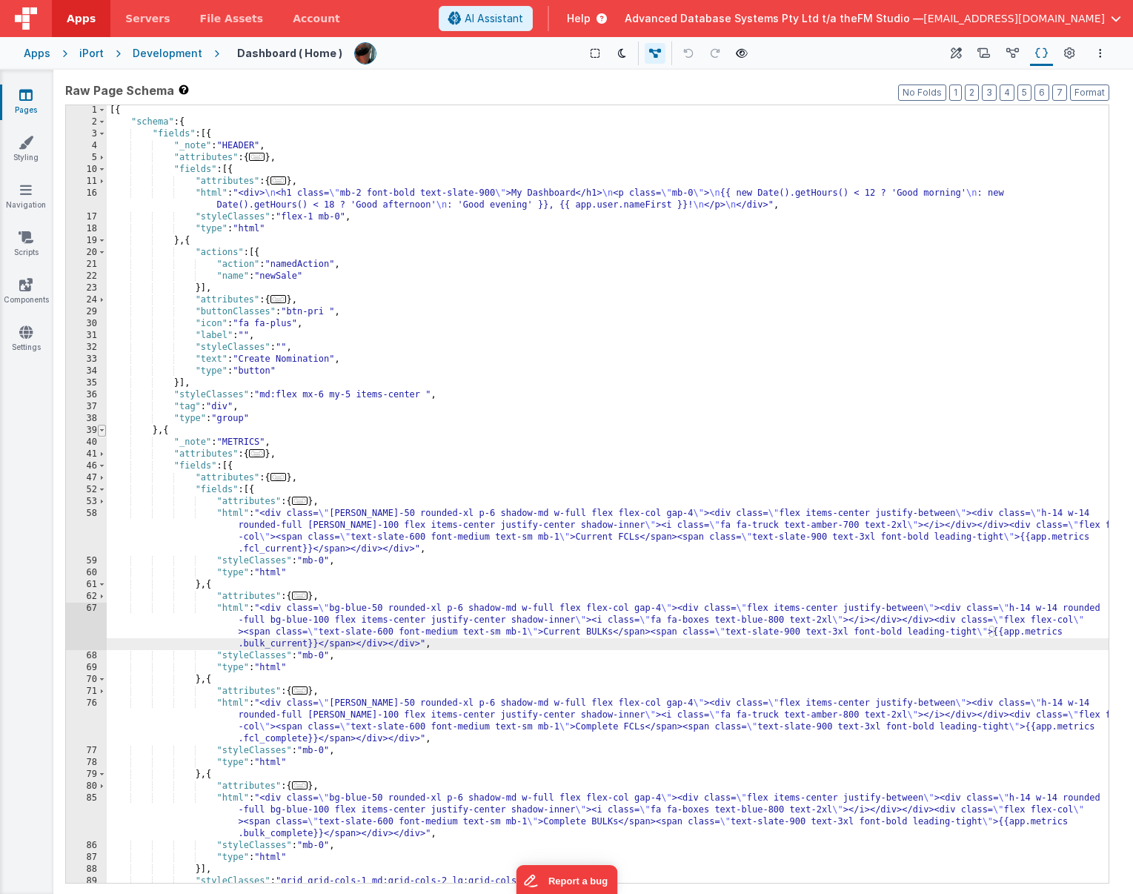
click at [100, 430] on span at bounding box center [102, 431] width 8 height 12
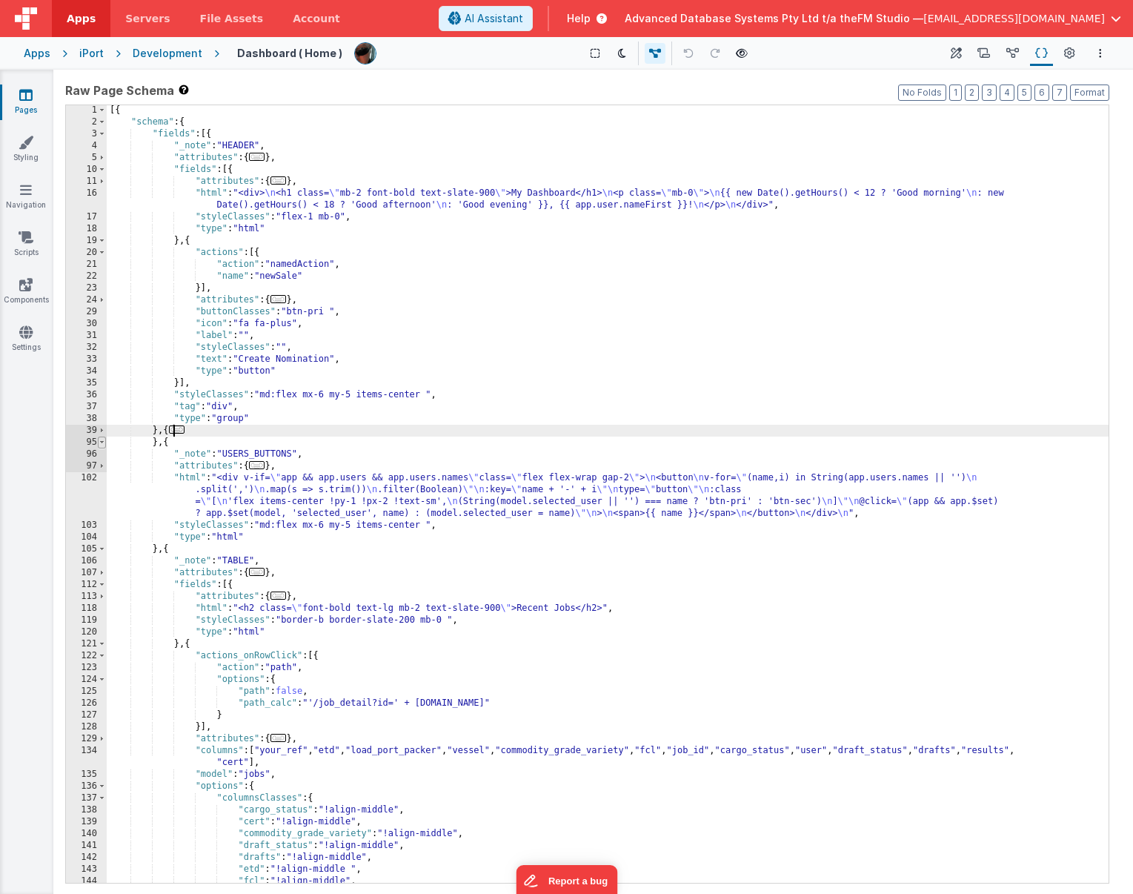
click at [101, 443] on span at bounding box center [102, 443] width 8 height 12
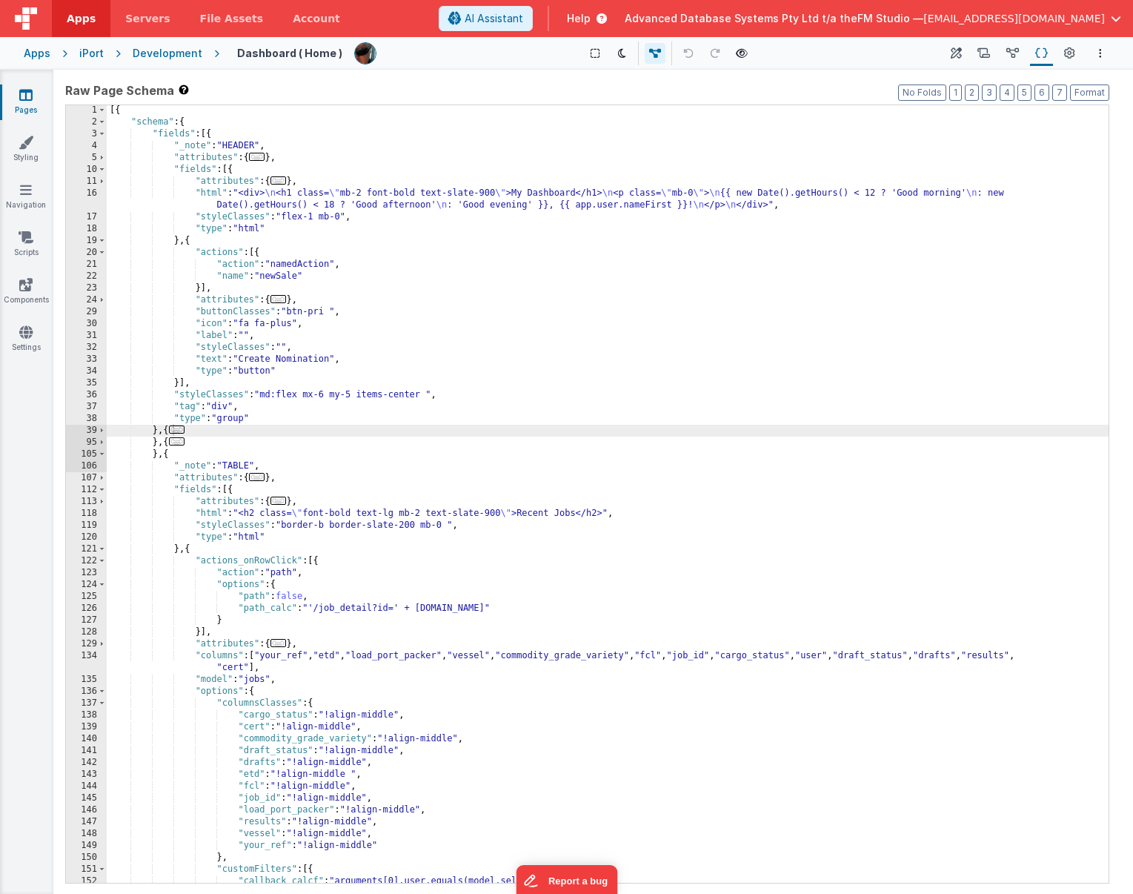
click at [335, 630] on div "[{ "schema" : { "fields" : [{ "_note" : "HEADER" , "attributes" : { ... } , "fi…" at bounding box center [608, 505] width 1002 height 801
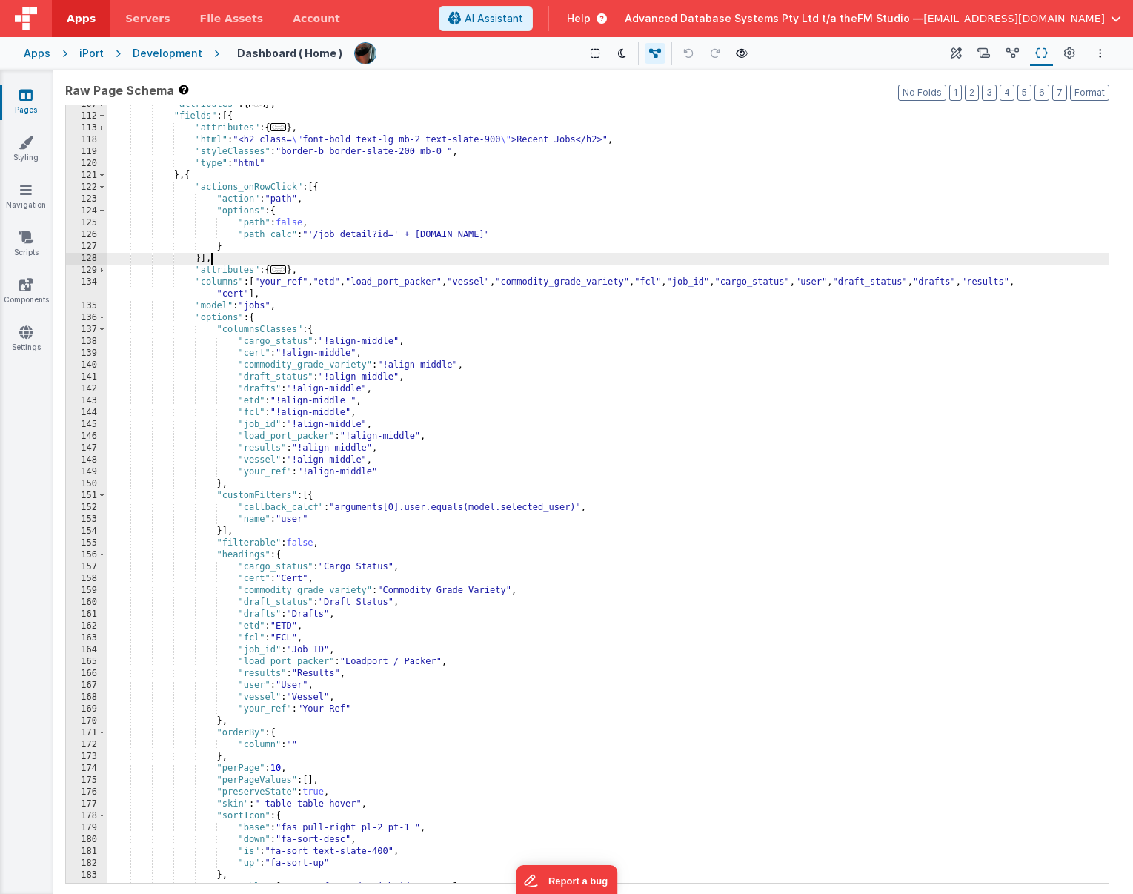
scroll to position [374, 0]
click at [335, 630] on div ""attributes" : { ... } , "fields" : [{ "attributes" : { ... } , "html" : "<h2 c…" at bounding box center [608, 499] width 1002 height 801
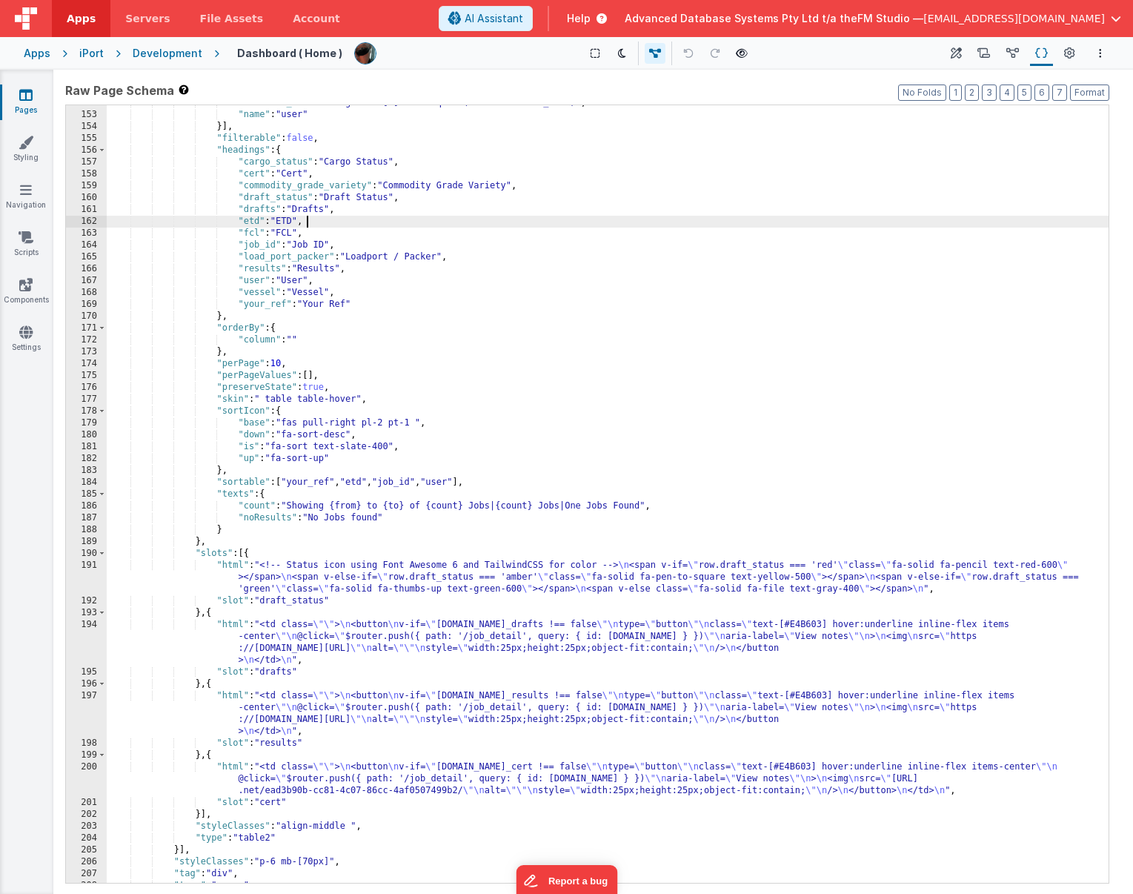
scroll to position [779, 0]
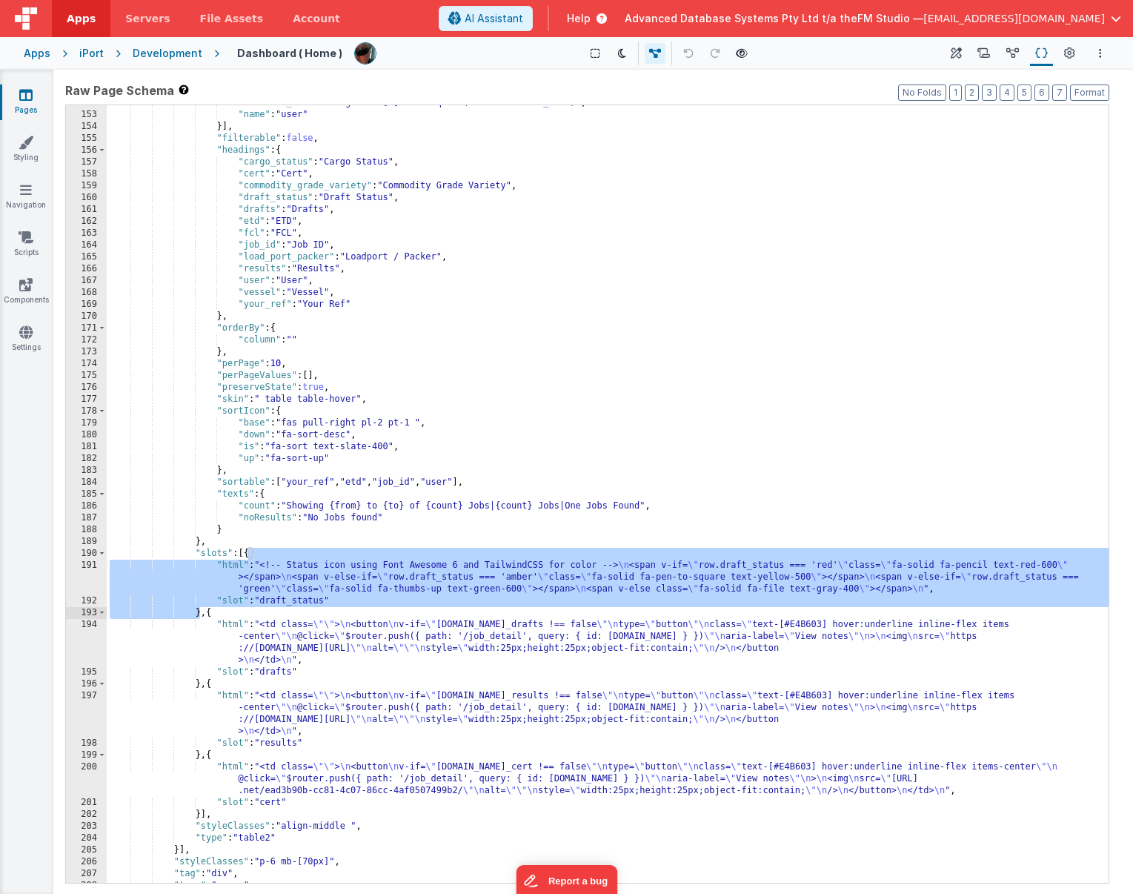
drag, startPoint x: 251, startPoint y: 556, endPoint x: 202, endPoint y: 612, distance: 74.1
click at [202, 612] on div ""callback_calcf" : "arguments[0].user.equals(model.selected_user)" , "name" : "…" at bounding box center [608, 497] width 1002 height 801
click at [14, 102] on link "Pages" at bounding box center [25, 102] width 53 height 30
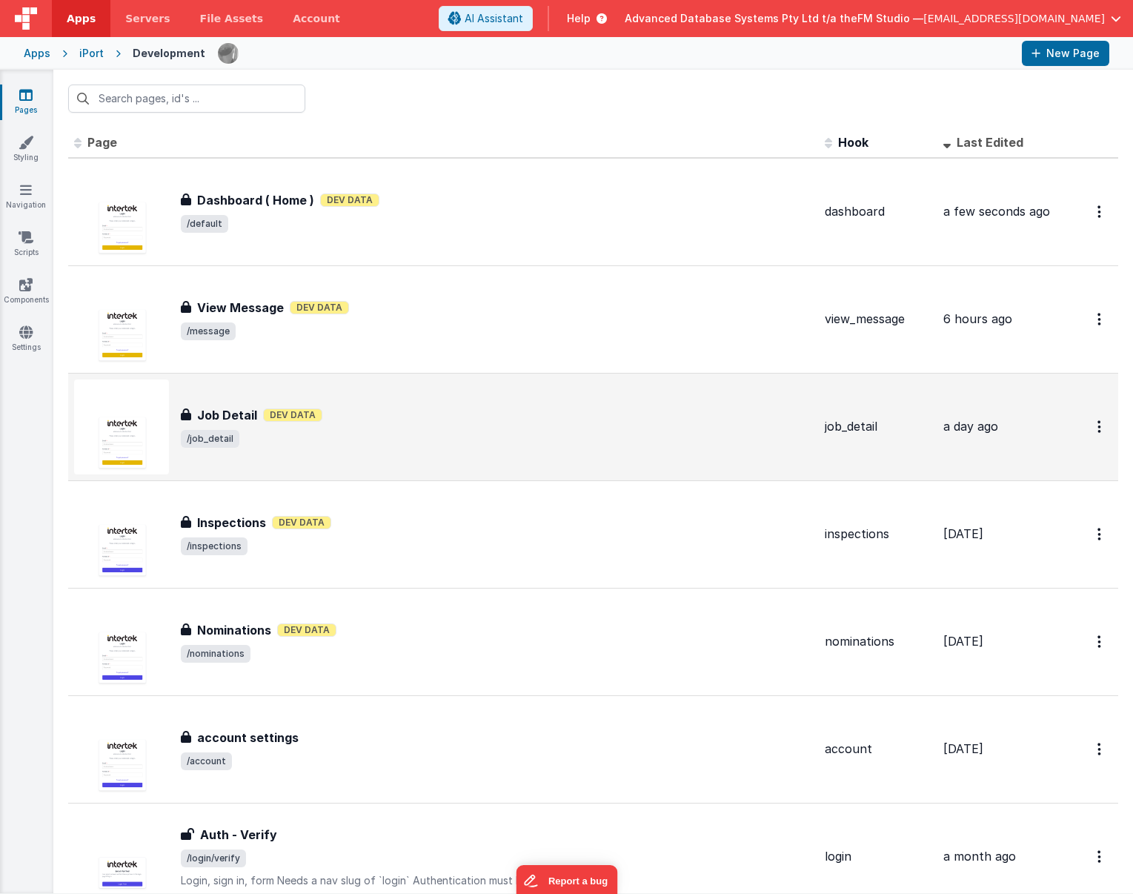
click at [339, 420] on div "Job Detail Dev Data" at bounding box center [497, 415] width 632 height 18
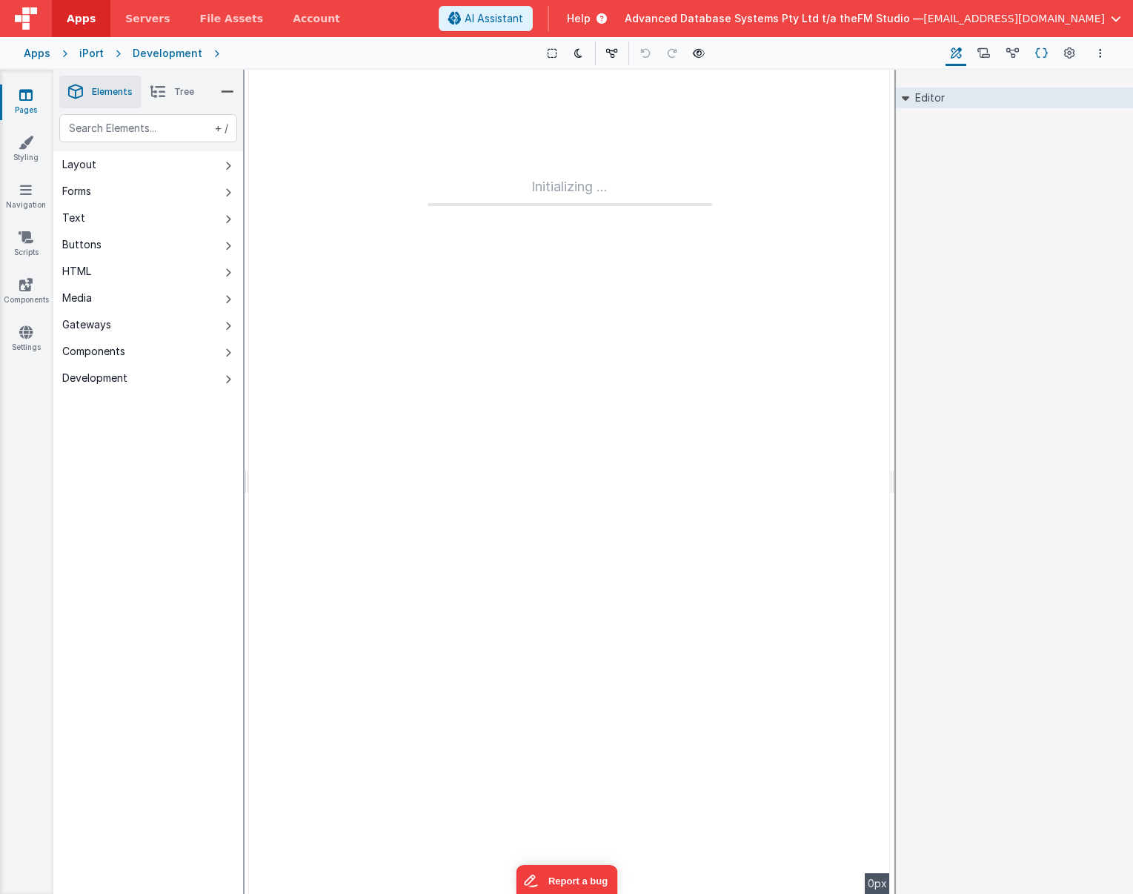
click at [884, 47] on icon at bounding box center [1042, 54] width 13 height 16
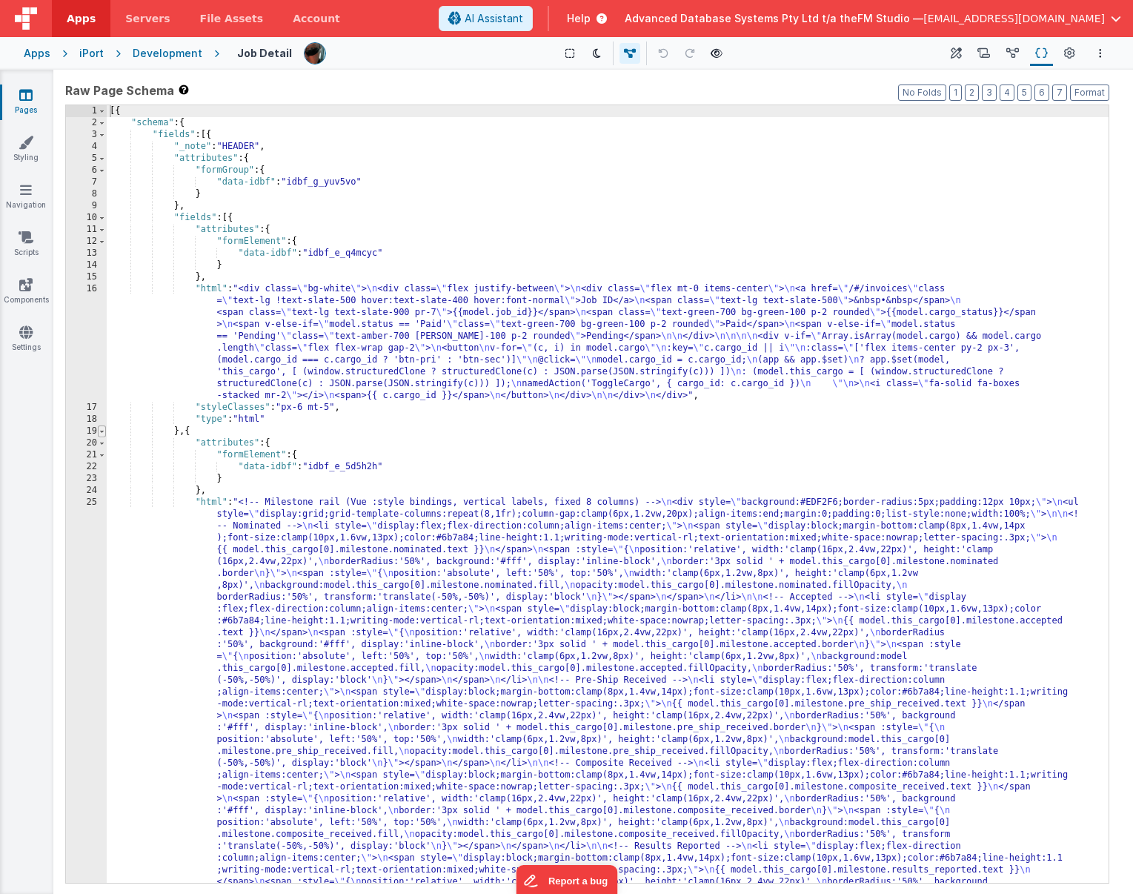
click at [101, 434] on span at bounding box center [102, 432] width 8 height 12
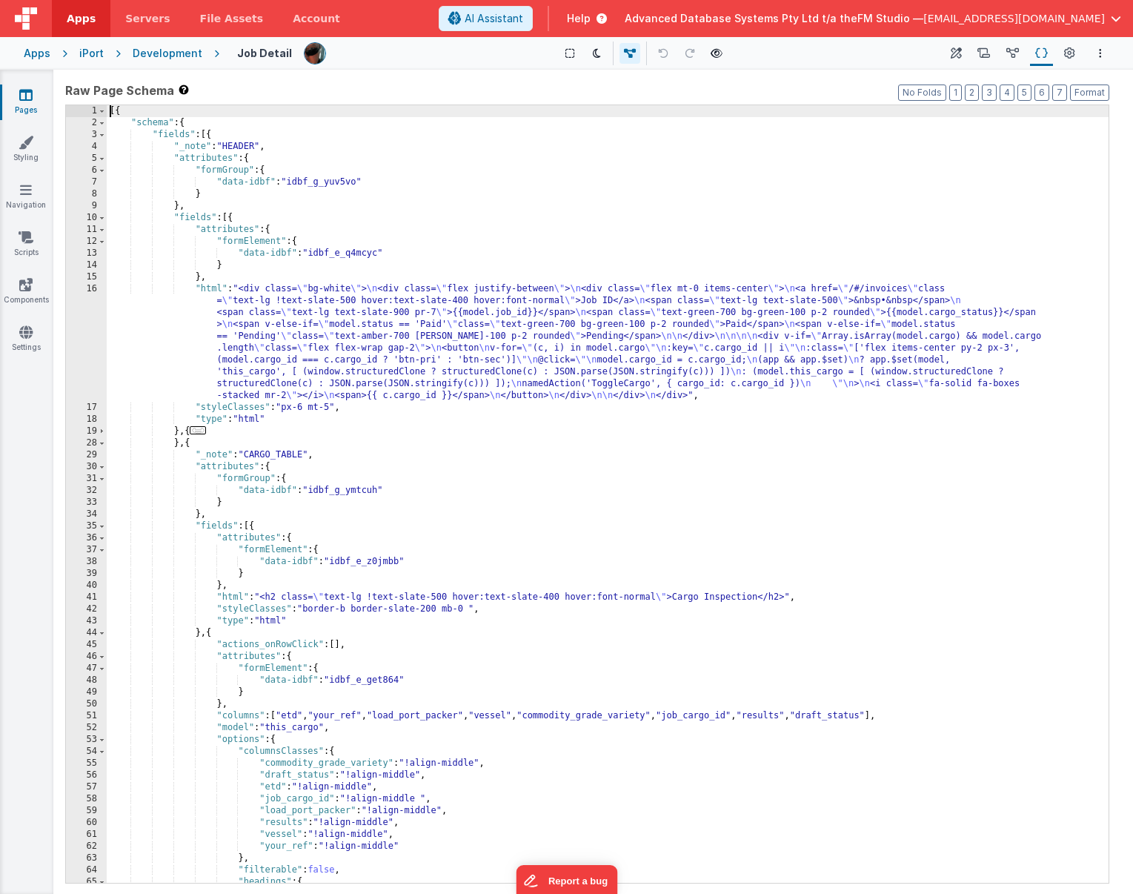
click at [317, 543] on div "[{ "schema" : { "fields" : [{ "_note" : "HEADER" , "attributes" : { "formGroup"…" at bounding box center [608, 505] width 1002 height 801
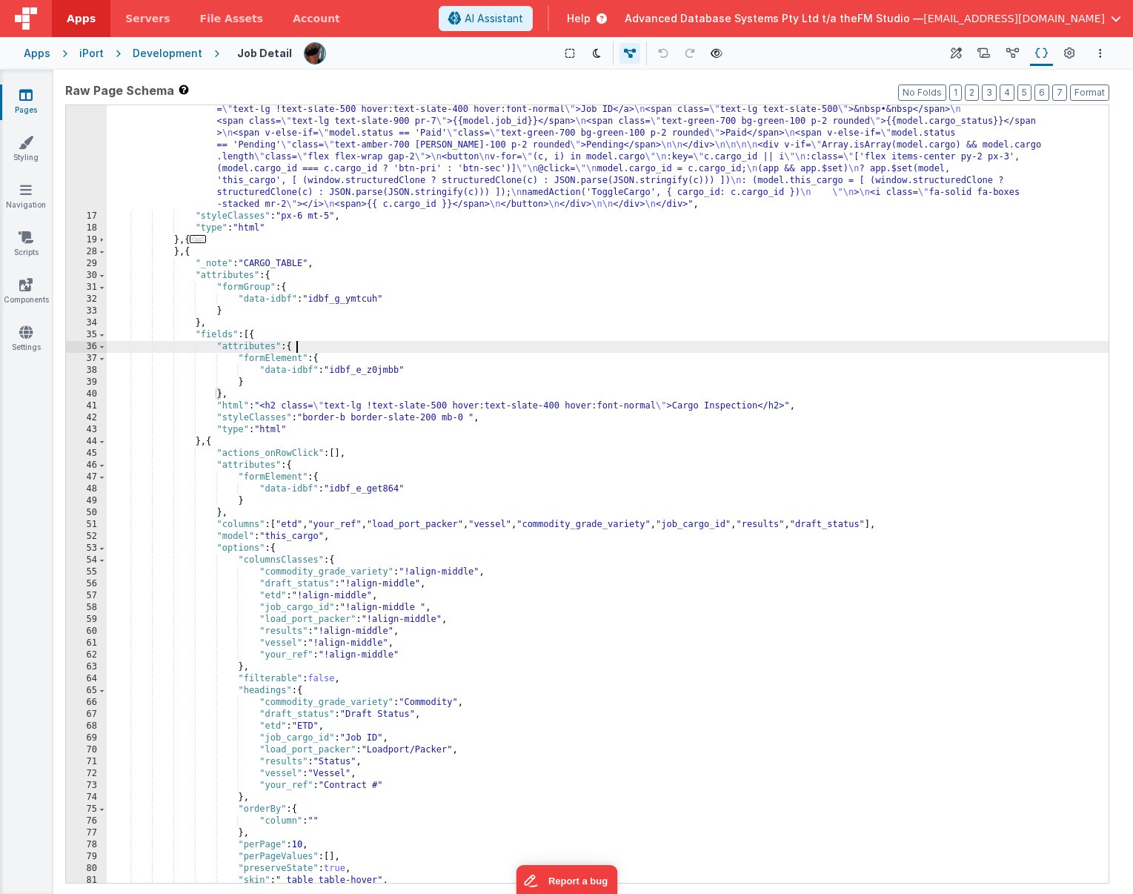
scroll to position [228, 0]
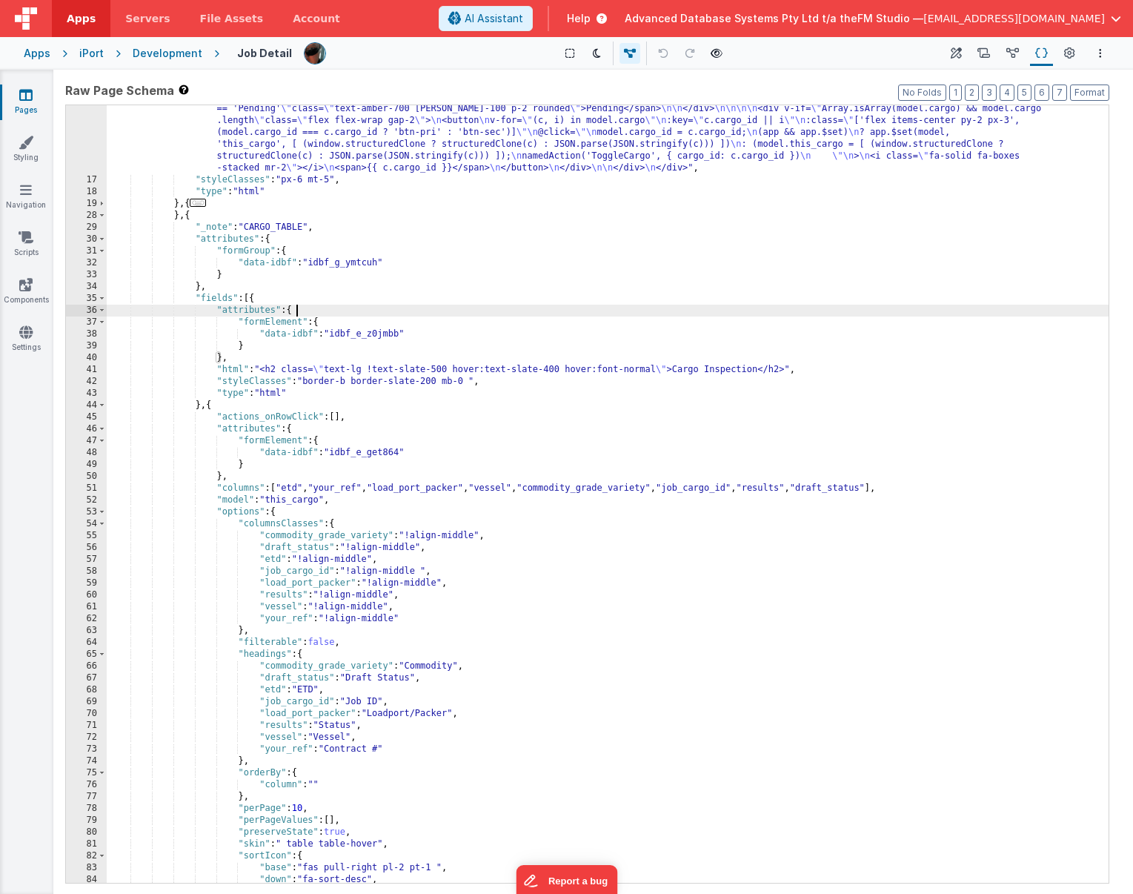
click at [317, 543] on div ""html" : "<div class= \" bg-white \" > \n <div class= \" flex justify-between \…" at bounding box center [608, 510] width 1002 height 908
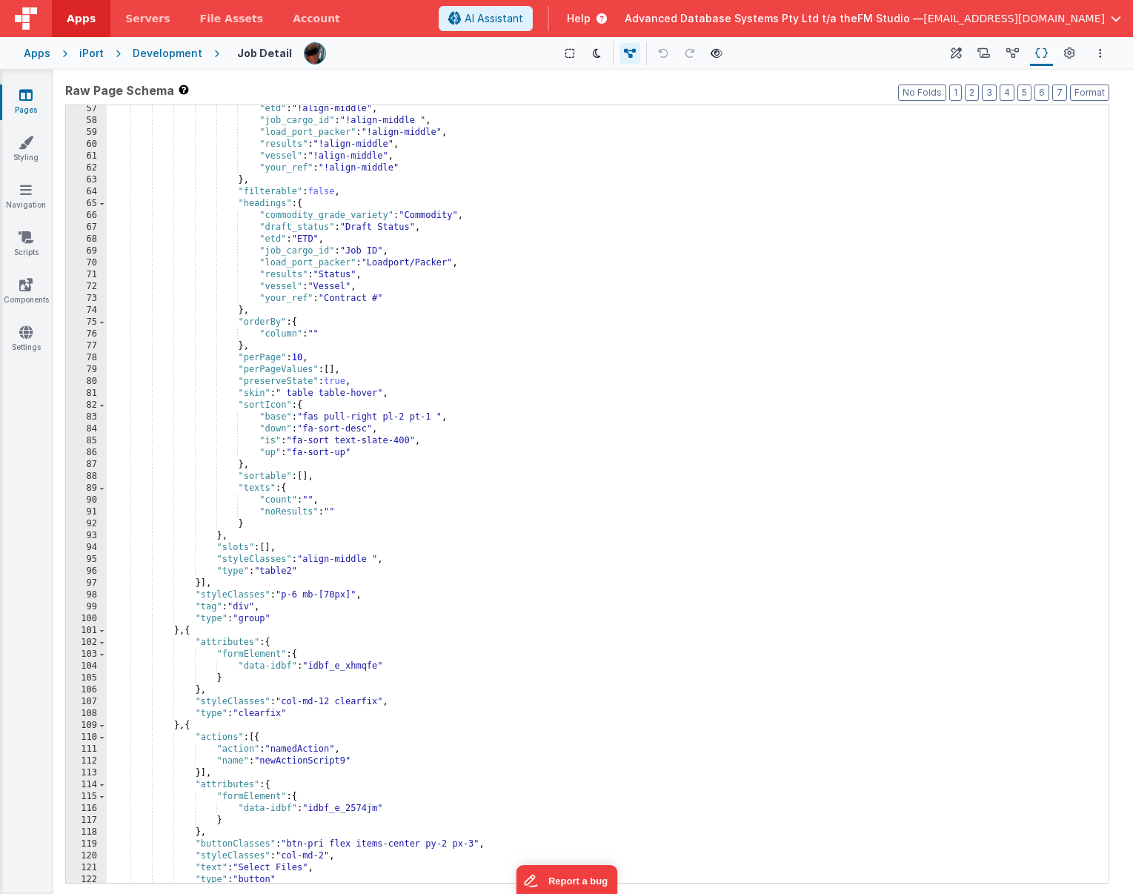
scroll to position [677, 0]
click at [271, 550] on div ""etd" : "!align-middle" , "job_cargo_id" : "!align-middle " , "load_port_packer…" at bounding box center [608, 505] width 1002 height 801
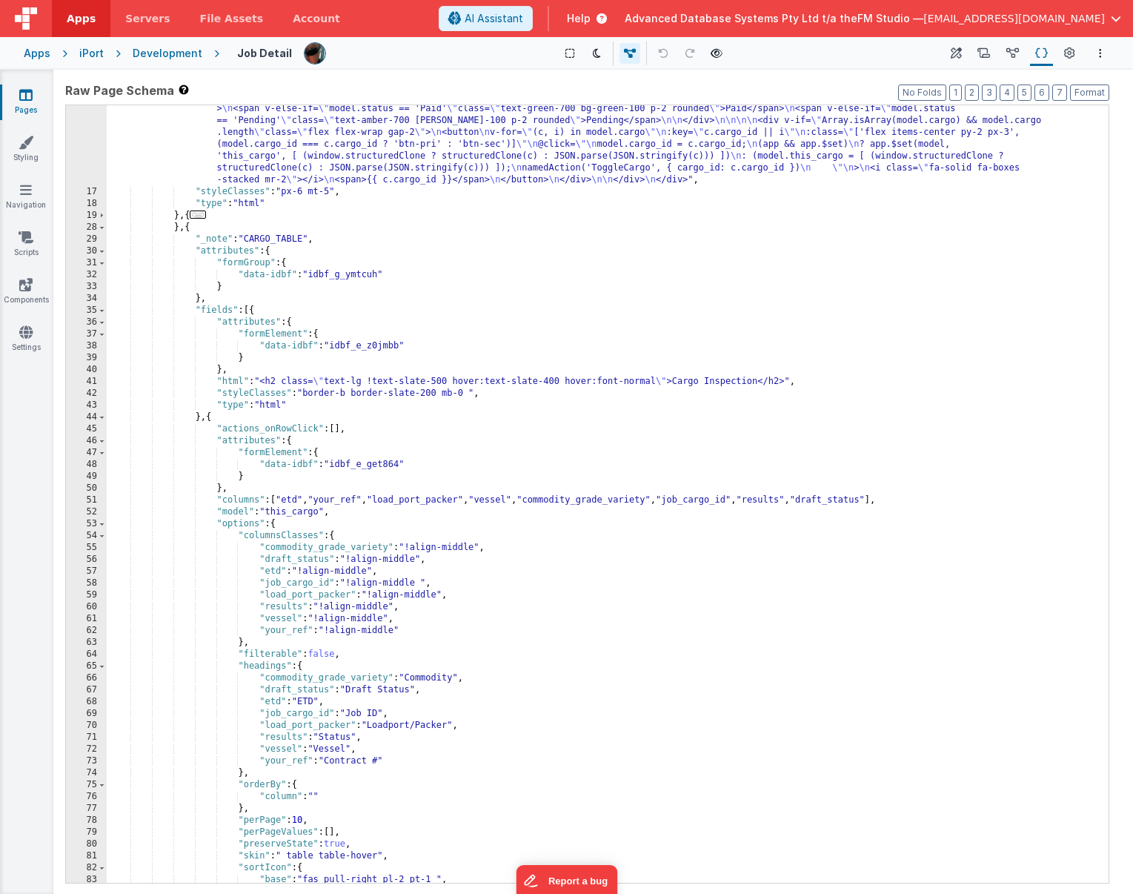
scroll to position [220, 0]
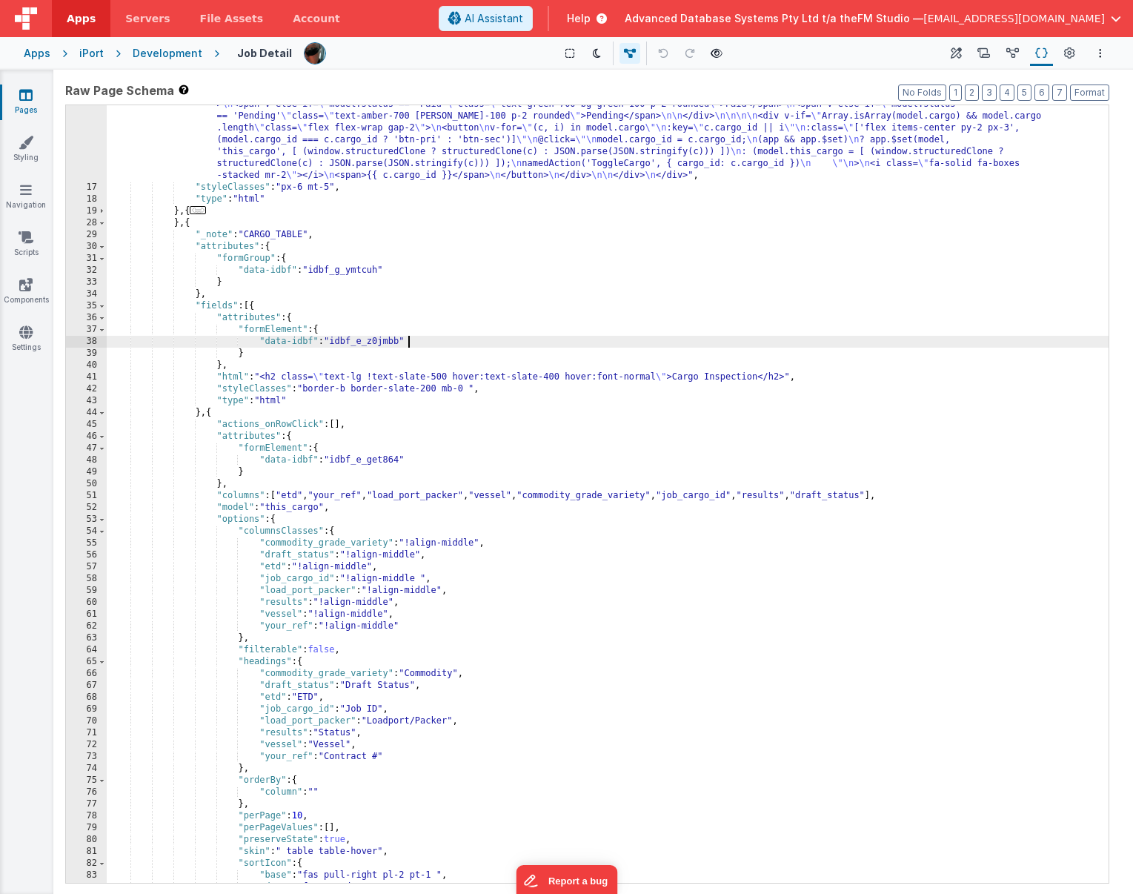
click at [469, 344] on div ""html" : "<div class= \" bg-white \" > \n <div class= \" flex justify-between \…" at bounding box center [608, 517] width 1002 height 908
click at [788, 493] on div ""html" : "<div class= \" bg-white \" > \n <div class= \" flex justify-between \…" at bounding box center [608, 517] width 1002 height 908
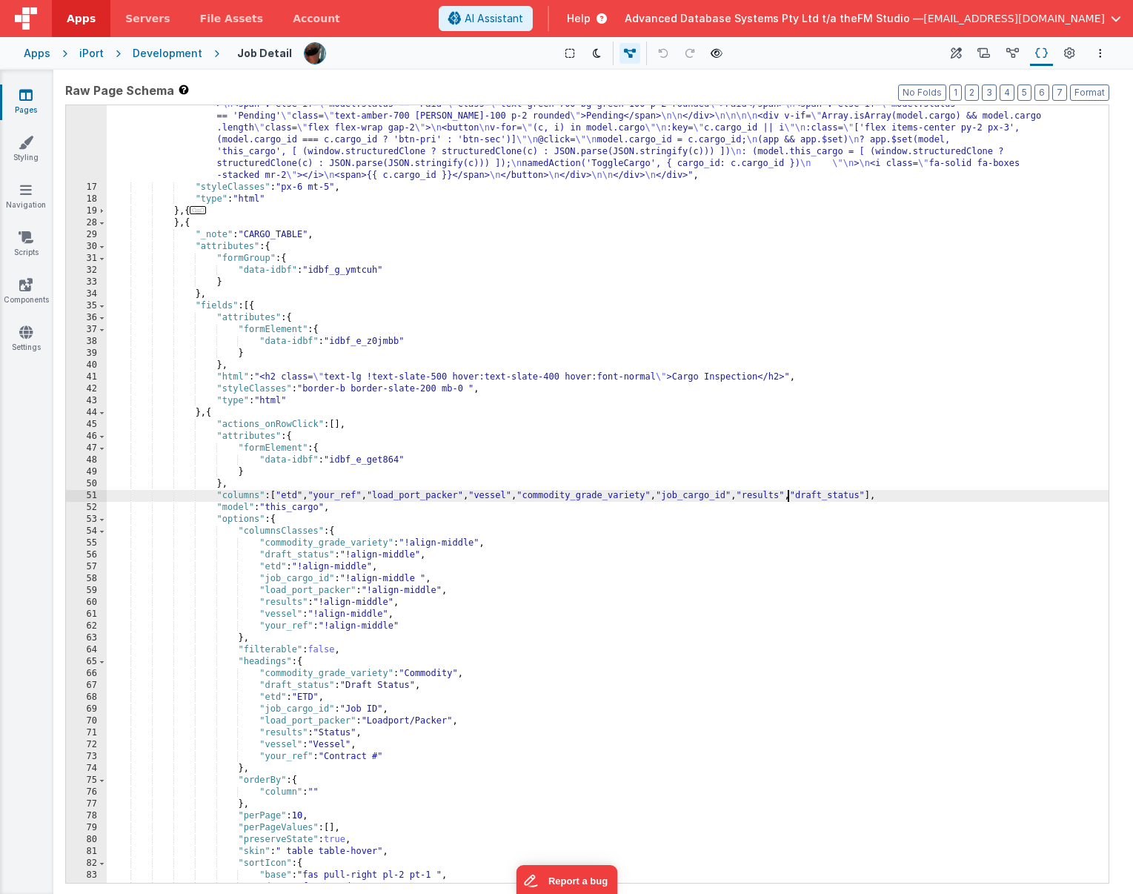
click at [788, 493] on div ""html" : "<div class= \" bg-white \" > \n <div class= \" flex justify-between \…" at bounding box center [608, 517] width 1002 height 908
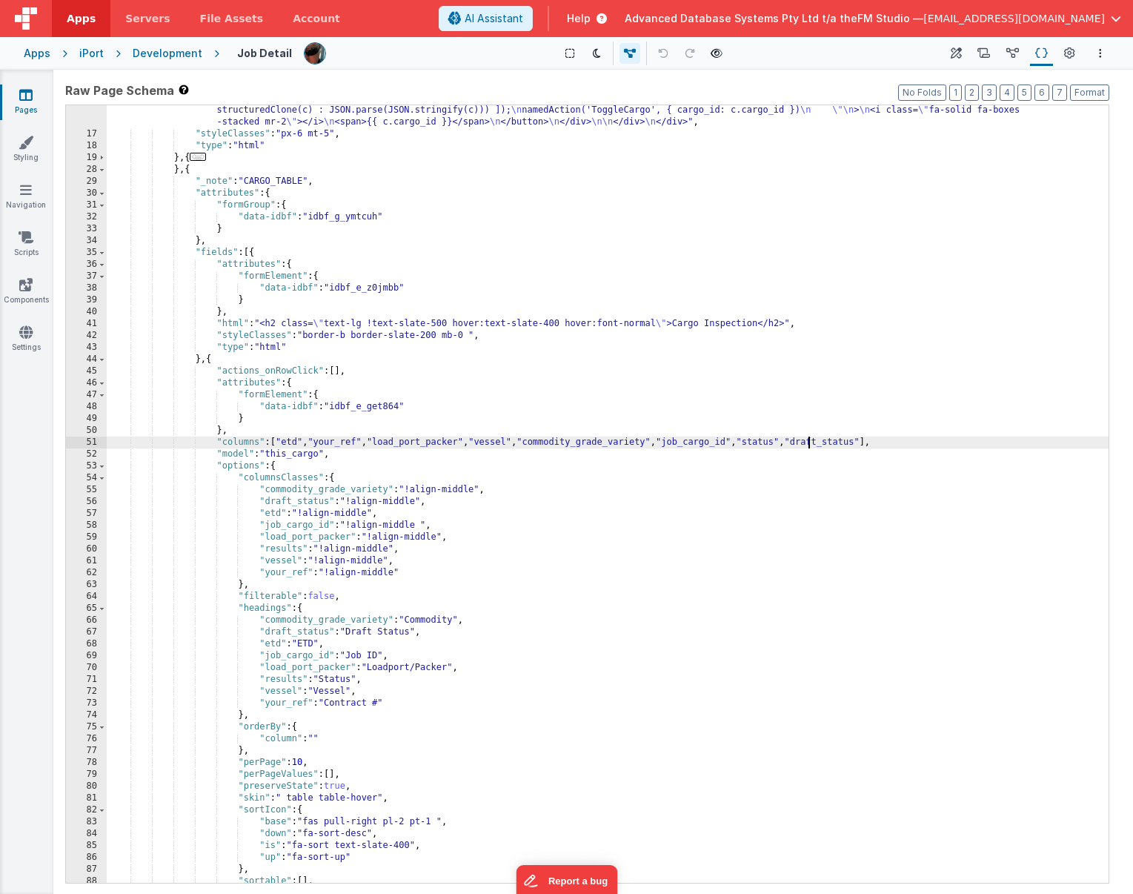
scroll to position [274, 0]
click at [790, 443] on div ""html" : "<div class= \" bg-white \" > \n <div class= \" flex justify-between \…" at bounding box center [608, 464] width 1002 height 908
click at [273, 683] on div ""html" : "<div class= \" bg-white \" > \n <div class= \" flex justify-between \…" at bounding box center [608, 464] width 1002 height 908
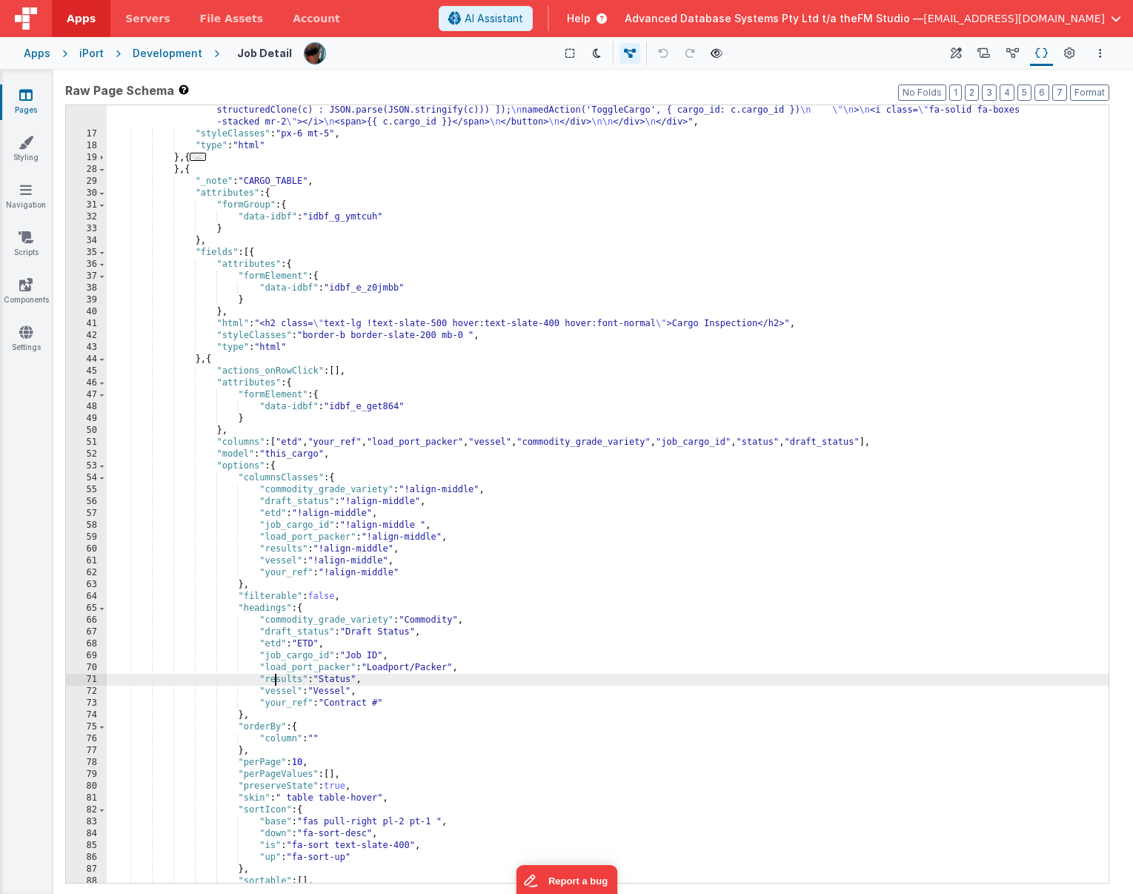
click at [273, 683] on div ""html" : "<div class= \" bg-white \" > \n <div class= \" flex justify-between \…" at bounding box center [608, 464] width 1002 height 908
click at [275, 549] on div ""html" : "<div class= \" bg-white \" > \n <div class= \" flex justify-between \…" at bounding box center [608, 464] width 1002 height 908
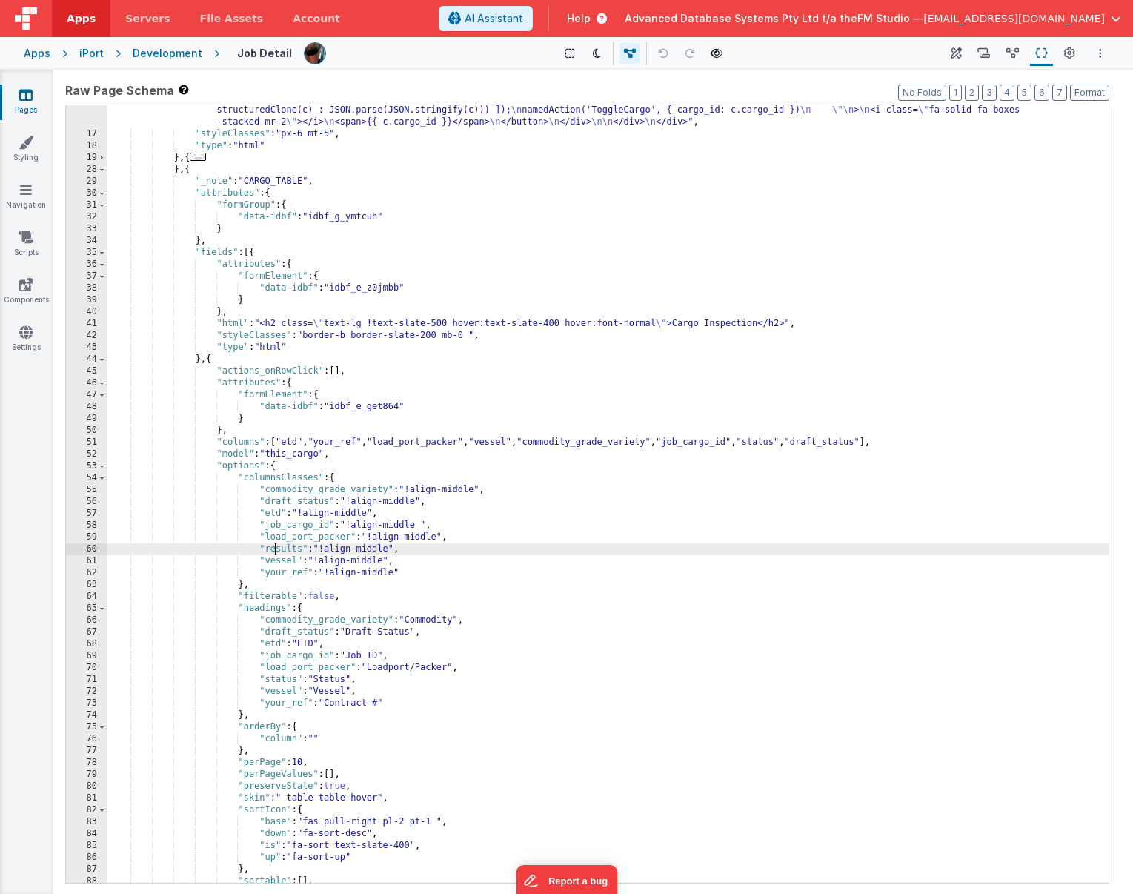
click at [275, 549] on div ""html" : "<div class= \" bg-white \" > \n <div class= \" flex justify-between \…" at bounding box center [608, 464] width 1002 height 908
